Goal: Task Accomplishment & Management: Use online tool/utility

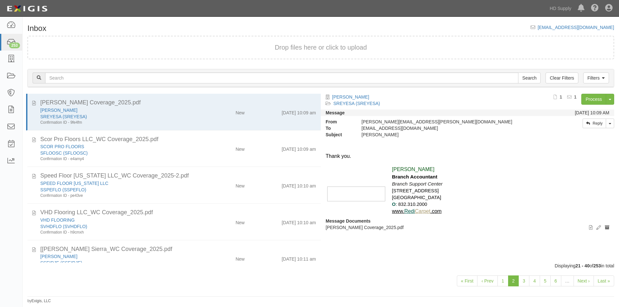
click at [164, 278] on div "« First ‹ Prev 1 2 3 4 5 6 … Next › Last »" at bounding box center [321, 281] width 596 height 25
click at [604, 286] on link "Last »" at bounding box center [603, 281] width 21 height 11
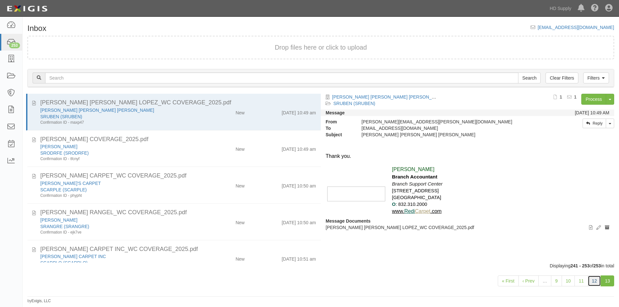
click at [594, 284] on link "12" at bounding box center [595, 281] width 14 height 11
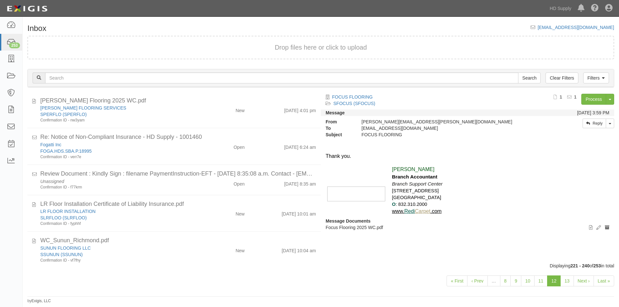
scroll to position [42, 0]
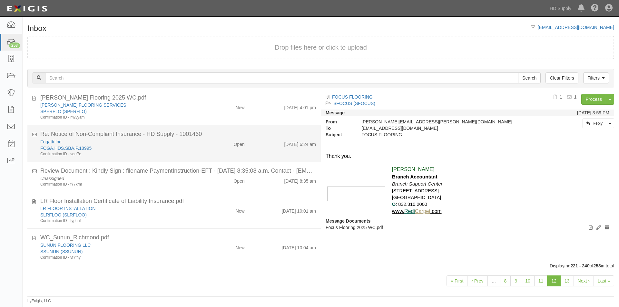
click at [158, 149] on div "FOGA.HDS.SBA.P.18995" at bounding box center [118, 148] width 157 height 6
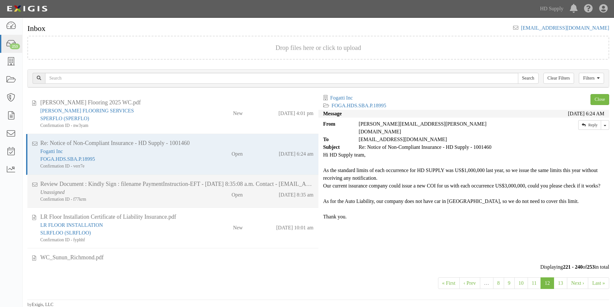
click at [162, 196] on div "Confirmation ID - f77krm" at bounding box center [117, 199] width 155 height 6
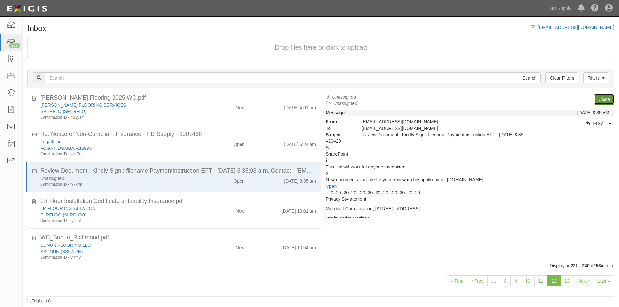
click at [601, 99] on link "Close" at bounding box center [604, 99] width 20 height 11
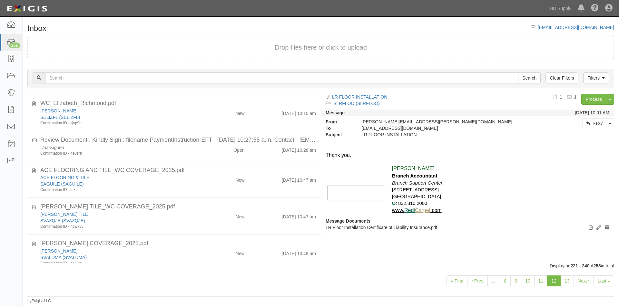
scroll to position [524, 0]
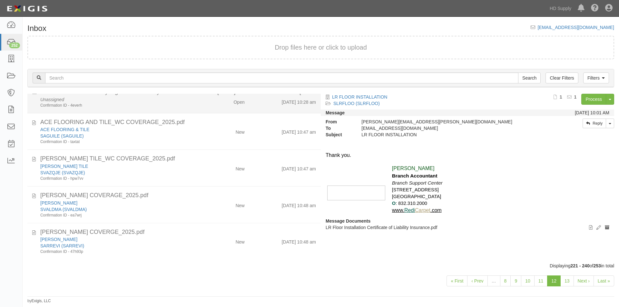
click at [207, 102] on div "Open" at bounding box center [225, 100] width 47 height 9
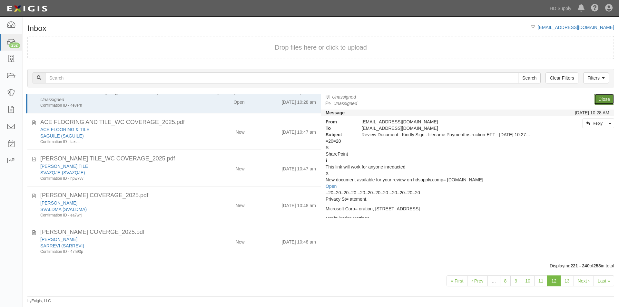
click at [596, 100] on link "Close" at bounding box center [604, 99] width 20 height 11
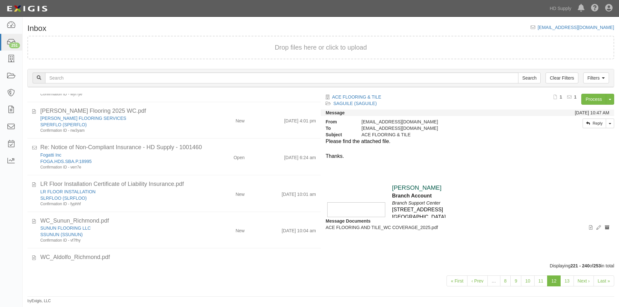
scroll to position [30, 0]
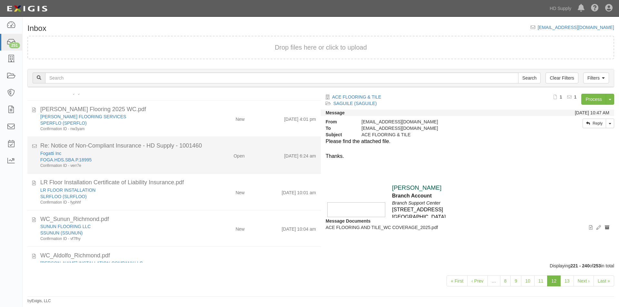
click at [140, 164] on div "Confirmation ID - verr7e" at bounding box center [118, 165] width 157 height 5
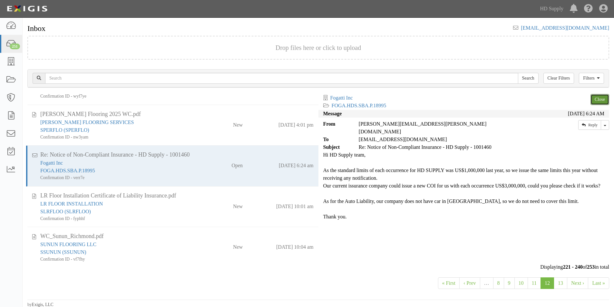
click at [599, 102] on link "Close" at bounding box center [599, 99] width 19 height 11
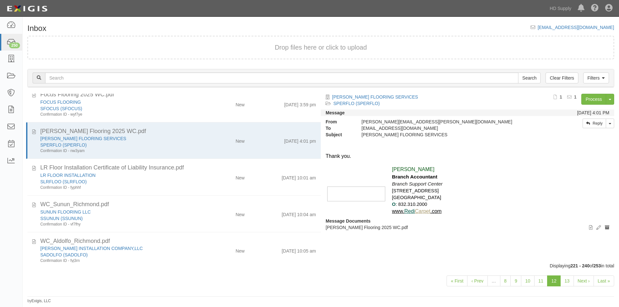
scroll to position [0, 0]
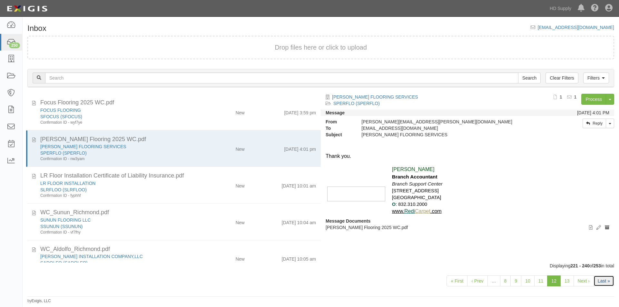
click at [600, 283] on link "Last »" at bounding box center [603, 281] width 21 height 11
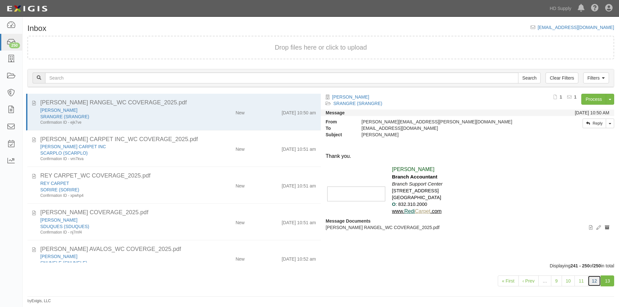
click at [595, 285] on link "12" at bounding box center [595, 281] width 14 height 11
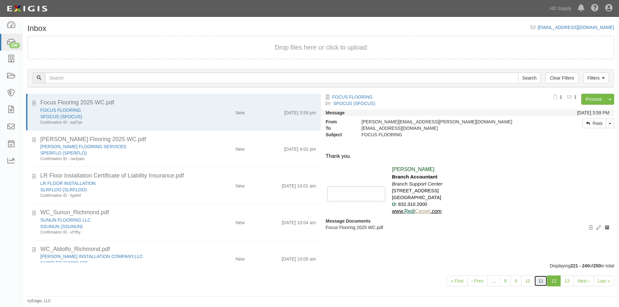
click at [542, 283] on link "11" at bounding box center [541, 281] width 14 height 11
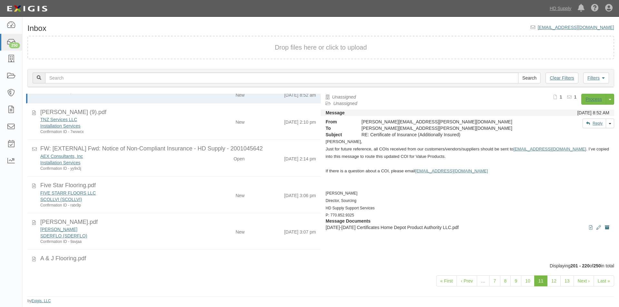
scroll to position [19, 0]
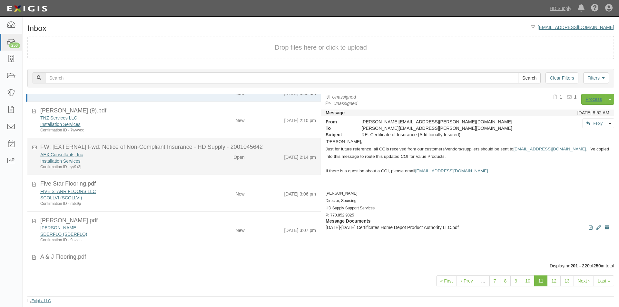
click at [192, 162] on div "Installation Services" at bounding box center [118, 161] width 157 height 6
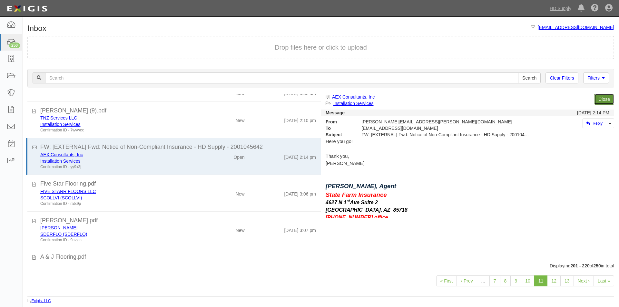
click at [599, 102] on link "Close" at bounding box center [604, 99] width 20 height 11
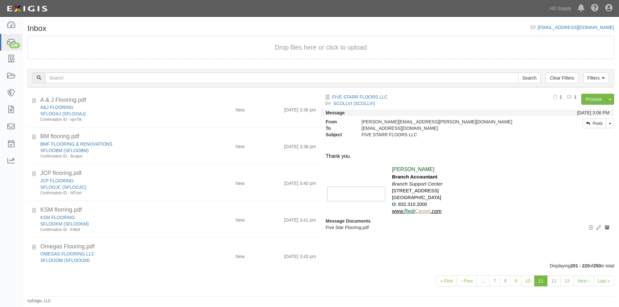
scroll to position [0, 0]
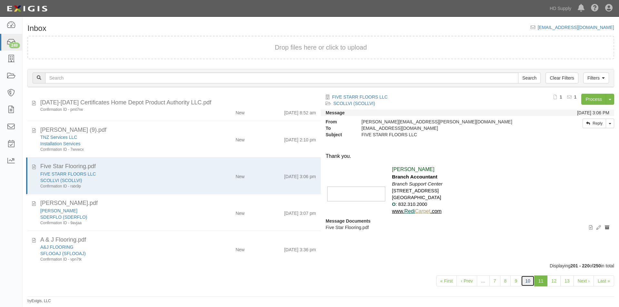
click at [530, 280] on link "10" at bounding box center [528, 281] width 14 height 11
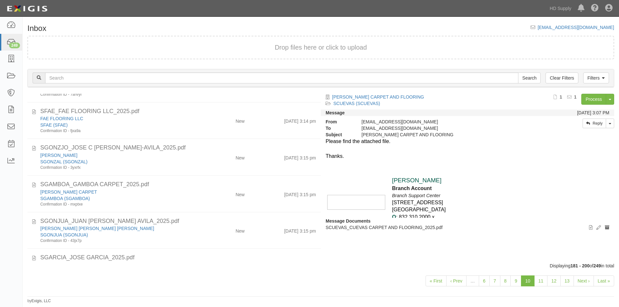
scroll to position [567, 0]
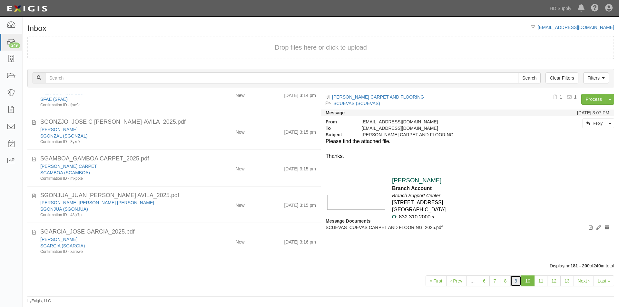
click at [513, 282] on link "9" at bounding box center [515, 281] width 11 height 11
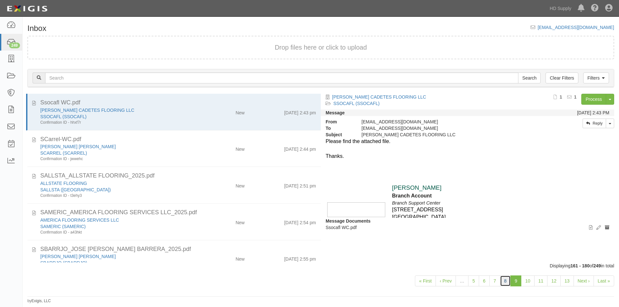
click at [504, 281] on link "8" at bounding box center [505, 281] width 11 height 11
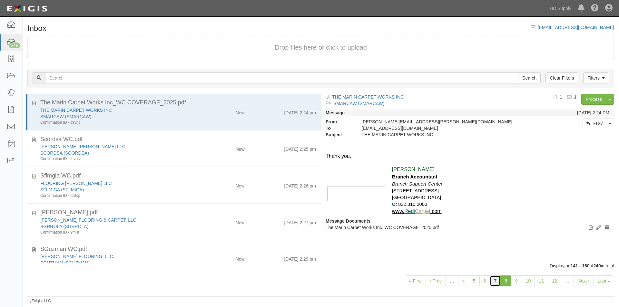
click at [493, 284] on link "7" at bounding box center [495, 281] width 11 height 11
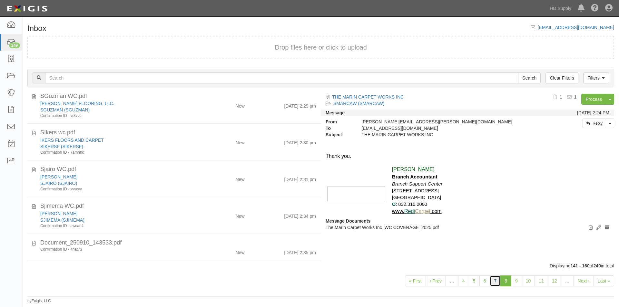
scroll to position [164, 0]
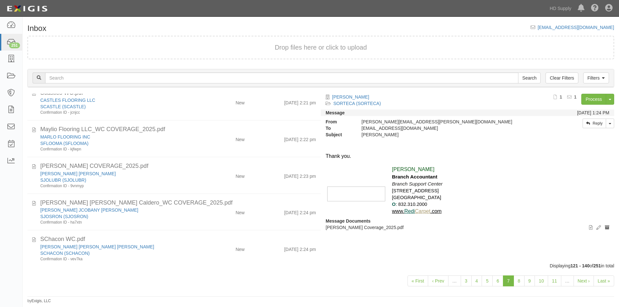
scroll to position [567, 0]
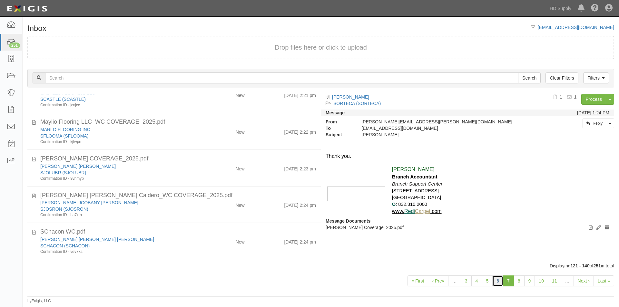
click at [497, 280] on link "6" at bounding box center [497, 281] width 11 height 11
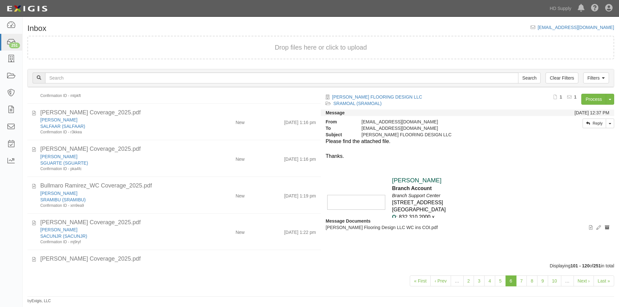
scroll to position [567, 0]
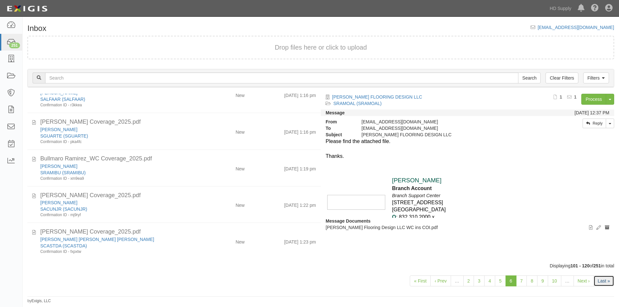
click at [600, 282] on link "Last »" at bounding box center [603, 281] width 21 height 11
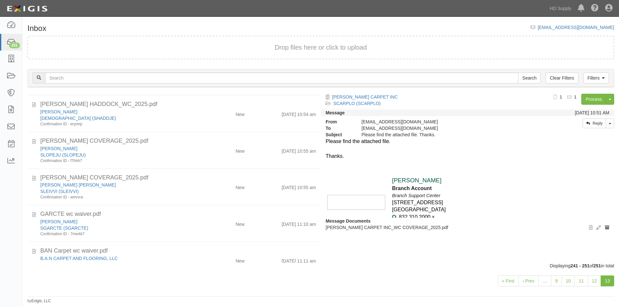
scroll to position [237, 0]
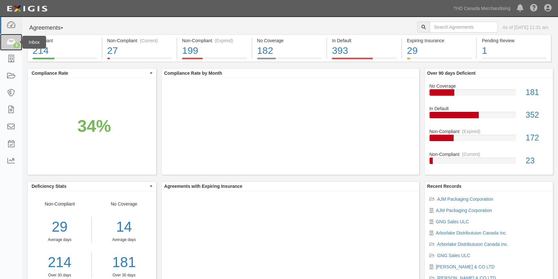
click at [10, 44] on icon at bounding box center [10, 42] width 9 height 7
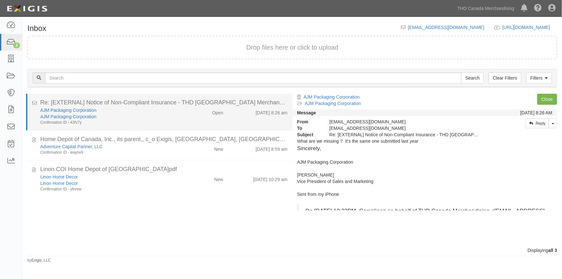
click at [155, 114] on div "AJM Packaging Corporation" at bounding box center [110, 116] width 140 height 6
click at [52, 109] on link "AJM Packaging Corporation" at bounding box center [68, 110] width 56 height 5
click at [155, 117] on div "AJM Packaging Corporation" at bounding box center [110, 116] width 140 height 6
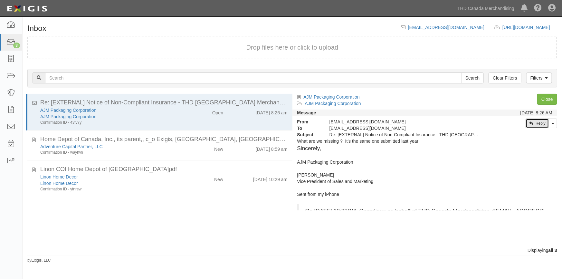
click at [539, 125] on link "Reply" at bounding box center [538, 124] width 24 height 10
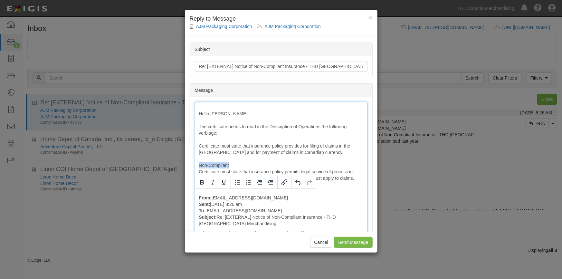
drag, startPoint x: 232, startPoint y: 164, endPoint x: 195, endPoint y: 164, distance: 36.7
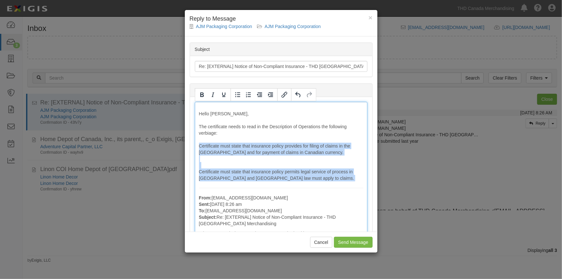
drag, startPoint x: 199, startPoint y: 143, endPoint x: 283, endPoint y: 182, distance: 92.6
click at [200, 96] on icon "Bold" at bounding box center [202, 94] width 4 height 5
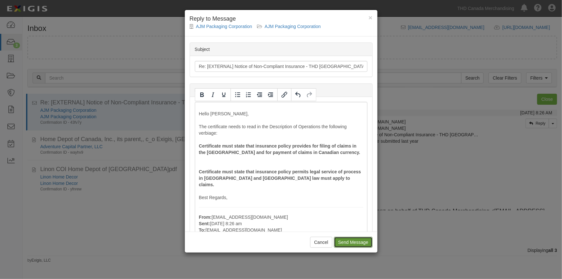
click at [347, 244] on input "Send Message" at bounding box center [353, 242] width 38 height 11
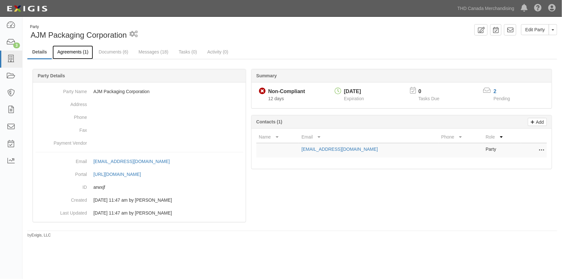
click at [79, 55] on link "Agreements (1)" at bounding box center [73, 52] width 41 height 14
click at [77, 50] on link "Agreements (1)" at bounding box center [73, 52] width 41 height 14
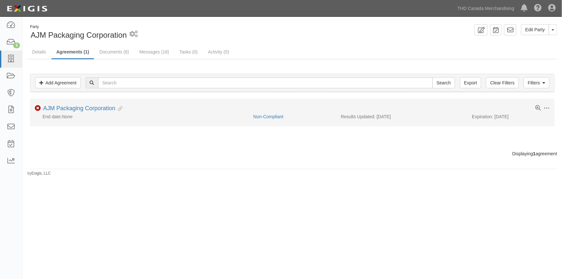
click at [276, 119] on div "Non-Compliant" at bounding box center [292, 116] width 87 height 6
click at [276, 118] on link "Non-Compliant" at bounding box center [269, 116] width 30 height 5
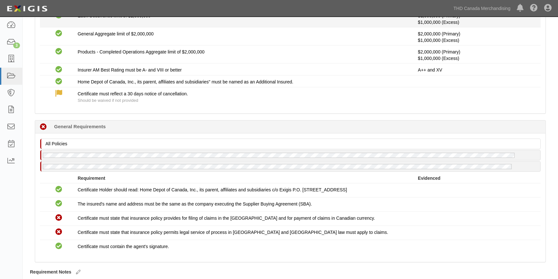
scroll to position [176, 0]
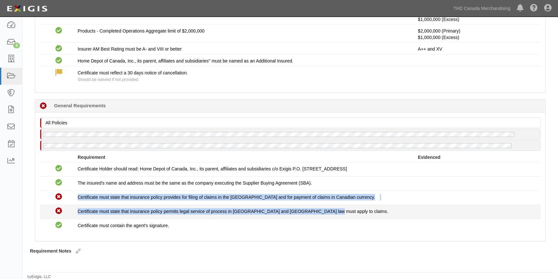
drag, startPoint x: 77, startPoint y: 193, endPoint x: 330, endPoint y: 215, distance: 253.6
click at [330, 215] on div "Compliant Certificate Holder should read: Home Depot of Canada, Inc., its paren…" at bounding box center [290, 197] width 501 height 71
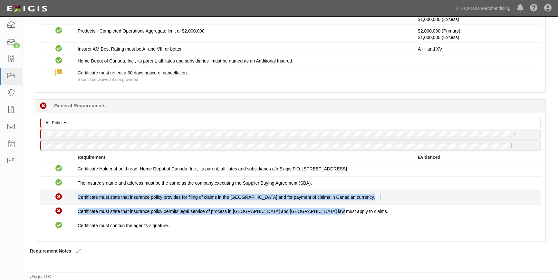
copy div "Certificate must state that insurance policy provides for filing of claims in t…"
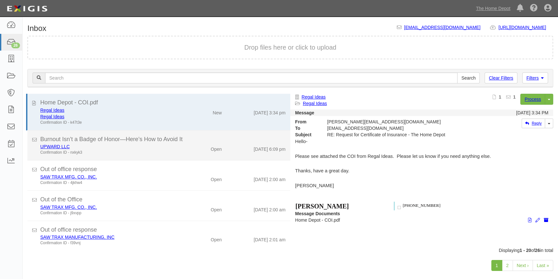
click at [177, 147] on div "UPWARD LLC Confirmation ID - nxkyk3" at bounding box center [109, 149] width 149 height 12
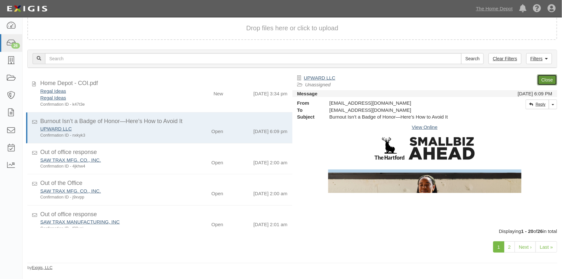
click at [548, 81] on link "Close" at bounding box center [548, 79] width 20 height 11
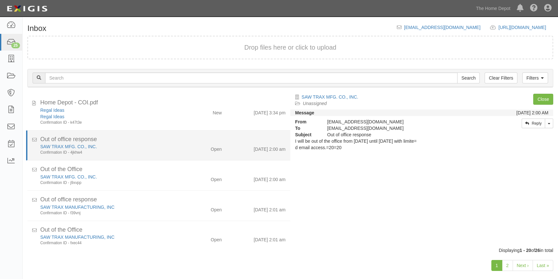
click at [104, 147] on div "SAW TRAX MFG. CO., INC." at bounding box center [109, 146] width 139 height 6
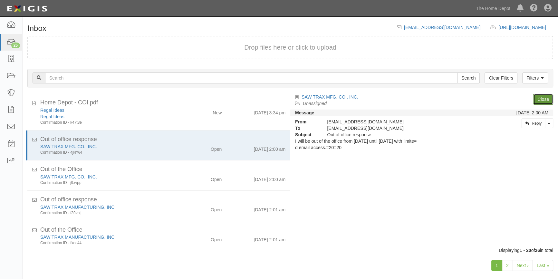
click at [538, 100] on link "Close" at bounding box center [543, 99] width 20 height 11
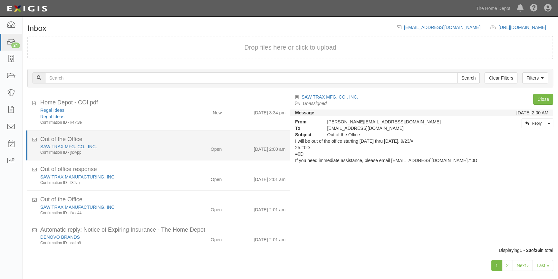
click at [174, 146] on div "SAW TRAX MFG. CO., INC." at bounding box center [109, 146] width 139 height 6
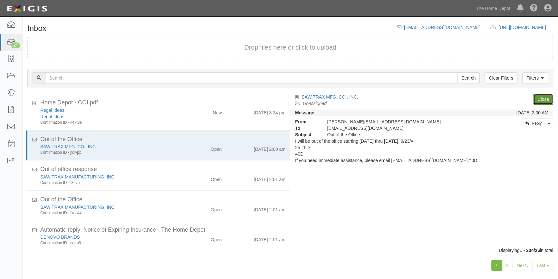
click at [540, 97] on link "Close" at bounding box center [543, 99] width 20 height 11
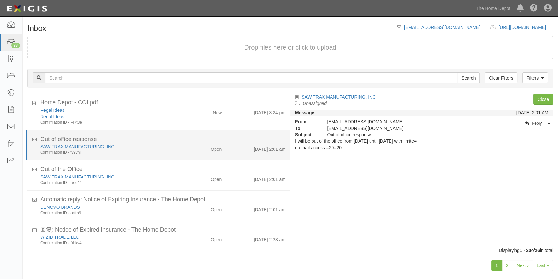
click at [171, 148] on div "SAW TRAX MANUFACTURING, INC" at bounding box center [109, 146] width 139 height 6
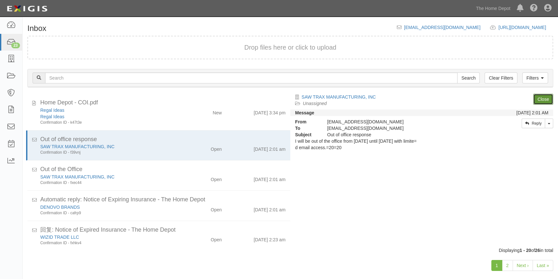
click at [540, 101] on link "Close" at bounding box center [543, 99] width 20 height 11
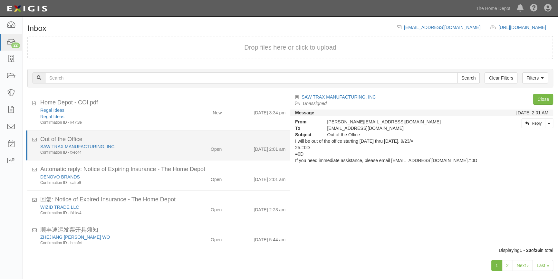
click at [168, 139] on div "Out of the Office" at bounding box center [162, 139] width 245 height 8
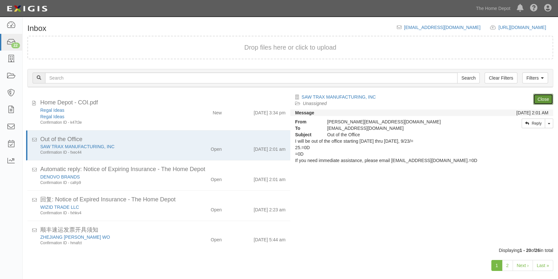
click at [540, 101] on link "Close" at bounding box center [543, 99] width 20 height 11
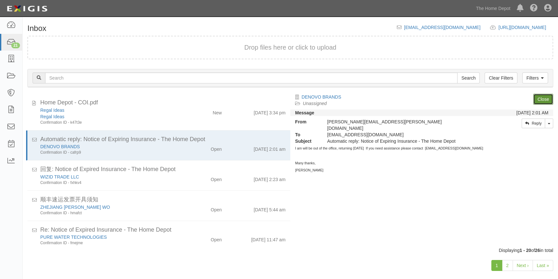
click at [542, 99] on link "Close" at bounding box center [543, 99] width 20 height 11
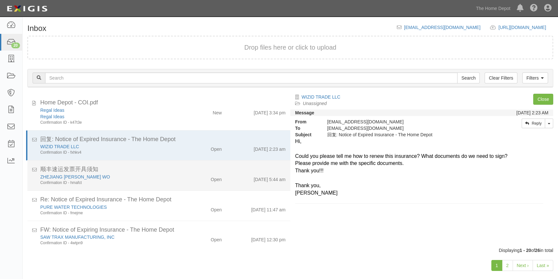
click at [177, 179] on div "ZHEJIANG ANJI HUILIAN WO Confirmation ID - hmafct" at bounding box center [109, 180] width 149 height 12
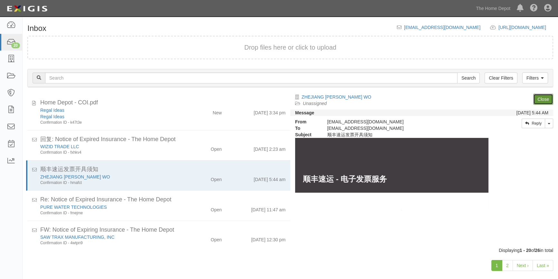
click at [543, 95] on link "Close" at bounding box center [543, 99] width 20 height 11
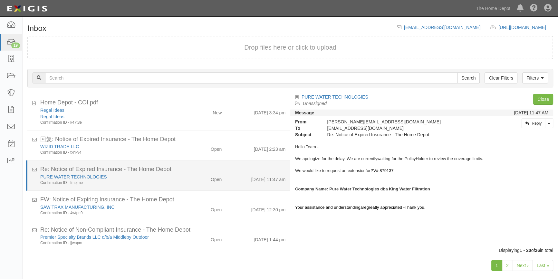
click at [184, 177] on div "Open" at bounding box center [205, 178] width 43 height 9
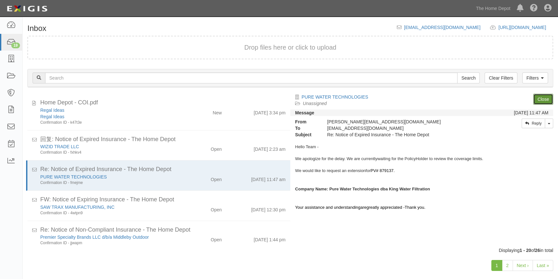
click at [541, 100] on link "Close" at bounding box center [543, 99] width 20 height 11
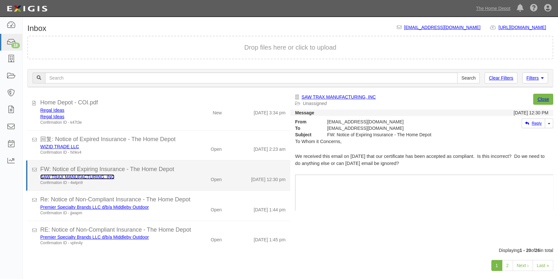
click at [65, 175] on link "SAW TRAX MANUFACTURING, INC" at bounding box center [77, 176] width 74 height 5
click at [163, 180] on div "Confirmation ID - 4wtpn9" at bounding box center [109, 182] width 139 height 5
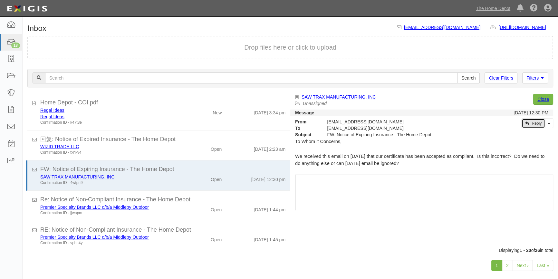
click at [536, 122] on link "Reply" at bounding box center [534, 124] width 24 height 10
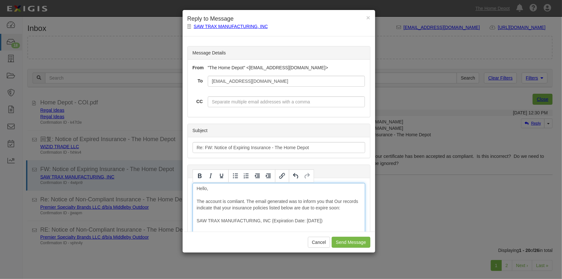
drag, startPoint x: 197, startPoint y: 220, endPoint x: 331, endPoint y: 222, distance: 134.7
click at [200, 178] on icon "Bold" at bounding box center [200, 176] width 4 height 5
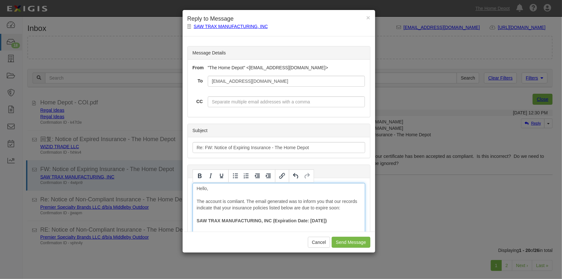
scroll to position [4, 0]
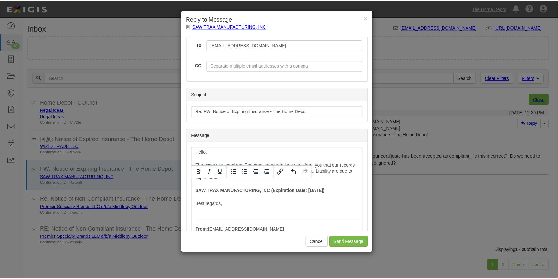
scroll to position [151, 0]
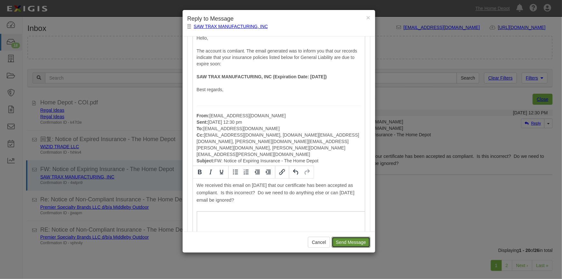
drag, startPoint x: 343, startPoint y: 244, endPoint x: 305, endPoint y: 33, distance: 214.8
click at [343, 244] on input "Send Message" at bounding box center [351, 242] width 38 height 11
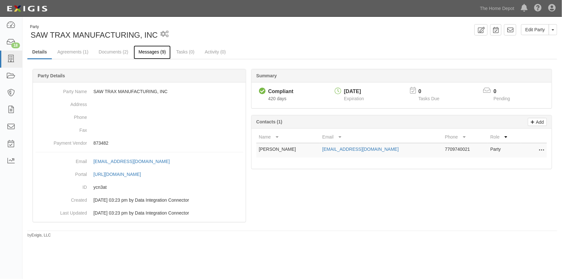
click at [148, 51] on link "Messages (9)" at bounding box center [152, 52] width 37 height 14
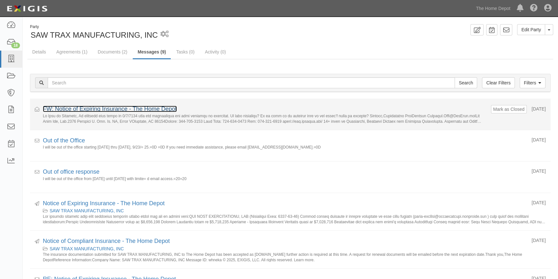
click at [100, 109] on link "FW: Notice of Expiring Insurance - The Home Depot" at bounding box center [110, 109] width 134 height 6
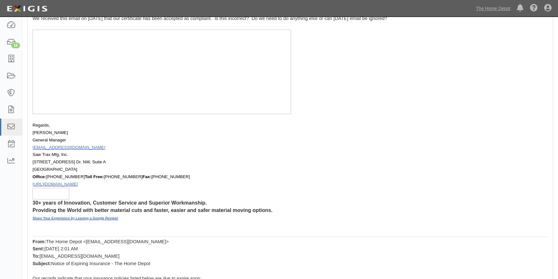
scroll to position [293, 0]
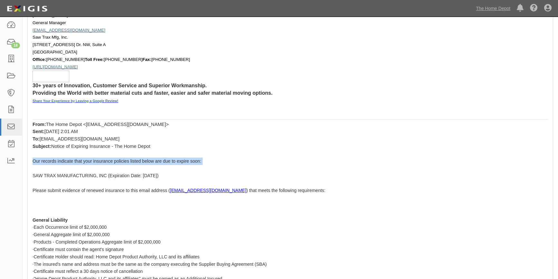
drag, startPoint x: 32, startPoint y: 148, endPoint x: 32, endPoint y: 154, distance: 6.5
click at [32, 154] on div "To Whom it Concerns, We received this email on [DATE] that our certificate has …" at bounding box center [290, 138] width 525 height 520
click at [34, 159] on span "Our records indicate that your insurance policies listed below are due to expir…" at bounding box center [117, 176] width 169 height 34
drag, startPoint x: 32, startPoint y: 149, endPoint x: 184, endPoint y: 167, distance: 153.8
click at [184, 167] on div "To Whom it Concerns, We received this email on 9/8/2025 that our certificate ha…" at bounding box center [290, 138] width 525 height 520
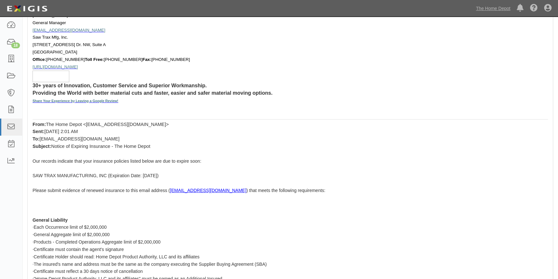
copy span "Our records indicate that your insurance policies listed below are due to expir…"
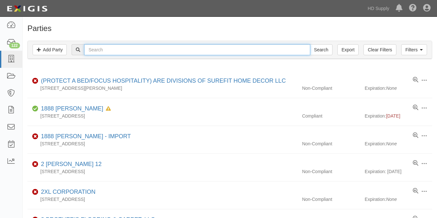
click at [114, 50] on input "text" at bounding box center [197, 49] width 226 height 11
type input "sawtrax"
click at [310, 44] on input "Search" at bounding box center [321, 49] width 23 height 11
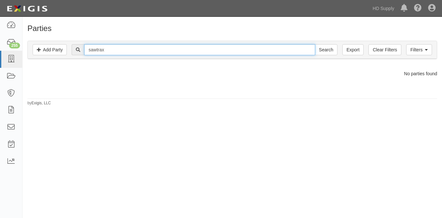
click at [97, 51] on input "sawtrax" at bounding box center [199, 49] width 230 height 11
type input "saw trax"
click at [315, 44] on input "Search" at bounding box center [326, 49] width 23 height 11
drag, startPoint x: 107, startPoint y: 49, endPoint x: 73, endPoint y: 55, distance: 34.1
click at [73, 55] on div "saw trax Search" at bounding box center [204, 49] width 265 height 11
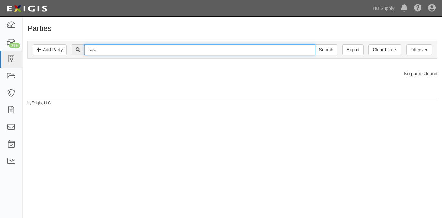
type input "saw"
click at [315, 44] on input "Search" at bounding box center [326, 49] width 23 height 11
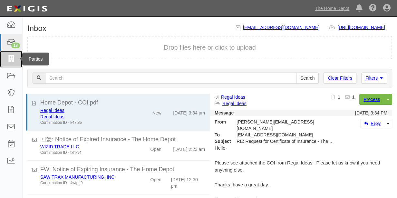
click at [11, 61] on icon at bounding box center [10, 58] width 9 height 7
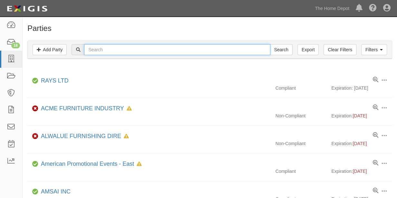
click at [110, 53] on input "text" at bounding box center [177, 49] width 186 height 11
type input "saw trax"
click at [270, 44] on input "Search" at bounding box center [281, 49] width 23 height 11
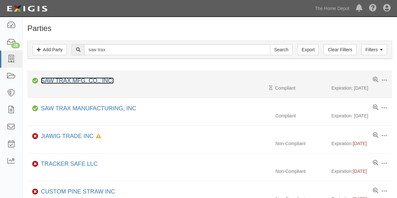
click at [58, 78] on link "SAW TRAX MFG. CO., INC." at bounding box center [77, 80] width 73 height 6
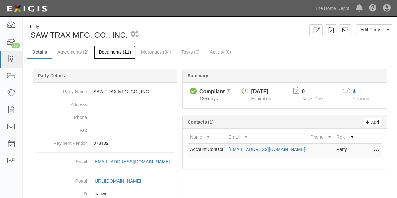
click at [113, 52] on link "Documents (11)" at bounding box center [115, 52] width 42 height 14
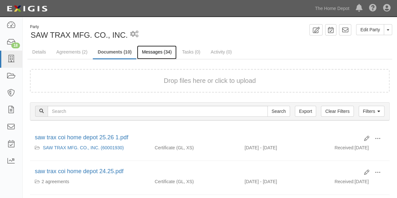
click at [148, 52] on link "Messages (34)" at bounding box center [157, 52] width 40 height 14
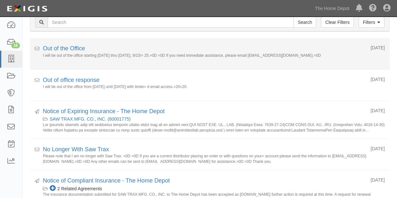
scroll to position [88, 0]
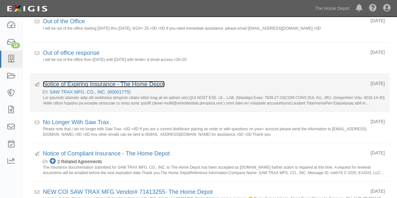
click at [100, 84] on link "Notice of Expiring Insurance - The Home Depot" at bounding box center [104, 84] width 122 height 6
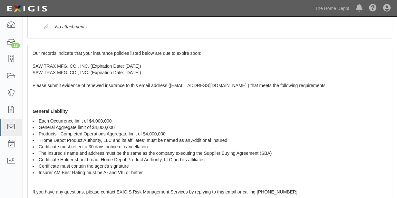
scroll to position [63, 0]
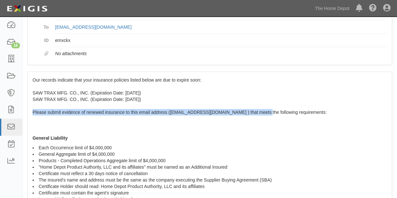
drag, startPoint x: 31, startPoint y: 111, endPoint x: 265, endPoint y: 110, distance: 233.3
click at [265, 110] on div "Our records indicate that your insurance policies listed below are due to expir…" at bounding box center [210, 185] width 364 height 227
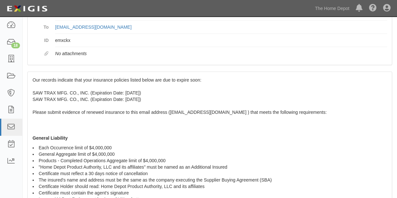
drag, startPoint x: 201, startPoint y: 111, endPoint x: 163, endPoint y: 132, distance: 43.1
click at [163, 132] on div "Our records indicate that your insurance policies listed below are due to expir…" at bounding box center [210, 185] width 364 height 227
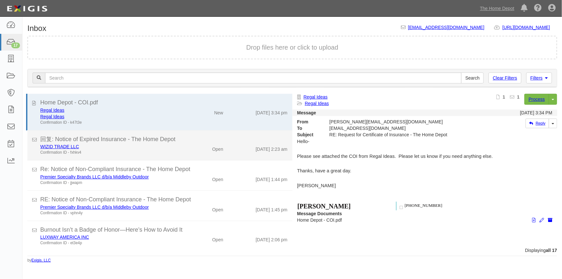
click at [191, 152] on div "WIZID TRADE LLC Confirmation ID - fxhkv4 Open 9/11/25 2:23 am" at bounding box center [163, 149] width 257 height 12
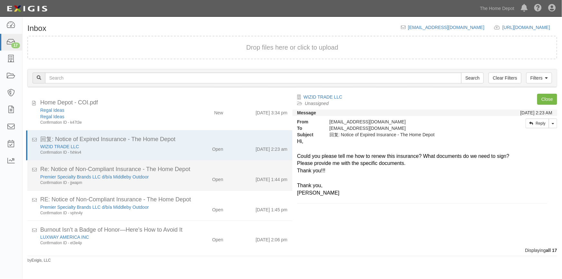
click at [188, 181] on div "Open" at bounding box center [206, 178] width 43 height 9
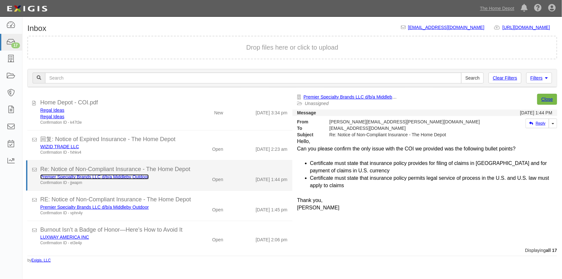
click at [102, 177] on link "Premier Specialty Brands LLC d/b/a Middleby Outdoor" at bounding box center [94, 176] width 109 height 5
click at [150, 180] on div "Confirmation ID - jjwapm" at bounding box center [110, 182] width 140 height 5
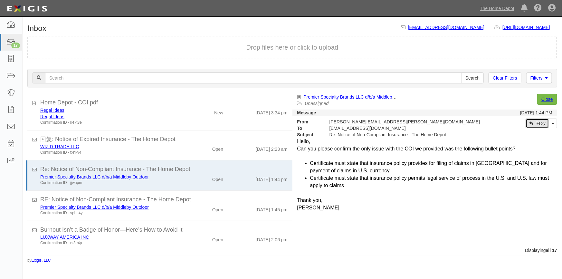
click at [543, 125] on link "Reply" at bounding box center [538, 124] width 24 height 10
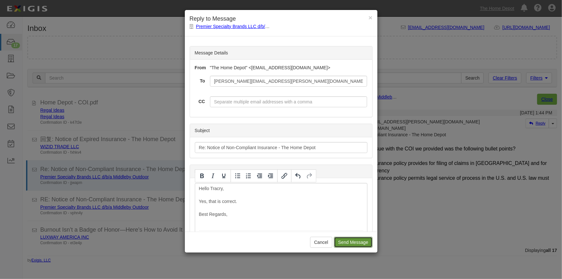
click at [343, 242] on input "Send Message" at bounding box center [353, 242] width 38 height 11
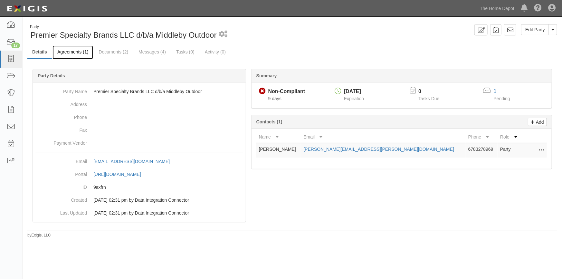
click link "Agreements (1)"
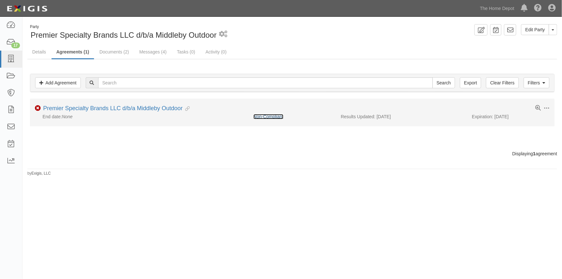
click at [263, 115] on link "Non-Compliant" at bounding box center [269, 116] width 30 height 5
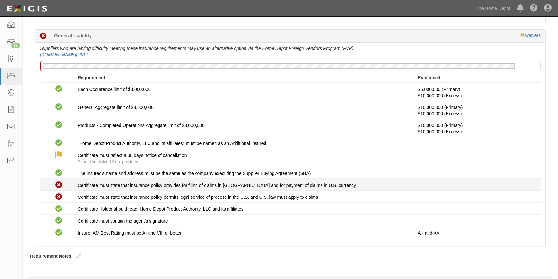
scroll to position [98, 0]
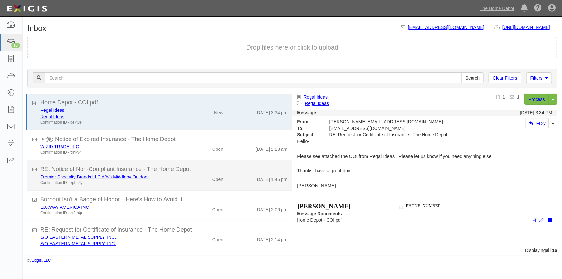
click at [184, 188] on li "RE: Notice of Non-Compliant Insurance - The Home Depot Premier Specialty Brands…" at bounding box center [159, 175] width 265 height 30
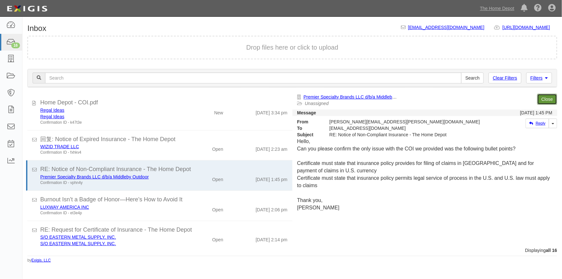
click at [547, 99] on link "Close" at bounding box center [548, 99] width 20 height 11
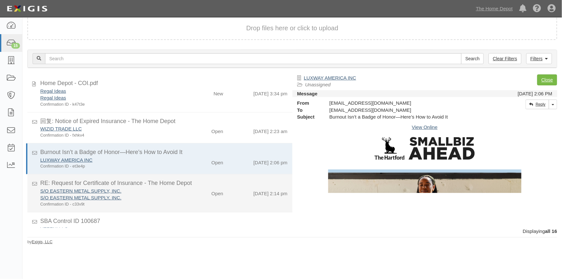
click at [178, 199] on div "S/O EASTERN METAL SUPPLY, INC. S/O EASTERN METAL SUPPLY, INC. Confirmation ID -…" at bounding box center [110, 198] width 150 height 20
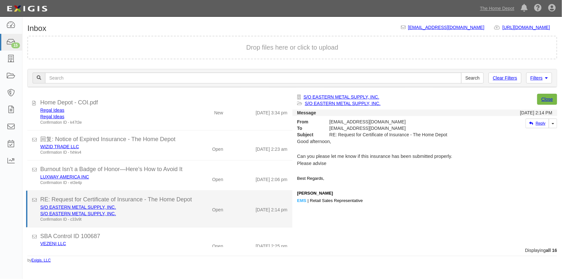
click at [181, 205] on div "S/O EASTERN METAL SUPPLY, INC. S/O EASTERN METAL SUPPLY, INC. Confirmation ID -…" at bounding box center [110, 213] width 150 height 18
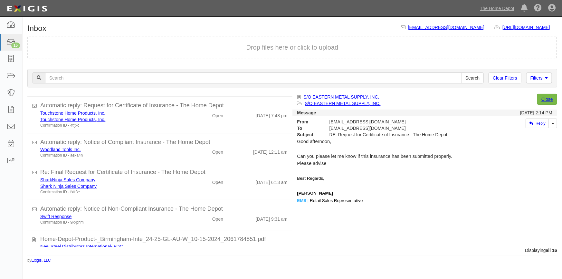
scroll to position [350, 0]
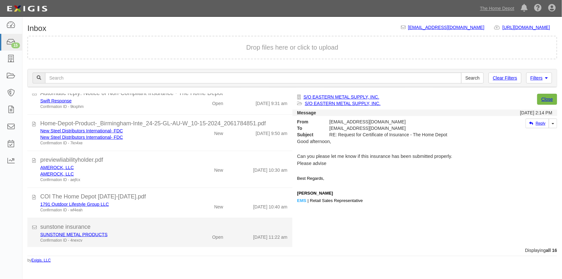
click at [165, 238] on div "Confirmation ID - 4nexcv" at bounding box center [110, 240] width 140 height 5
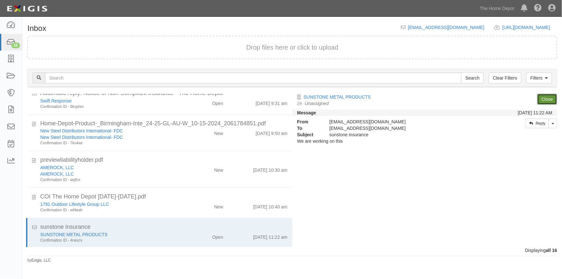
click at [547, 98] on link "Close" at bounding box center [548, 99] width 20 height 11
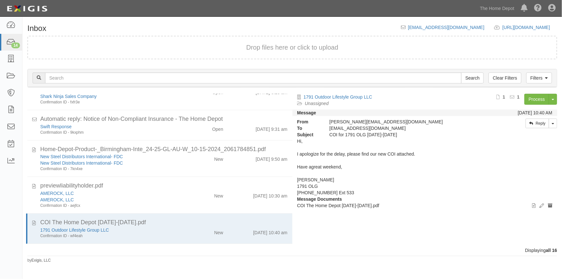
scroll to position [324, 0]
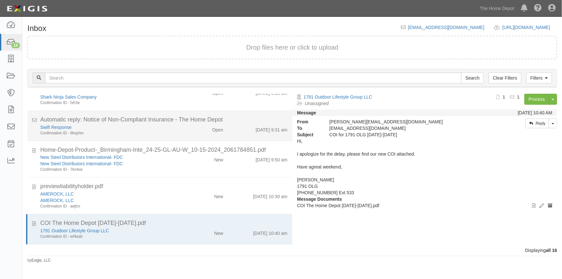
click at [185, 133] on div "Swift Response Confirmation ID - 9kxphm Open 9/12/25 9:31 am" at bounding box center [163, 130] width 257 height 12
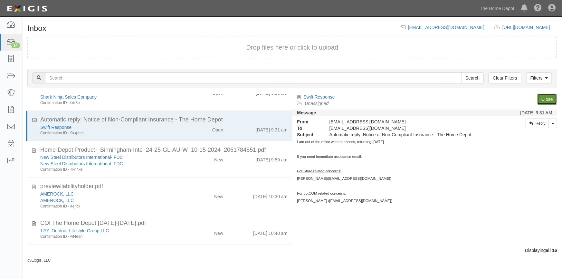
click at [541, 100] on link "Close" at bounding box center [548, 99] width 20 height 11
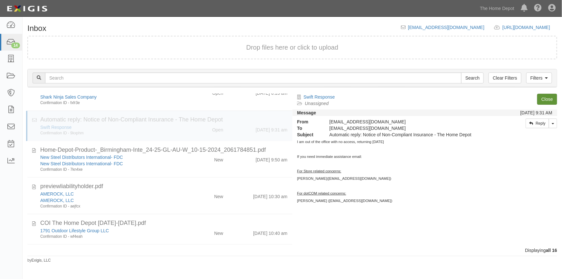
scroll to position [293, 0]
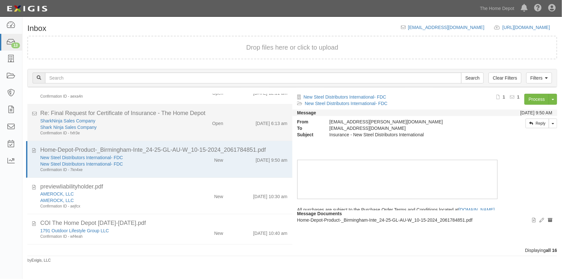
click at [195, 131] on div "SharkNinja Sales Company Shark Ninja Sales Company Confirmation ID - fxfr3e Ope…" at bounding box center [163, 127] width 257 height 18
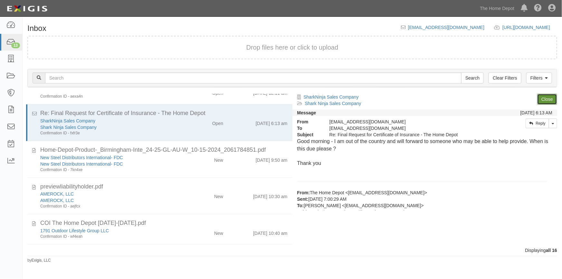
click at [544, 100] on link "Close" at bounding box center [548, 99] width 20 height 11
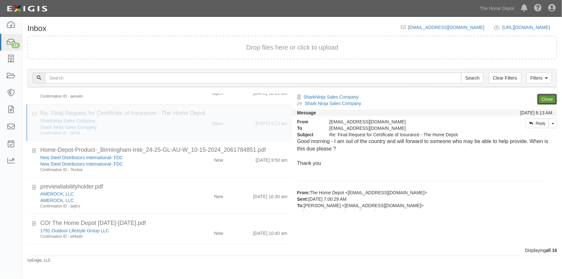
scroll to position [257, 0]
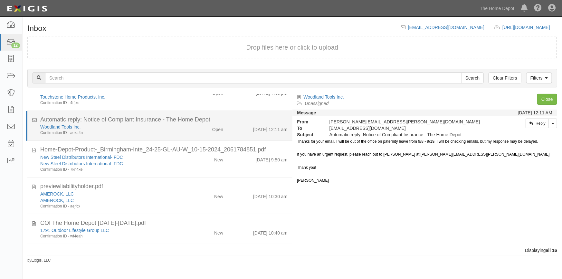
click at [164, 133] on div "Confirmation ID - aexa4n" at bounding box center [110, 132] width 140 height 5
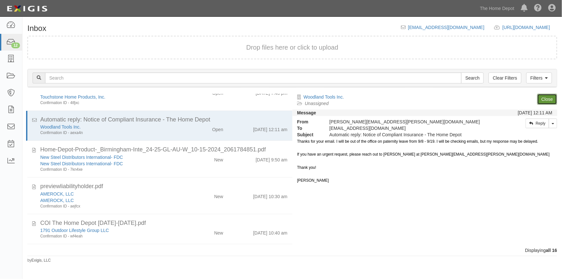
click at [549, 100] on link "Close" at bounding box center [548, 99] width 20 height 11
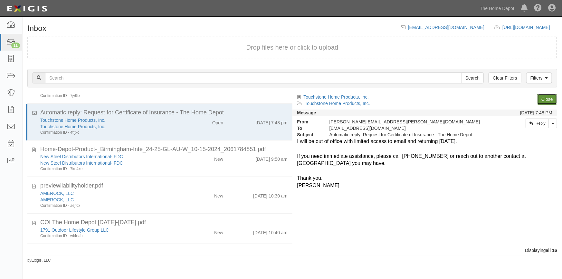
scroll to position [227, 0]
click at [542, 98] on link "Close" at bounding box center [548, 99] width 20 height 11
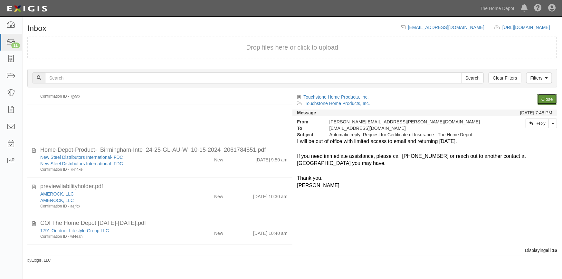
scroll to position [190, 0]
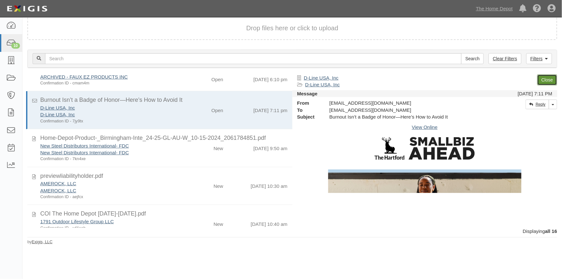
click at [548, 82] on link "Close" at bounding box center [548, 79] width 20 height 11
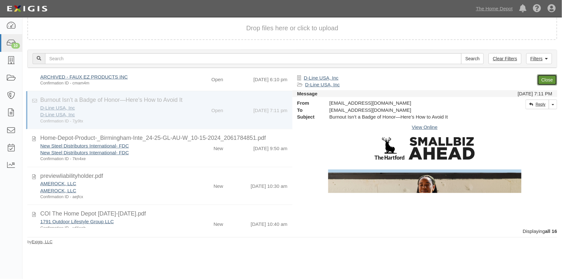
scroll to position [163, 0]
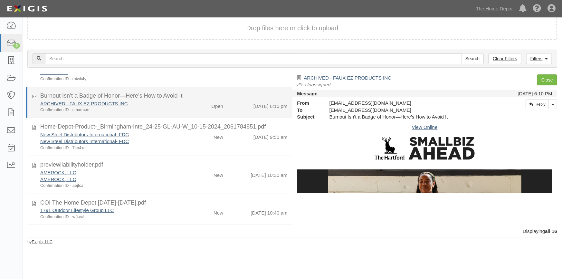
click at [182, 111] on div "ARCHIVED - FAUX EZ PRODUCTS INC Confirmation ID - cmam4m" at bounding box center [110, 106] width 150 height 13
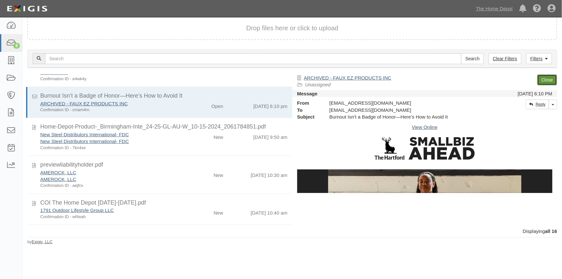
click at [544, 82] on link "Close" at bounding box center [548, 79] width 20 height 11
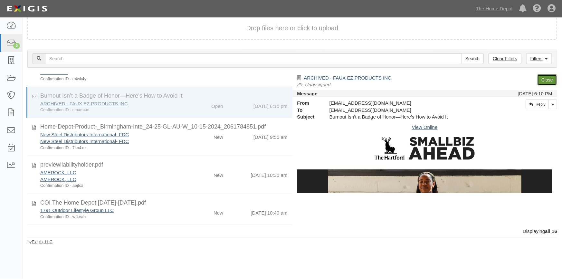
scroll to position [123, 0]
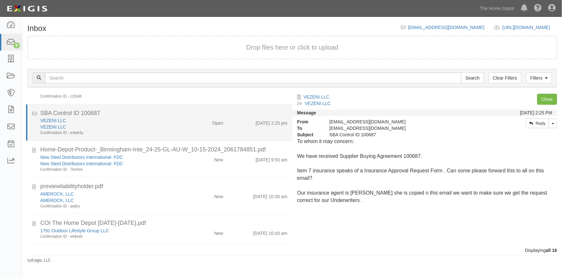
click at [168, 139] on li "SBA Control ID 100687 VEZENI LLC VEZENI LLC Confirmation ID - e4wk4y Open 9/11/…" at bounding box center [159, 122] width 267 height 37
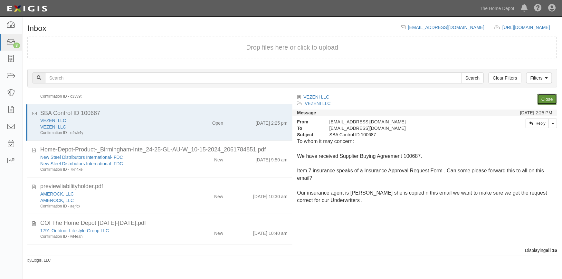
click at [543, 100] on link "Close" at bounding box center [548, 99] width 20 height 11
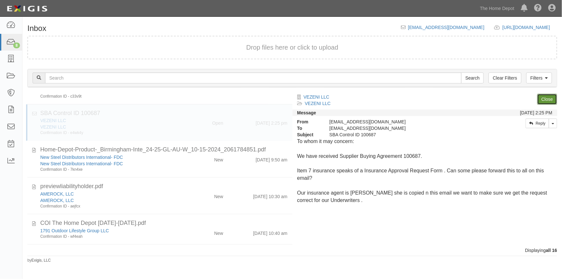
scroll to position [83, 0]
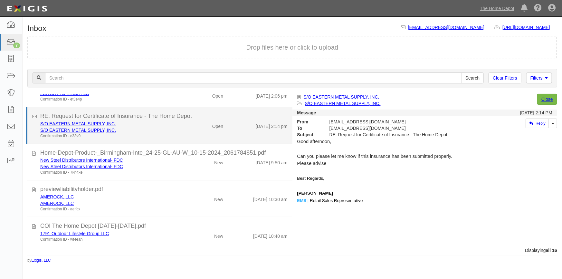
click at [181, 132] on div "S/O EASTERN METAL SUPPLY, INC. S/O EASTERN METAL SUPPLY, INC. Confirmation ID -…" at bounding box center [110, 130] width 150 height 18
click at [87, 124] on link "S/O EASTERN METAL SUPPLY, INC." at bounding box center [78, 123] width 76 height 5
click at [145, 132] on div "S/O EASTERN METAL SUPPLY, INC." at bounding box center [110, 130] width 140 height 6
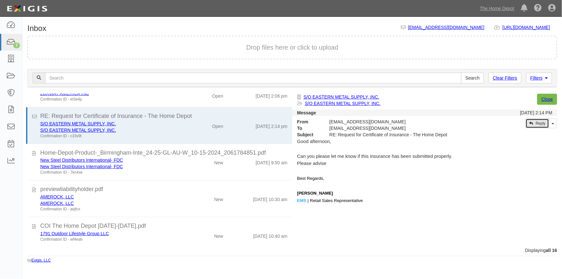
click at [539, 122] on link "Reply" at bounding box center [538, 124] width 24 height 10
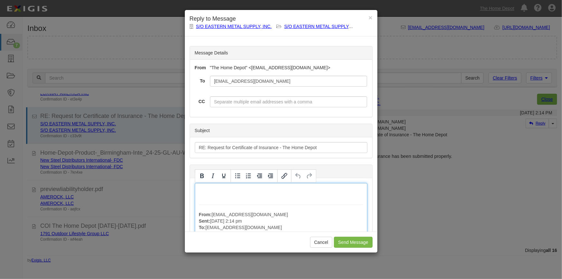
click at [321, 247] on button "Cancel" at bounding box center [321, 242] width 23 height 11
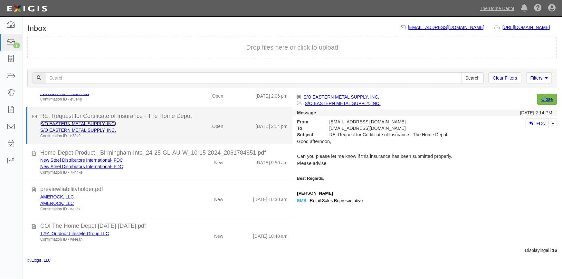
click at [74, 125] on link "S/O EASTERN METAL SUPPLY, INC." at bounding box center [78, 123] width 76 height 5
click at [145, 127] on div "S/O EASTERN METAL SUPPLY, INC." at bounding box center [110, 130] width 140 height 6
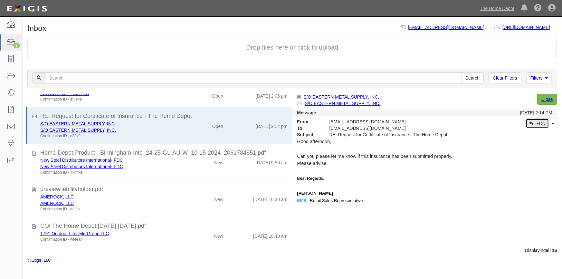
click at [538, 121] on link "Reply" at bounding box center [538, 124] width 24 height 10
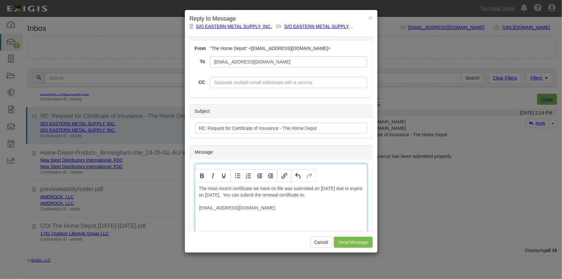
scroll to position [26, 0]
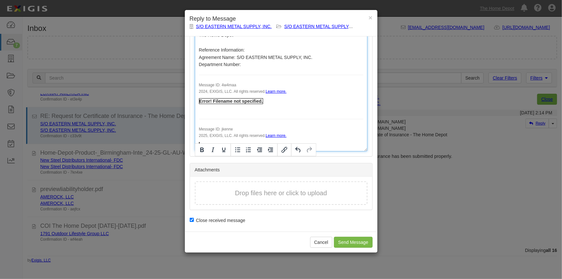
scroll to position [1192, 0]
click at [237, 192] on button "Drop files here or click to upload" at bounding box center [281, 193] width 92 height 9
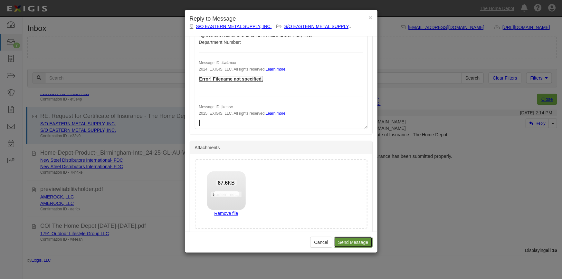
click at [349, 242] on input "Send Message" at bounding box center [353, 242] width 38 height 11
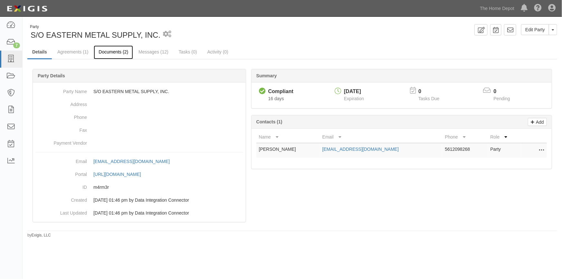
click at [115, 52] on link "Documents (2)" at bounding box center [113, 52] width 39 height 14
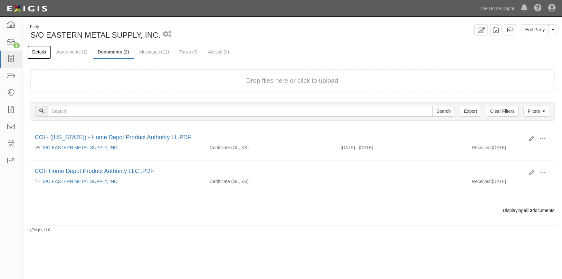
click at [40, 52] on link "Details" at bounding box center [39, 52] width 24 height 14
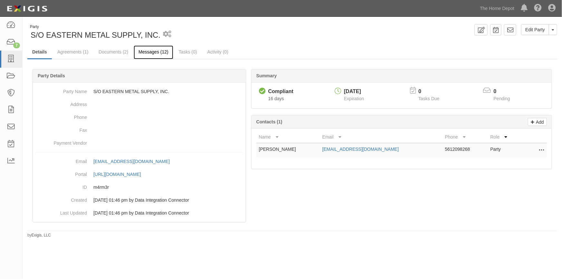
click at [161, 52] on link "Messages (12)" at bounding box center [154, 52] width 40 height 14
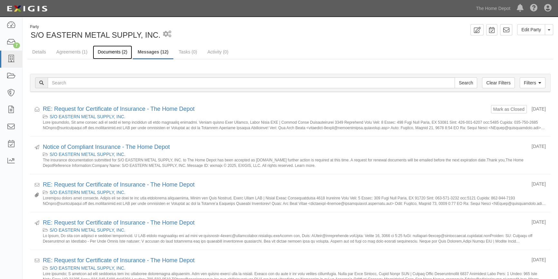
click link "Documents (2)"
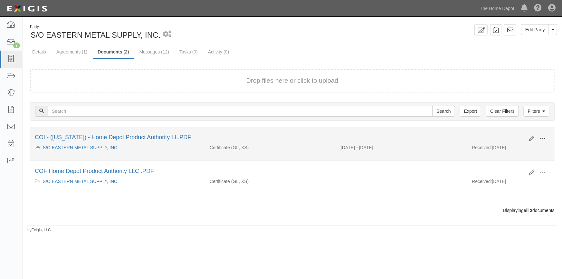
click at [547, 138] on button at bounding box center [543, 138] width 14 height 11
click at [520, 147] on link "View" at bounding box center [511, 148] width 51 height 12
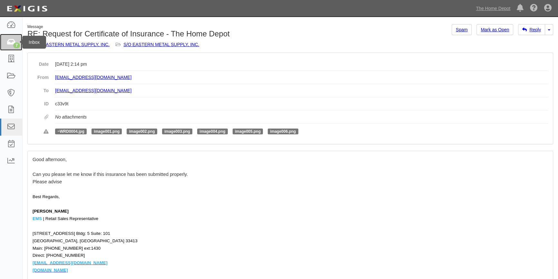
click at [14, 41] on icon at bounding box center [10, 42] width 9 height 7
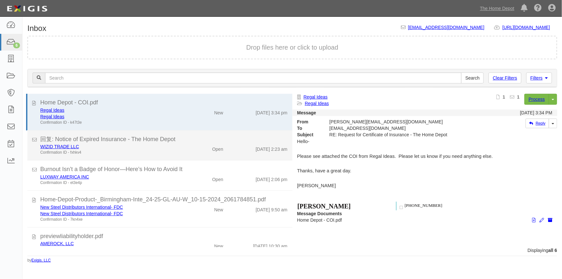
click at [177, 151] on div "Confirmation ID - fxhkv4" at bounding box center [110, 152] width 140 height 5
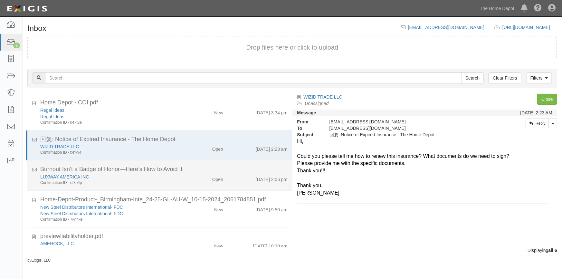
click at [168, 170] on div "Burnout Isn’t a Badge of Honor—Here’s How to Avoid It" at bounding box center [164, 169] width 248 height 8
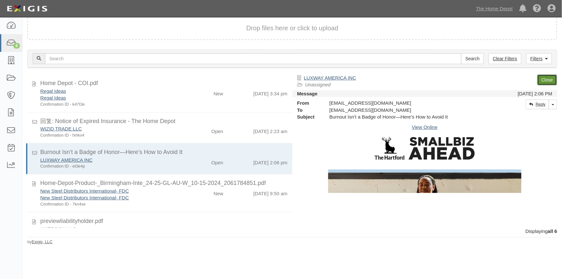
click at [548, 78] on link "Close" at bounding box center [548, 79] width 20 height 11
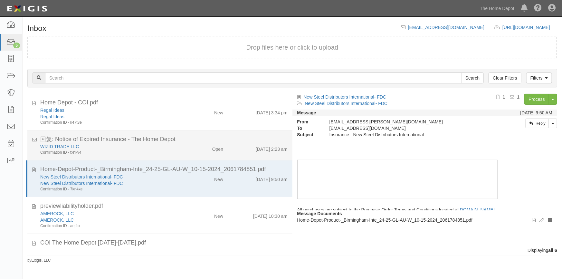
click at [176, 149] on div "WIZID TRADE LLC" at bounding box center [110, 146] width 140 height 6
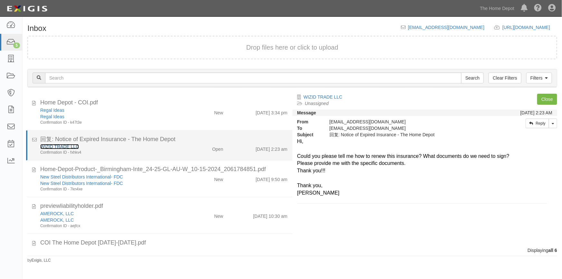
click at [58, 146] on link "WIZID TRADE LLC" at bounding box center [59, 146] width 39 height 5
click at [169, 156] on li "回复: Notice of Expired Insurance - The Home Depot WIZID TRADE LLC Confirmation I…" at bounding box center [159, 146] width 267 height 30
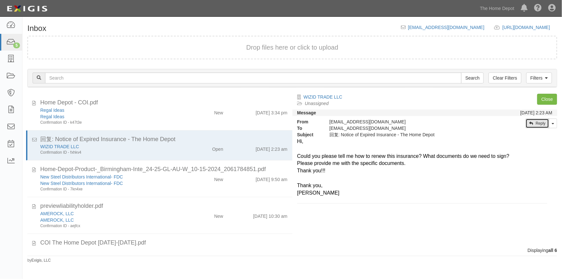
click at [539, 123] on link "Reply" at bounding box center [538, 124] width 24 height 10
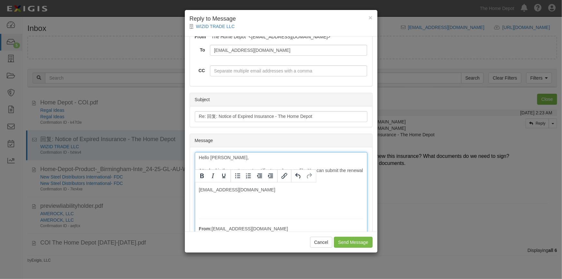
scroll to position [58, 0]
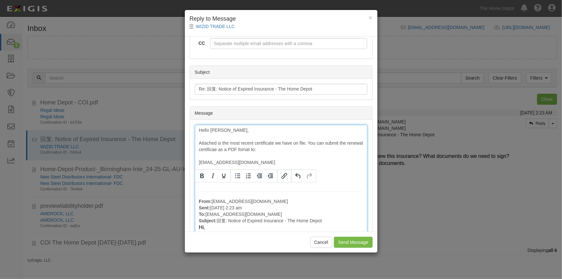
drag, startPoint x: 199, startPoint y: 164, endPoint x: 299, endPoint y: 163, distance: 100.9
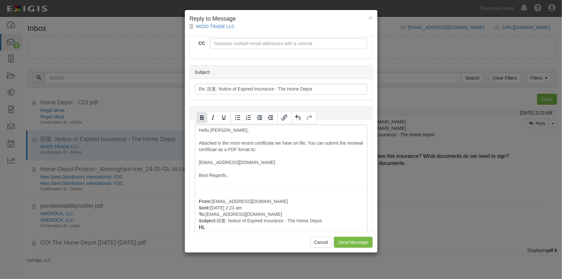
click at [201, 121] on icon "Bold" at bounding box center [202, 118] width 8 height 8
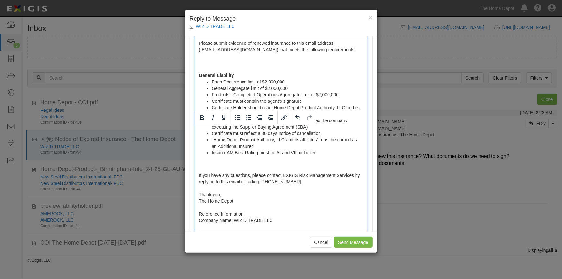
scroll to position [488, 0]
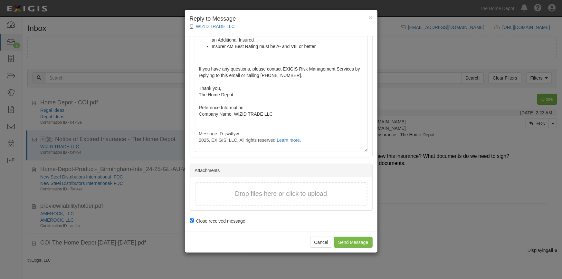
click at [241, 193] on button "Drop files here or click to upload" at bounding box center [281, 193] width 92 height 9
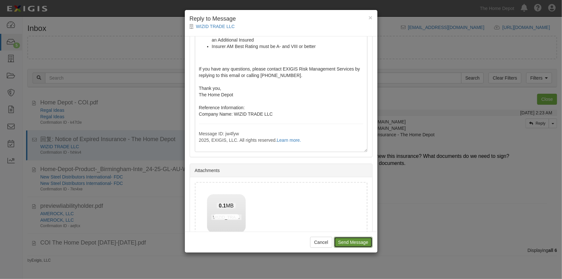
click at [344, 242] on input "Send Message" at bounding box center [353, 242] width 38 height 11
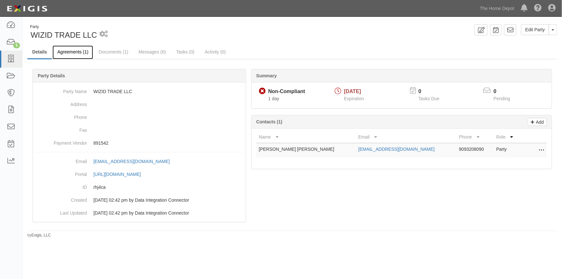
click at [75, 52] on link "Agreements (1)" at bounding box center [73, 52] width 41 height 14
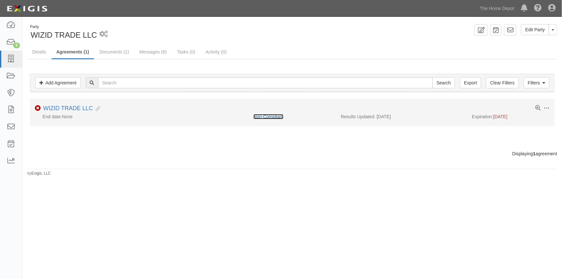
click at [277, 115] on link "Non-Compliant" at bounding box center [269, 116] width 30 height 5
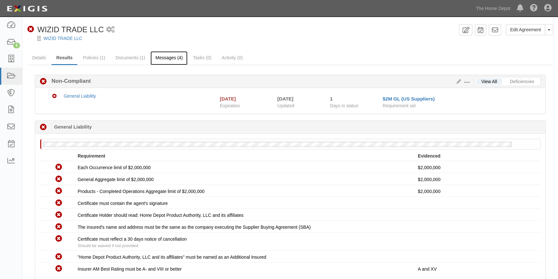
click at [170, 58] on link "Messages (4)" at bounding box center [169, 58] width 37 height 14
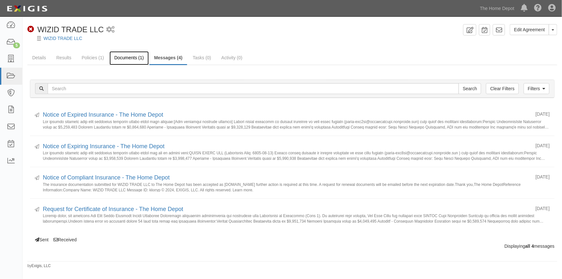
click at [135, 59] on link "Documents (1)" at bounding box center [129, 58] width 39 height 14
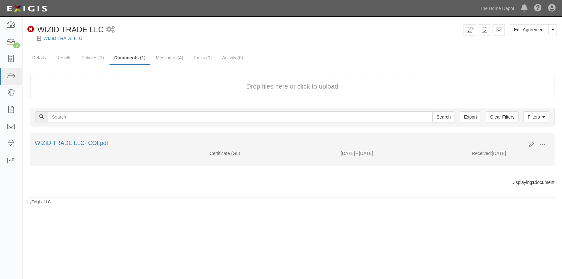
click at [543, 145] on span at bounding box center [543, 144] width 6 height 6
click at [509, 155] on link "View" at bounding box center [511, 154] width 51 height 12
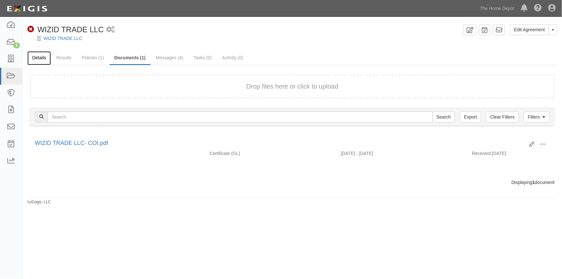
click at [46, 59] on link "Details" at bounding box center [39, 58] width 24 height 14
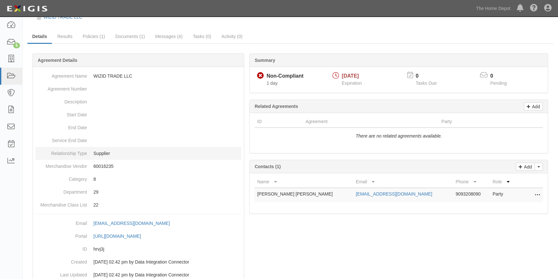
scroll to position [42, 0]
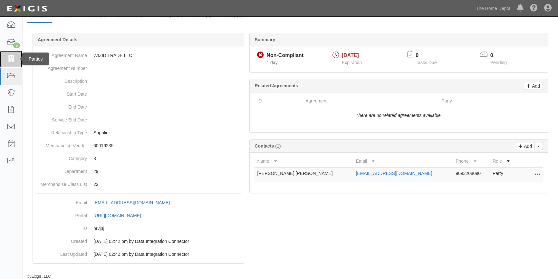
click at [10, 59] on icon at bounding box center [10, 58] width 9 height 7
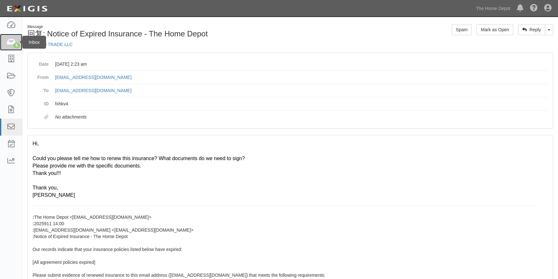
click at [13, 42] on icon at bounding box center [10, 42] width 9 height 7
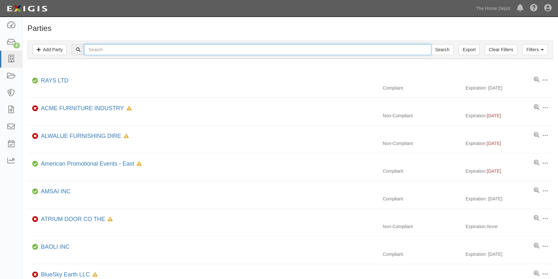
click at [112, 51] on input "text" at bounding box center [257, 49] width 347 height 11
type input "alchemy"
click at [431, 44] on input "Search" at bounding box center [442, 49] width 23 height 11
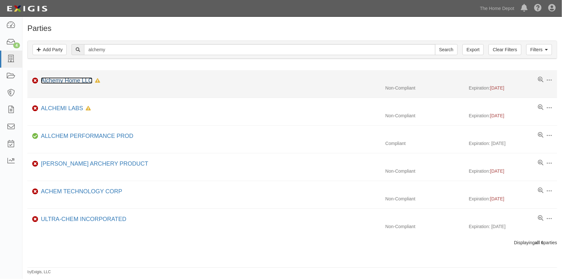
click at [61, 81] on link "Alchemy Home LLC" at bounding box center [67, 80] width 52 height 6
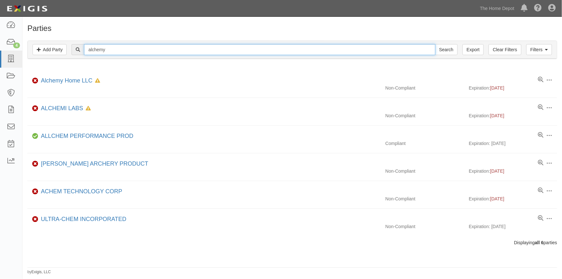
click at [139, 52] on input "alchemy" at bounding box center [259, 49] width 351 height 11
type input "alchemy home"
click at [435, 44] on input "Search" at bounding box center [446, 49] width 23 height 11
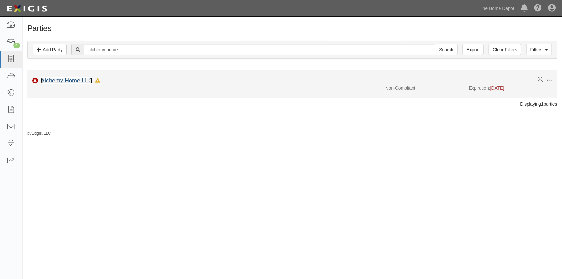
click at [71, 82] on link "Alchemy Home LLC" at bounding box center [67, 80] width 52 height 6
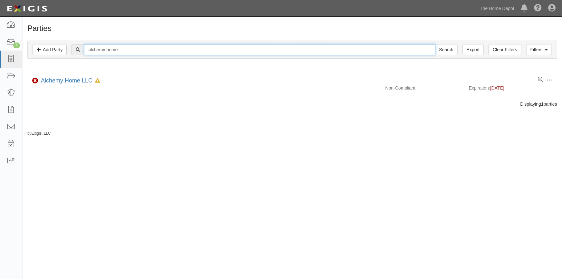
drag, startPoint x: 139, startPoint y: 51, endPoint x: 84, endPoint y: 53, distance: 54.8
click at [85, 53] on input "alchemy home" at bounding box center [259, 49] width 351 height 11
type input "iconic inter"
click at [435, 44] on input "Search" at bounding box center [446, 49] width 23 height 11
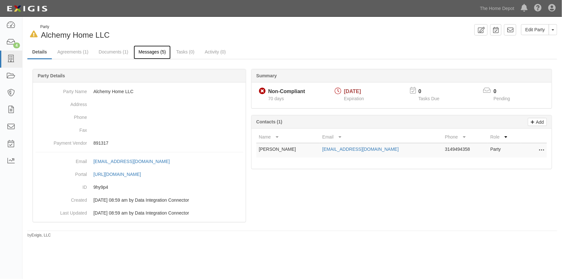
click at [145, 51] on link "Messages (5)" at bounding box center [152, 52] width 37 height 14
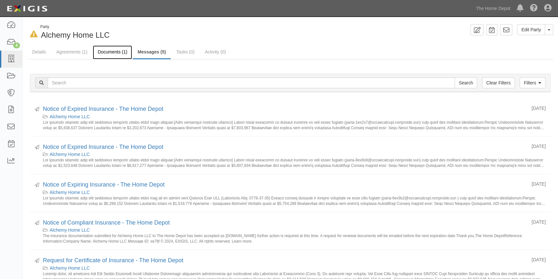
click at [108, 49] on link "Documents (1)" at bounding box center [112, 52] width 39 height 14
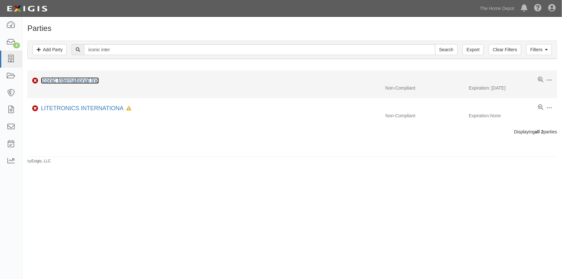
click at [60, 78] on link "Iconic International Inc" at bounding box center [70, 80] width 58 height 6
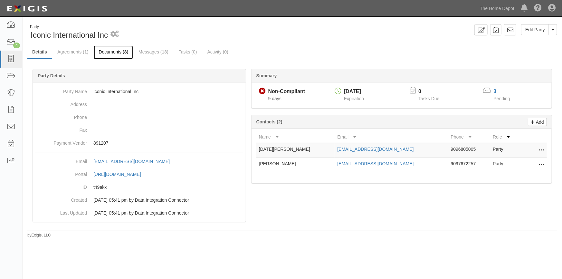
click at [108, 52] on link "Documents (8)" at bounding box center [113, 52] width 39 height 14
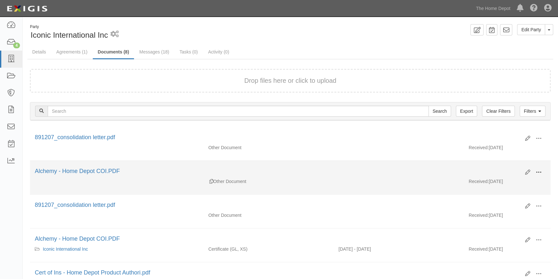
click at [536, 171] on span at bounding box center [539, 173] width 6 height 6
click at [393, 175] on div "Edit View View details Archive Alchemy - Home Depot COI.PDF" at bounding box center [290, 172] width 521 height 11
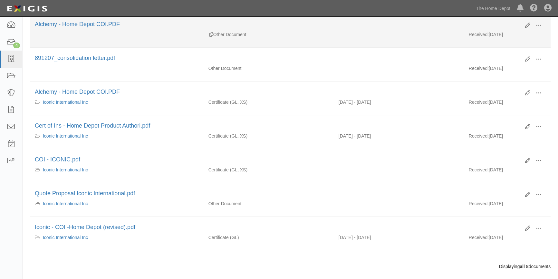
scroll to position [156, 0]
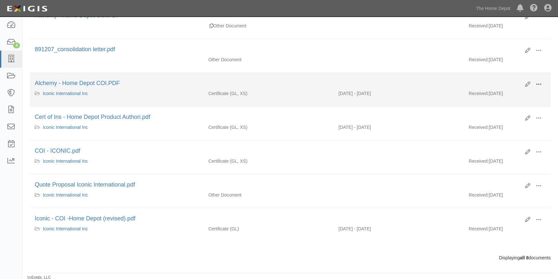
click at [541, 83] on span at bounding box center [539, 85] width 6 height 6
click at [512, 93] on link "View" at bounding box center [507, 94] width 51 height 12
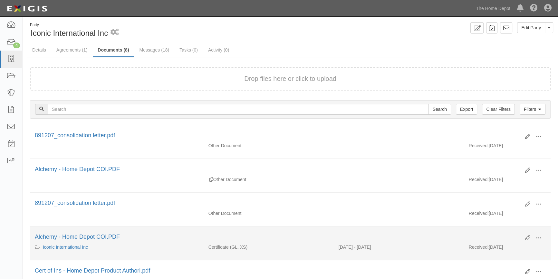
scroll to position [0, 0]
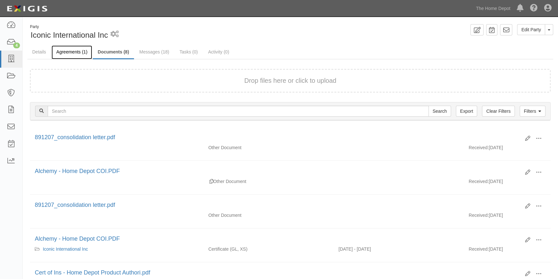
click at [75, 52] on link "Agreements (1)" at bounding box center [72, 52] width 41 height 14
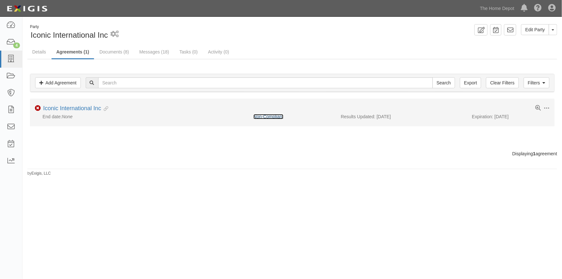
click at [264, 117] on link "Non-Compliant" at bounding box center [269, 116] width 30 height 5
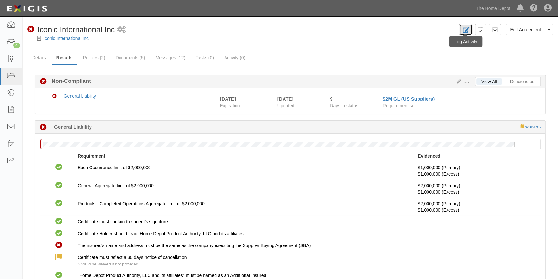
click at [468, 28] on icon at bounding box center [465, 30] width 7 height 6
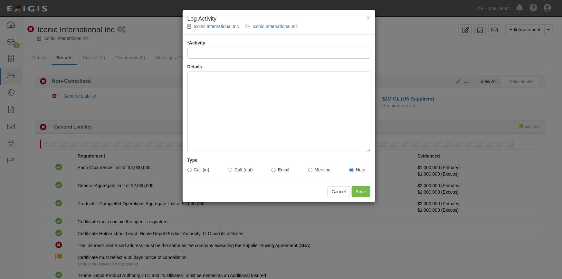
click at [217, 54] on input "* Activity" at bounding box center [279, 53] width 183 height 11
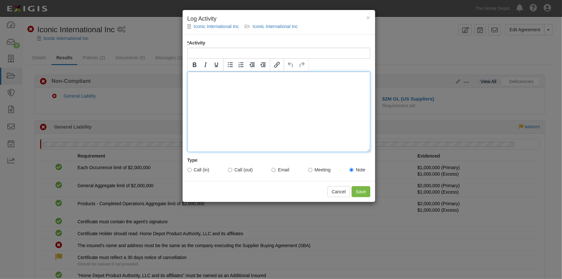
click at [200, 102] on div at bounding box center [279, 112] width 183 height 81
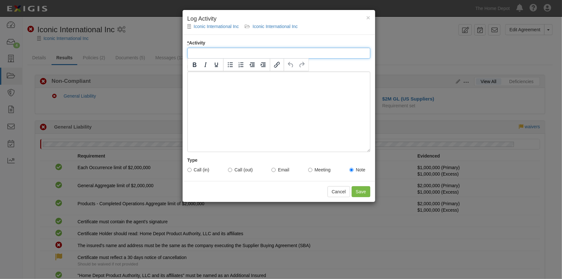
click at [199, 52] on input "* Activity" at bounding box center [279, 53] width 183 height 11
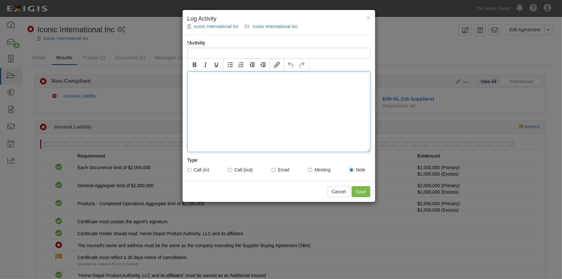
click at [195, 97] on div at bounding box center [279, 112] width 183 height 81
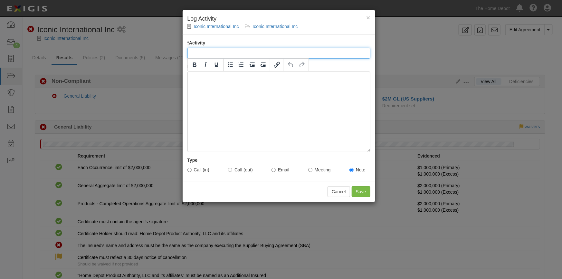
click at [202, 53] on input "* Activity" at bounding box center [279, 53] width 183 height 11
type input "Account Requirements"
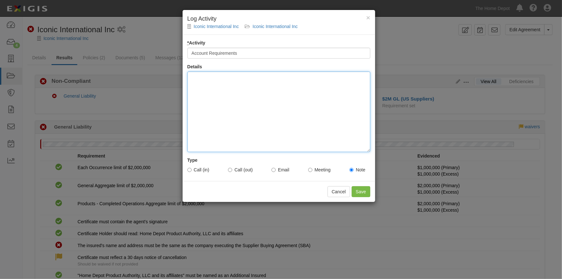
click at [197, 92] on div at bounding box center [279, 112] width 183 height 81
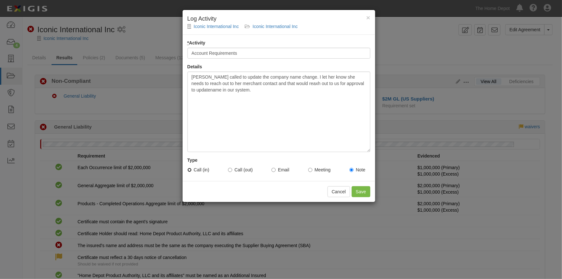
click at [191, 171] on input "Call (in)" at bounding box center [190, 170] width 4 height 4
radio input "true"
click at [361, 193] on input "Save" at bounding box center [361, 191] width 19 height 11
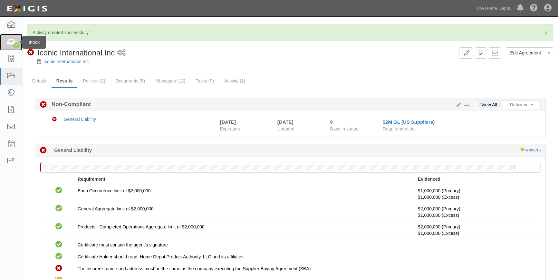
drag, startPoint x: 9, startPoint y: 44, endPoint x: 13, endPoint y: 41, distance: 4.6
click at [9, 44] on icon at bounding box center [10, 42] width 9 height 7
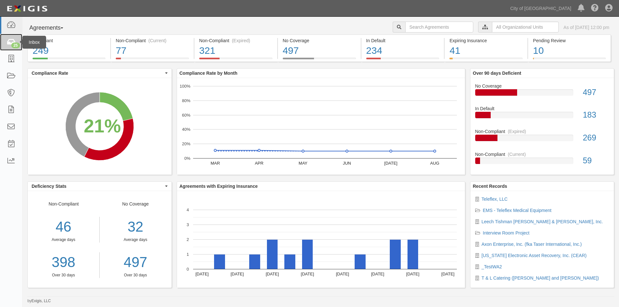
click at [9, 40] on icon at bounding box center [10, 42] width 9 height 7
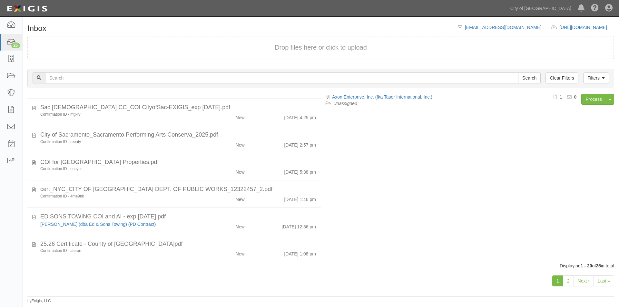
scroll to position [395, 0]
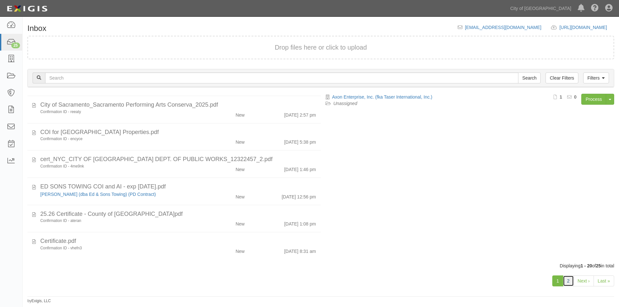
click at [569, 283] on link "2" at bounding box center [568, 281] width 11 height 11
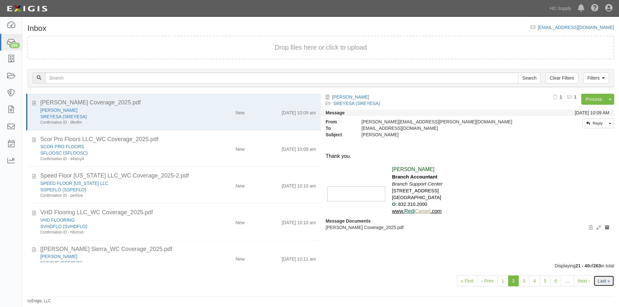
click at [603, 284] on link "Last »" at bounding box center [603, 281] width 21 height 11
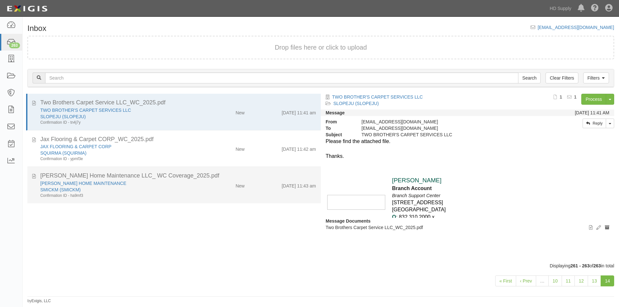
click at [145, 199] on li "Mickle's Home Maintenance LLC_ WC Coverage_2025.pdf MICKLES HOME MAINTENANCE SM…" at bounding box center [173, 185] width 293 height 36
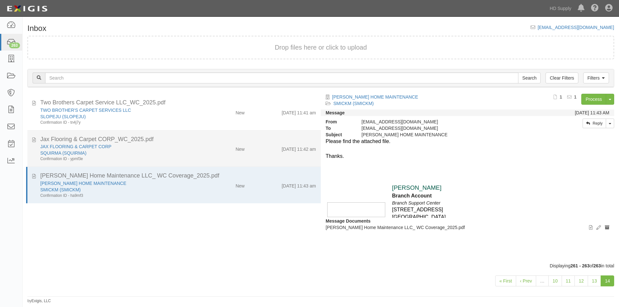
click at [151, 153] on div "SQUIRMA (SQUIRMA)" at bounding box center [118, 153] width 157 height 6
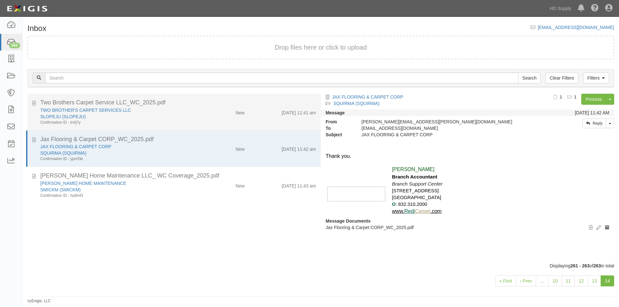
click at [165, 119] on div "SLOPEJU (SLOPEJU)" at bounding box center [118, 116] width 157 height 6
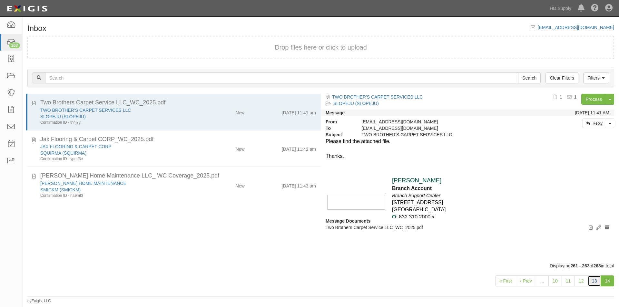
click at [597, 281] on link "13" at bounding box center [595, 281] width 14 height 11
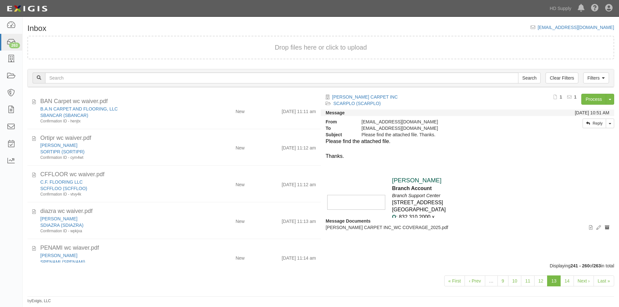
scroll to position [567, 0]
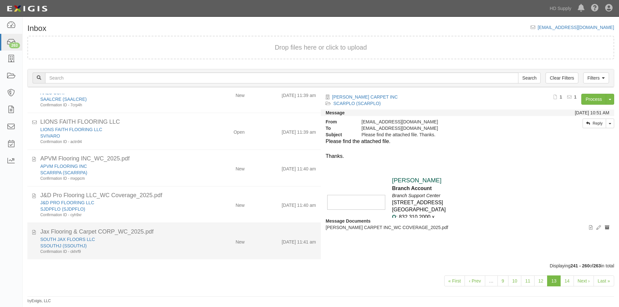
click at [262, 247] on div "SOUTH JAX FLOORS LLC SSOUTHJ (SSOUTHJ) Confirmation ID - ckhrf9 New 9/12/25 11:…" at bounding box center [177, 245] width 285 height 18
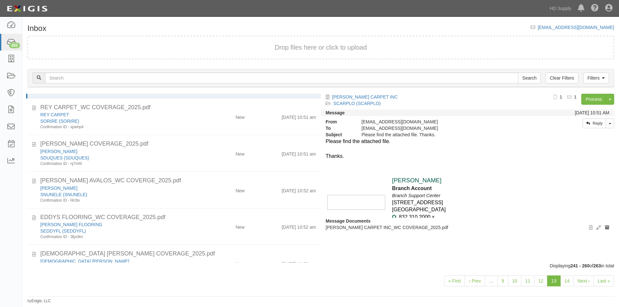
scroll to position [0, 0]
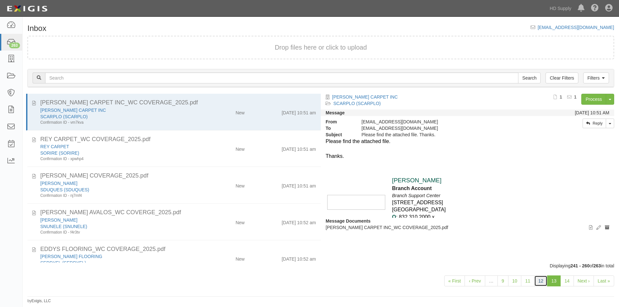
click at [541, 283] on link "12" at bounding box center [541, 281] width 14 height 11
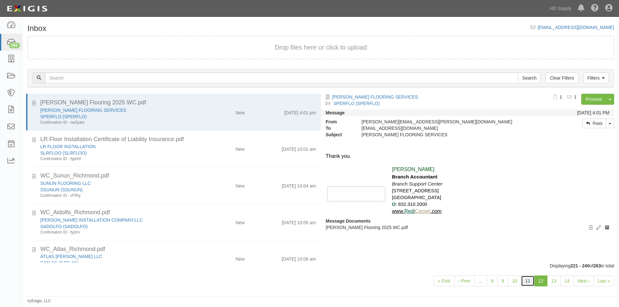
click at [526, 283] on link "11" at bounding box center [528, 281] width 14 height 11
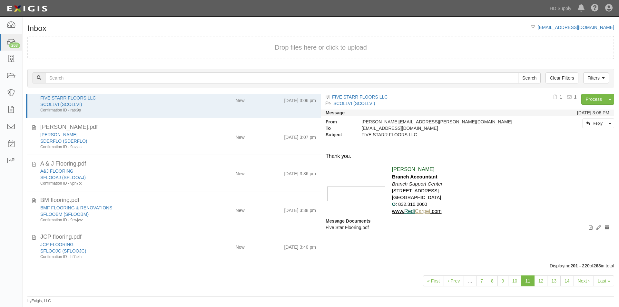
scroll to position [23, 0]
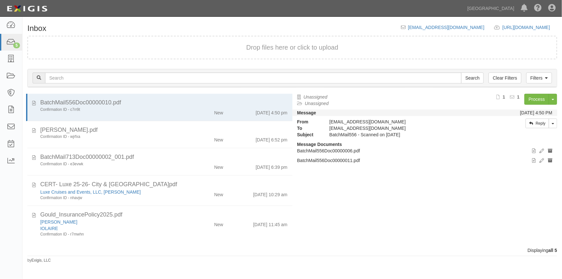
click at [178, 251] on div "Displaying all 5" at bounding box center [293, 250] width 540 height 6
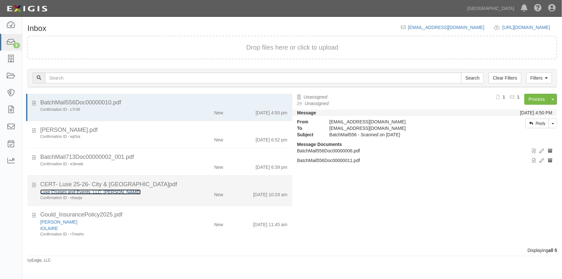
click at [108, 193] on link "Luxe Cruises and Events, LLC, [PERSON_NAME]" at bounding box center [90, 191] width 101 height 5
click at [162, 203] on li "CERT- Luxe 25-26- City & County of San Francisco.pdf Luxe Cruises and Events, L…" at bounding box center [159, 191] width 265 height 30
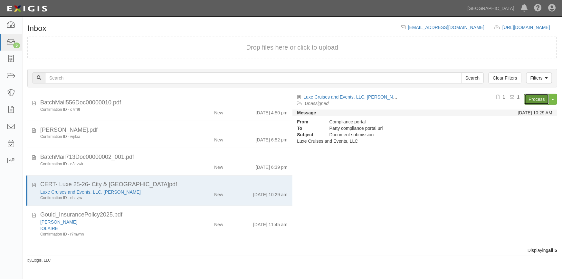
click at [532, 102] on link "Process" at bounding box center [537, 99] width 25 height 11
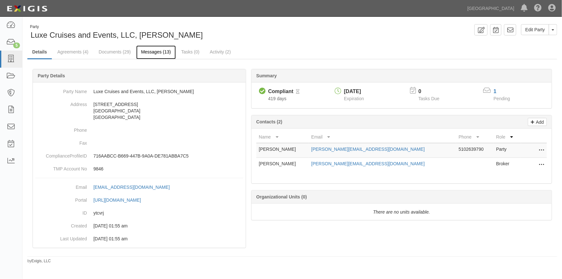
click at [159, 51] on link "Messages (13)" at bounding box center [156, 52] width 40 height 14
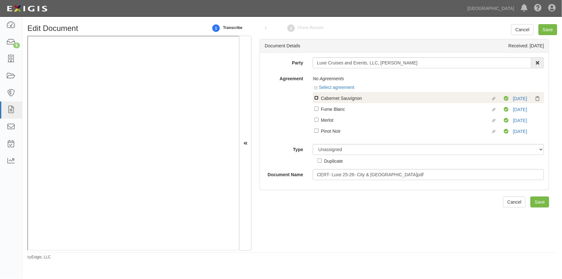
click at [315, 98] on input "Linked agreement Cabernet Sauvignon Linked agreement" at bounding box center [317, 98] width 4 height 4
checkbox input "true"
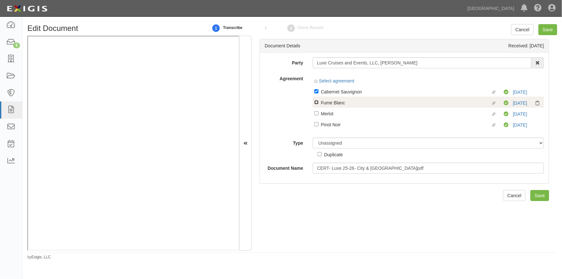
click at [316, 103] on input "Linked agreement Fume Blanc Linked agreement" at bounding box center [317, 102] width 4 height 4
checkbox input "true"
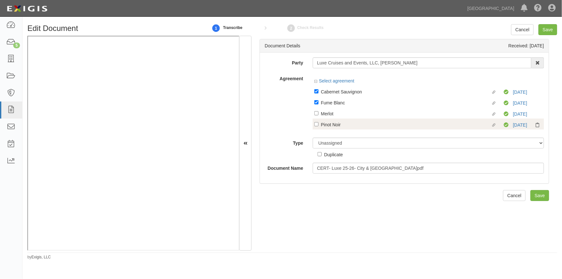
click at [315, 120] on div "Linked agreement Pinot Noir Linked agreement Compliant 9/15/25" at bounding box center [428, 124] width 231 height 11
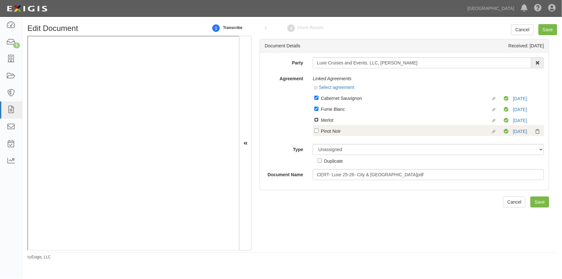
click at [315, 120] on input "Linked agreement Merlot Linked agreement" at bounding box center [317, 120] width 4 height 4
checkbox input "true"
click at [316, 128] on label "Linked agreement Pinot Noir Linked agreement" at bounding box center [409, 131] width 189 height 9
click at [316, 129] on input "Linked agreement Pinot Noir Linked agreement" at bounding box center [317, 131] width 4 height 4
checkbox input "true"
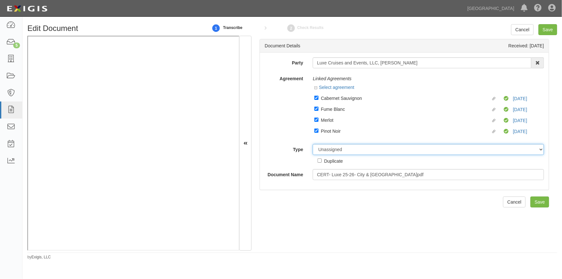
click at [326, 149] on select "Unassigned Binder Cancellation Notice Certificate Contract Endorsement Insuranc…" at bounding box center [428, 149] width 231 height 11
click at [313, 144] on select "Unassigned Binder Cancellation Notice Certificate Contract Endorsement Insuranc…" at bounding box center [428, 149] width 231 height 11
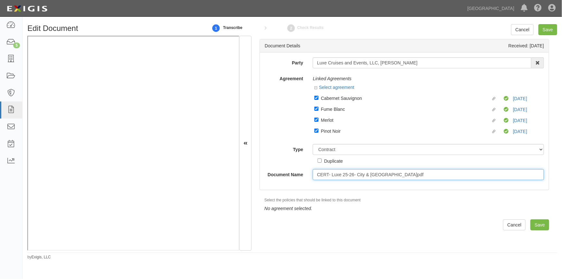
click at [325, 178] on input "CERT- Luxe 25-26- City & County of San Francisco.pdf" at bounding box center [428, 174] width 231 height 11
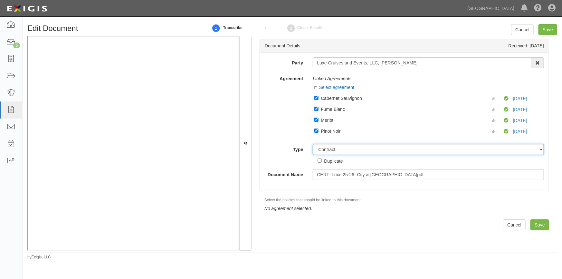
click at [329, 151] on select "Unassigned Binder Cancellation Notice Certificate Contract Endorsement Insuranc…" at bounding box center [428, 149] width 231 height 11
select select "CertificateDetail"
click at [313, 144] on select "Unassigned Binder Cancellation Notice Certificate Contract Endorsement Insuranc…" at bounding box center [428, 149] width 231 height 11
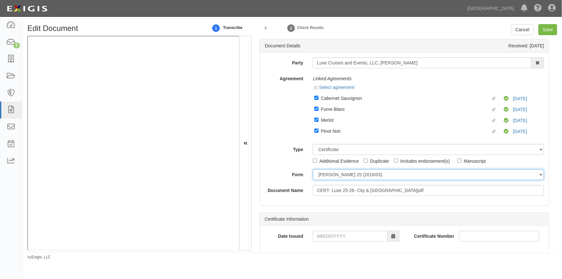
click at [323, 177] on select "ACORD 25 (2016/03) ACORD 101 ACORD 855 NY (2014/05) General" at bounding box center [428, 174] width 231 height 11
select select "GeneralFormDetail"
click at [313, 170] on select "ACORD 25 (2016/03) ACORD 101 ACORD 855 NY (2014/05) General" at bounding box center [428, 174] width 231 height 11
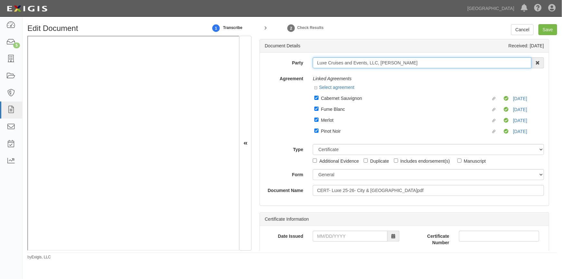
drag, startPoint x: 429, startPoint y: 66, endPoint x: 316, endPoint y: 72, distance: 113.6
click at [316, 72] on div "Party Luxe Cruises and Events, LLC, Toby Proescher AAA Hull Diving, Alon Altman…" at bounding box center [404, 126] width 279 height 139
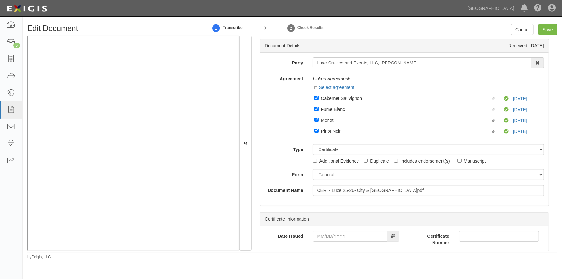
click at [291, 117] on div "Agreement Linked Agreements Select agreement Linked agreement Cabernet Sauvigno…" at bounding box center [404, 106] width 289 height 66
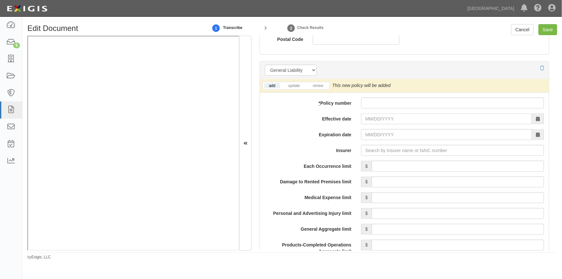
scroll to position [492, 0]
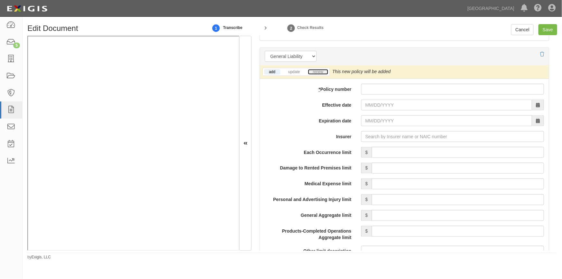
click at [319, 73] on link "renew" at bounding box center [318, 71] width 20 height 5
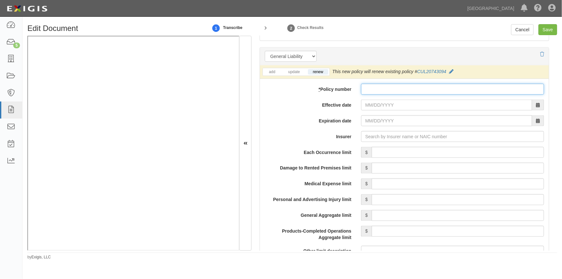
paste input "CUL20847.095"
type input "CUL20847.095"
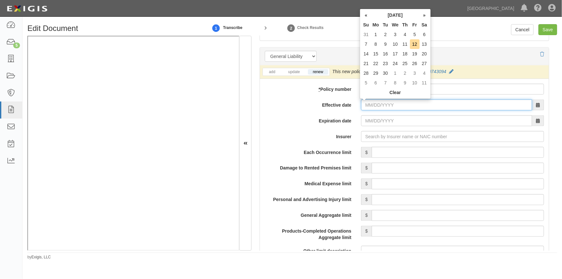
paste input "09/16/2025"
type input "09/16/2025"
type input "09/16/2026"
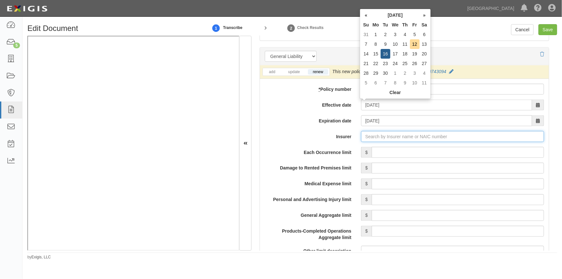
click at [378, 140] on input "Insurer" at bounding box center [452, 136] width 183 height 11
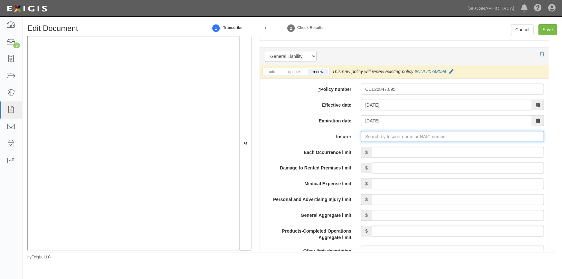
paste input "29599"
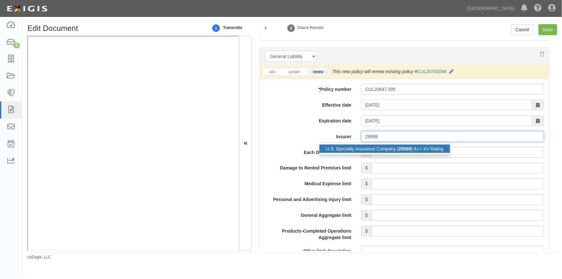
click at [370, 153] on div "U.S. Specialty Insurance Company ( 29599 ) A++ XV Rating" at bounding box center [385, 149] width 131 height 8
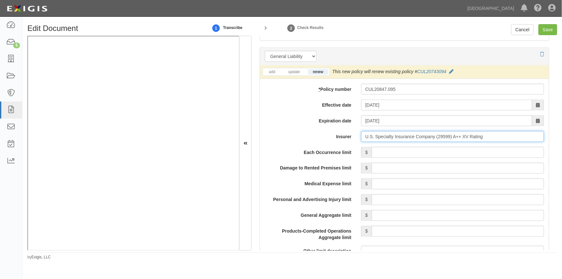
type input "U.S. Specialty Insurance Company (29599) A++ XV Rating"
click at [385, 152] on input "Each Occurrence limit" at bounding box center [458, 152] width 172 height 11
type input "1,000,000"
click at [271, 170] on label "Damage to Rented Premises limit" at bounding box center [308, 167] width 96 height 9
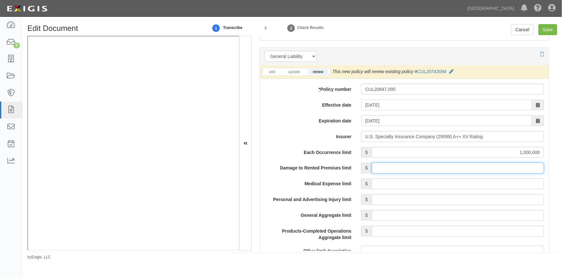
click at [372, 170] on input "Damage to Rented Premises limit" at bounding box center [458, 168] width 172 height 11
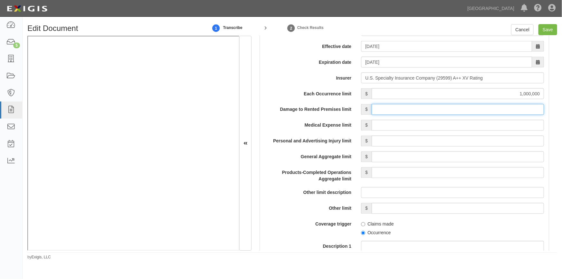
scroll to position [638, 0]
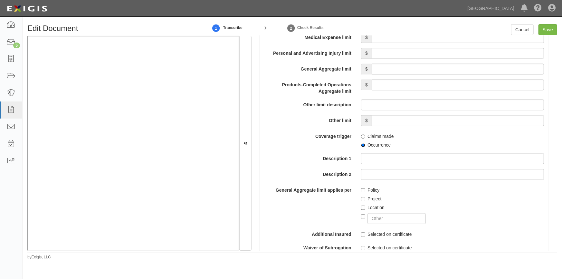
click at [361, 144] on input "Occurrence" at bounding box center [363, 145] width 4 height 4
radio input "true"
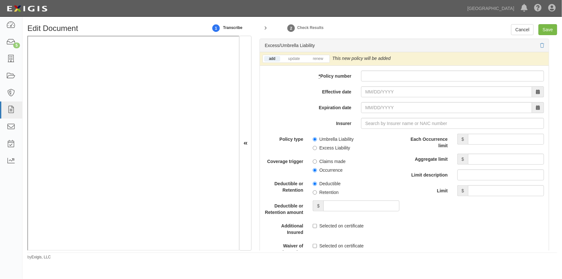
scroll to position [1316, 0]
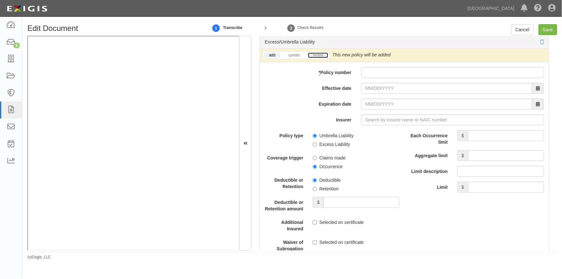
click at [317, 54] on link "renew" at bounding box center [318, 55] width 20 height 5
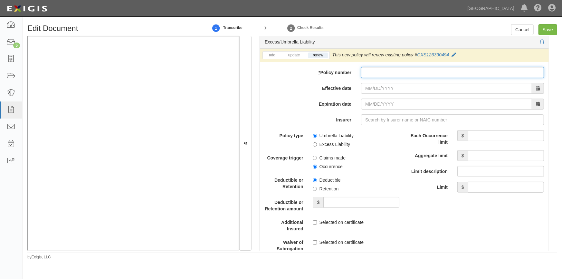
paste input "CXS12887.095"
type input "CXS12887.095"
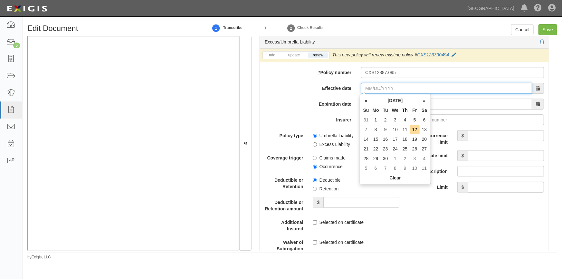
paste input "09/16/2025"
type input "09/16/2025"
type input "09/16/2026"
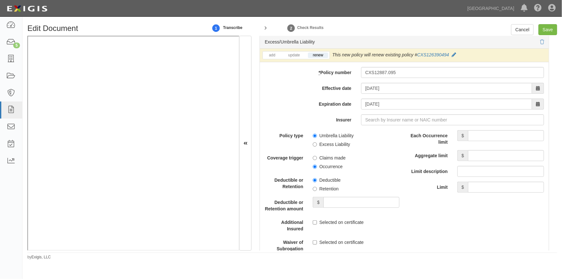
click at [283, 100] on label "Expiration date" at bounding box center [308, 103] width 96 height 9
click at [361, 100] on input "09/16/2026" at bounding box center [446, 104] width 171 height 11
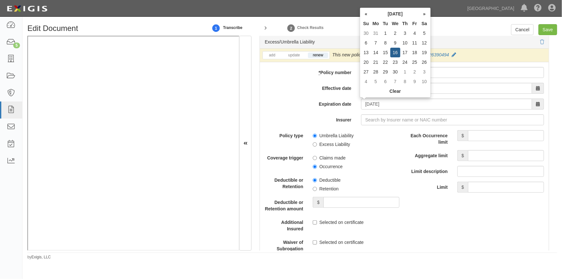
click at [303, 104] on label "Expiration date" at bounding box center [308, 103] width 96 height 9
click at [361, 104] on input "09/16/2026" at bounding box center [446, 104] width 171 height 11
click at [373, 118] on input "Insurer" at bounding box center [452, 119] width 183 height 11
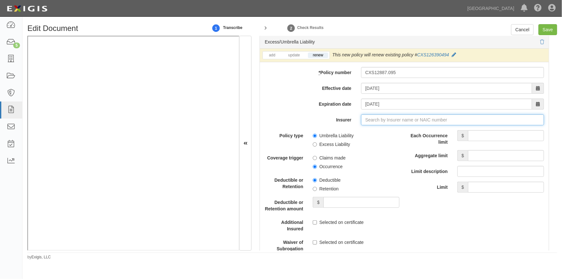
type input "21st Century Advantage Insurance Company (25232) NR Rating"
type input "2"
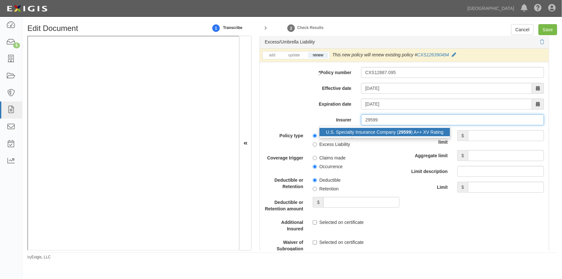
click at [373, 129] on div "U.S. Specialty Insurance Company ( 29599 ) A++ XV Rating" at bounding box center [385, 132] width 131 height 8
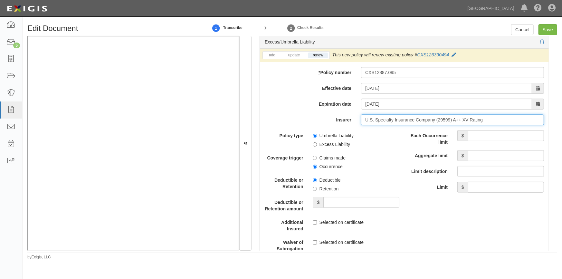
type input "U.S. Specialty Insurance Company (29599) A++ XV Rating"
click at [476, 136] on input "Each Occurrence limit" at bounding box center [506, 135] width 76 height 11
type input "4,000,000"
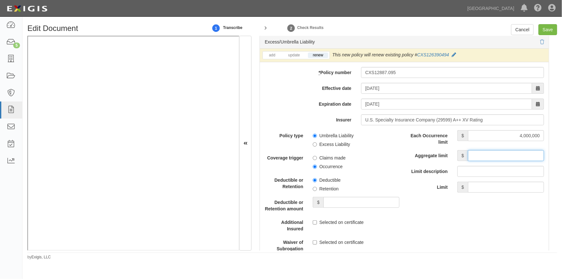
click at [489, 152] on input "Aggregate limit" at bounding box center [506, 155] width 76 height 11
type input "4,000,000"
click at [313, 144] on input "Excess Liability" at bounding box center [315, 144] width 4 height 4
radio input "true"
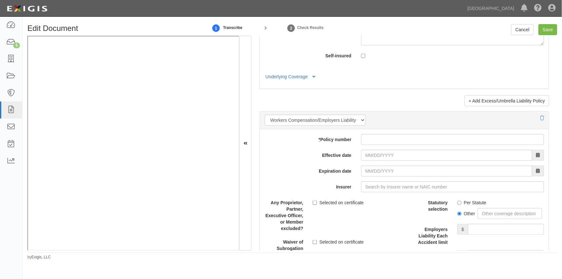
scroll to position [1577, 0]
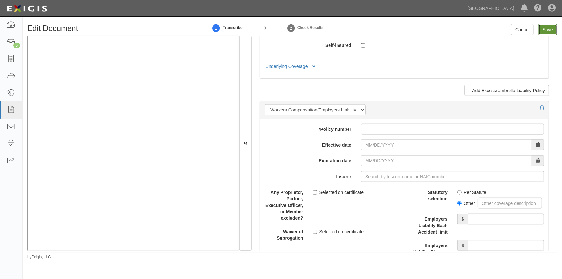
click at [546, 32] on input "Save" at bounding box center [548, 29] width 19 height 11
type input "1000000"
type input "4000000"
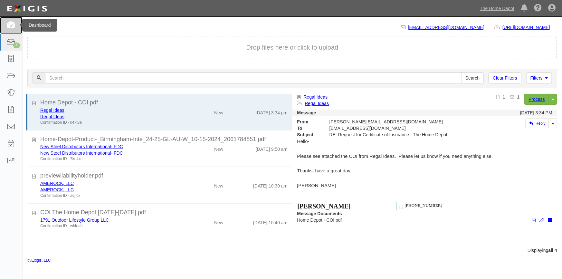
click at [10, 27] on icon at bounding box center [10, 25] width 9 height 7
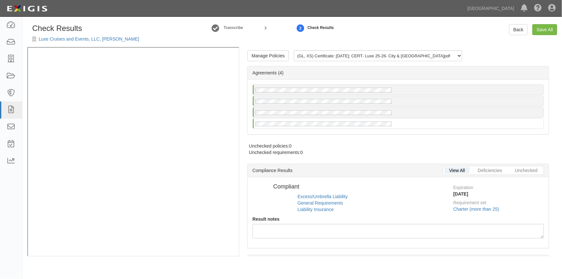
radio input "true"
radio input "false"
radio input "true"
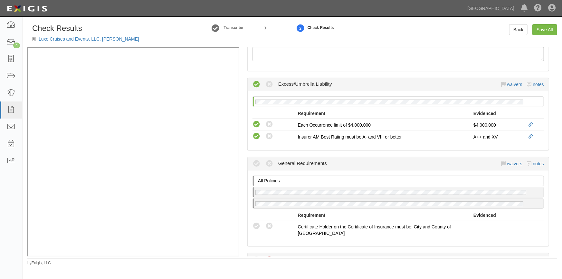
scroll to position [293, 0]
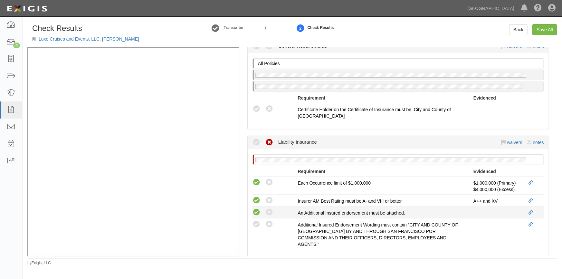
click at [256, 212] on icon at bounding box center [257, 213] width 8 height 8
radio input "true"
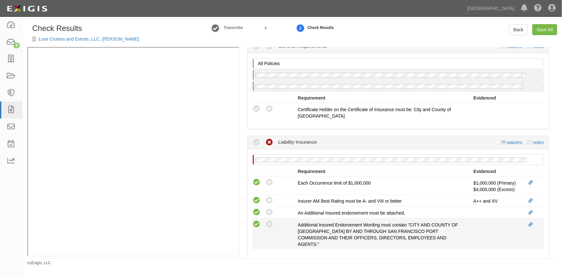
click at [255, 221] on icon at bounding box center [257, 224] width 8 height 8
radio input "true"
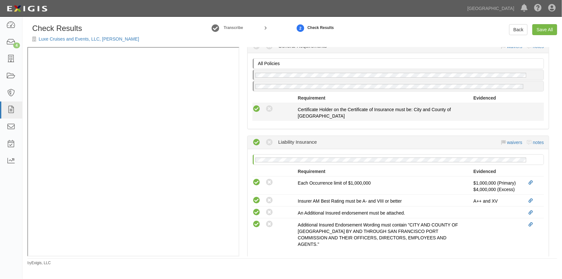
click at [256, 107] on icon at bounding box center [257, 109] width 8 height 8
radio input "true"
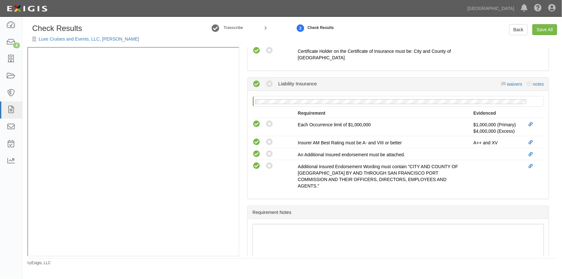
scroll to position [363, 0]
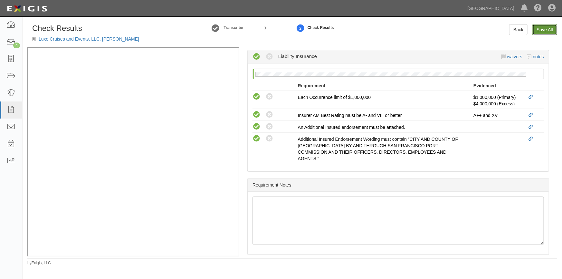
click at [544, 27] on link "Save All" at bounding box center [545, 29] width 25 height 11
radio input "false"
radio input "true"
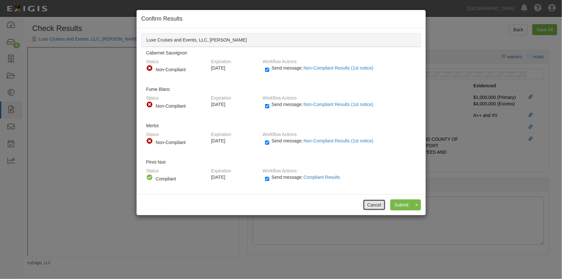
click at [376, 202] on button "Cancel" at bounding box center [374, 204] width 23 height 11
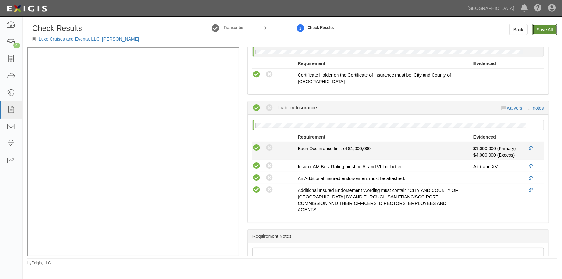
scroll to position [275, 0]
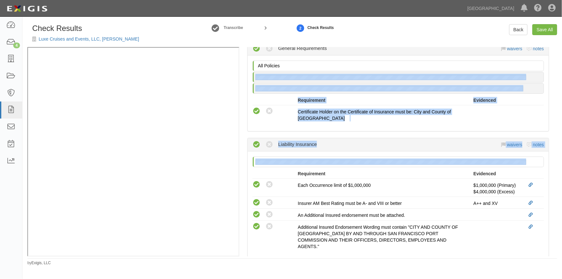
drag, startPoint x: 558, startPoint y: 154, endPoint x: 555, endPoint y: 55, distance: 99.3
click at [555, 55] on div "Check Results Luxe Cruises and Events, LLC, Toby Proescher Transcribe 2 Check R…" at bounding box center [293, 145] width 540 height 242
click at [552, 101] on div "Manage Policies (GL, XS) Certificate; 9/12/2025; CERT- Luxe 25-26- City & Count…" at bounding box center [398, 151] width 318 height 209
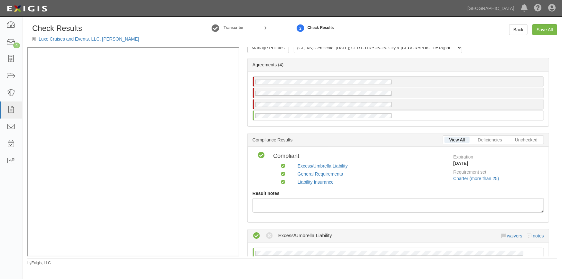
scroll to position [0, 0]
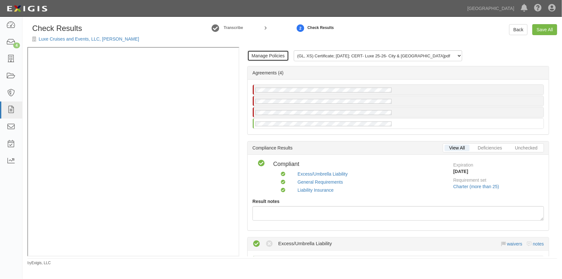
click at [259, 58] on link "Manage Policies" at bounding box center [269, 55] width 42 height 11
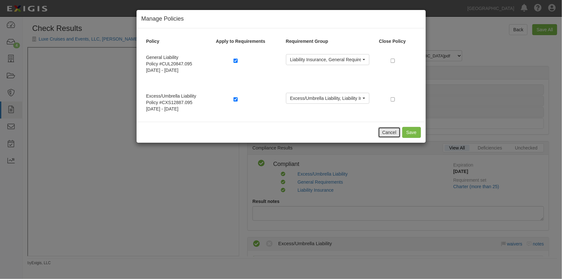
click at [389, 133] on button "Cancel" at bounding box center [389, 132] width 23 height 11
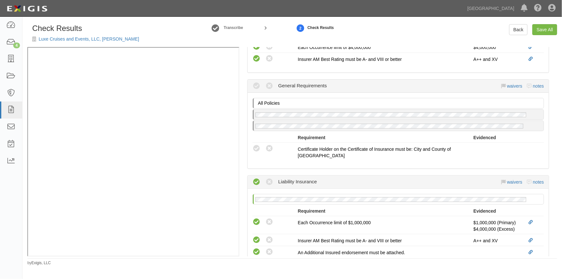
scroll to position [264, 0]
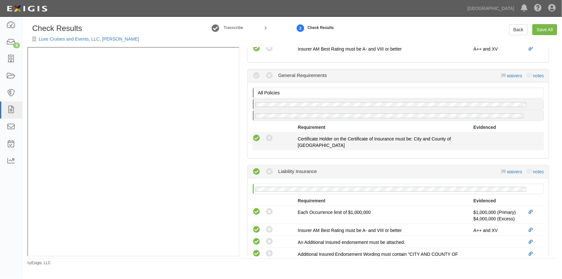
click at [255, 138] on icon at bounding box center [257, 138] width 8 height 8
radio input "true"
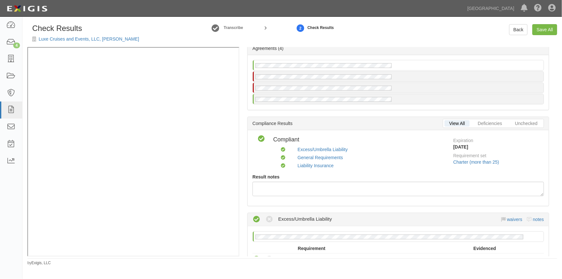
scroll to position [0, 0]
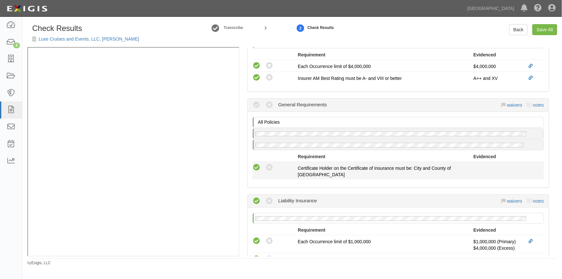
click at [258, 167] on icon at bounding box center [257, 168] width 8 height 8
radio input "true"
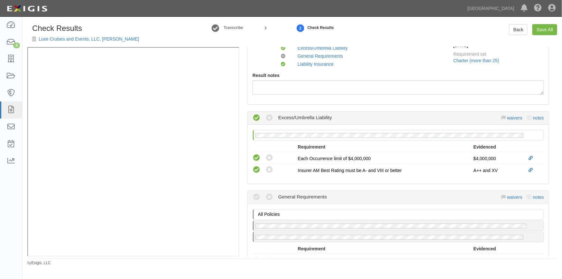
scroll to position [230, 0]
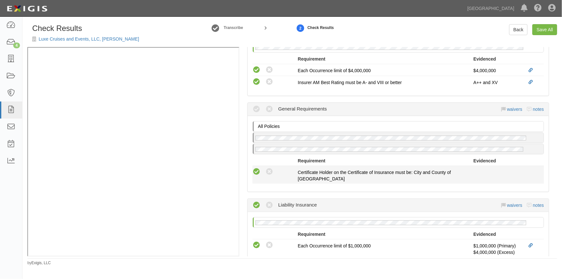
click at [254, 171] on icon at bounding box center [257, 172] width 8 height 8
radio input "true"
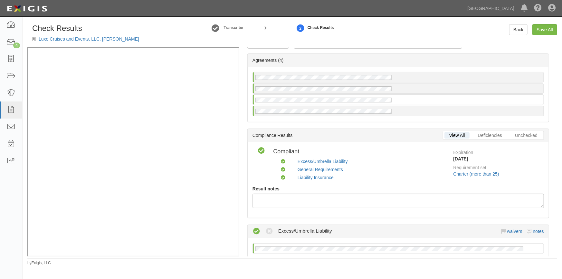
scroll to position [0, 0]
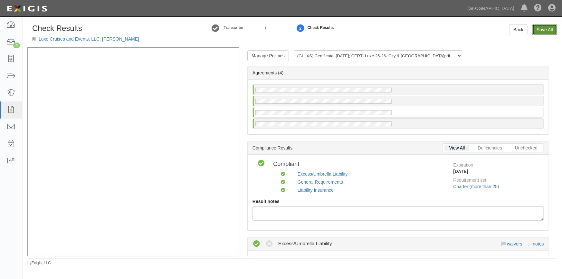
click at [540, 29] on link "Save All" at bounding box center [545, 29] width 25 height 11
radio input "false"
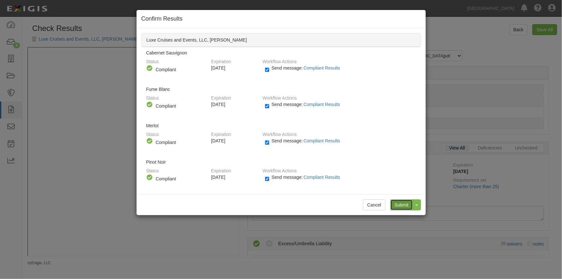
click at [398, 203] on input "Submit" at bounding box center [402, 204] width 23 height 11
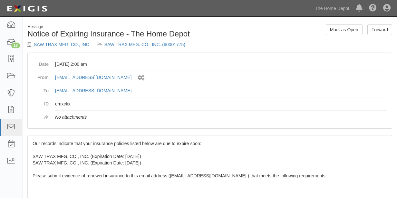
scroll to position [63, 0]
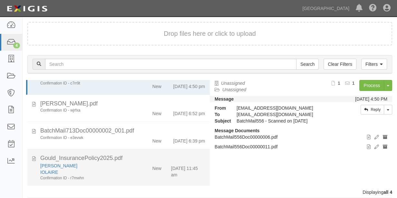
scroll to position [21, 0]
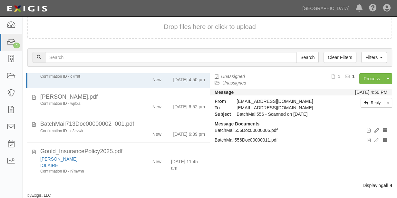
click at [79, 34] on form "Drop files here or click to upload" at bounding box center [209, 27] width 365 height 24
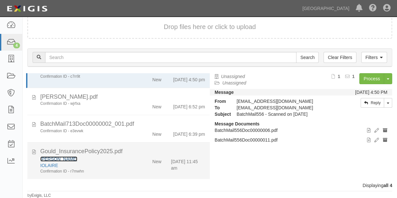
click at [55, 159] on link "Robert Gould" at bounding box center [58, 158] width 37 height 5
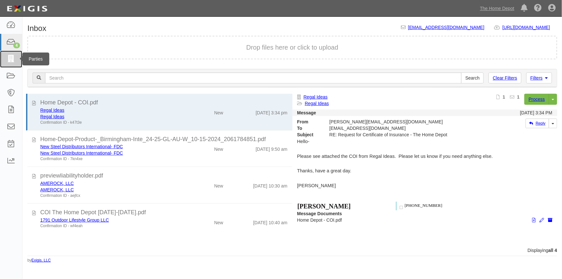
click at [9, 59] on icon at bounding box center [10, 58] width 9 height 7
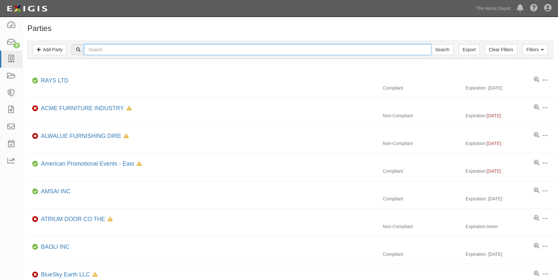
click at [118, 47] on input "text" at bounding box center [257, 49] width 347 height 11
type input "[PERSON_NAME]"
click at [431, 44] on input "Search" at bounding box center [442, 49] width 23 height 11
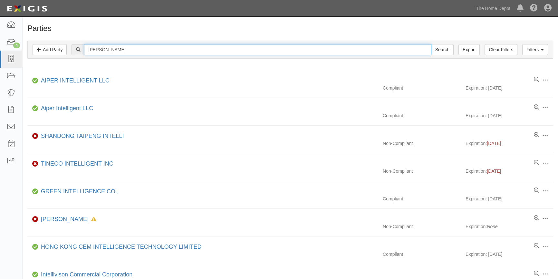
drag, startPoint x: 107, startPoint y: 50, endPoint x: 86, endPoint y: 50, distance: 21.6
click at [86, 50] on input "ontell" at bounding box center [257, 49] width 347 height 11
click at [115, 50] on input "ontell" at bounding box center [257, 49] width 347 height 11
type input "ontel"
click at [431, 44] on input "Search" at bounding box center [442, 49] width 23 height 11
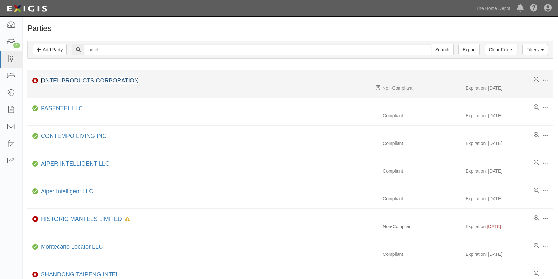
click at [84, 81] on link "ONTEL PRODUCTS CORPORATION" at bounding box center [90, 80] width 98 height 6
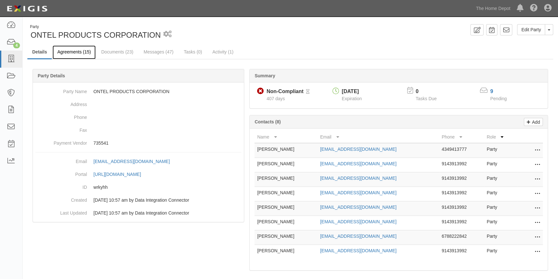
click at [70, 52] on link "Agreements (15)" at bounding box center [74, 52] width 43 height 14
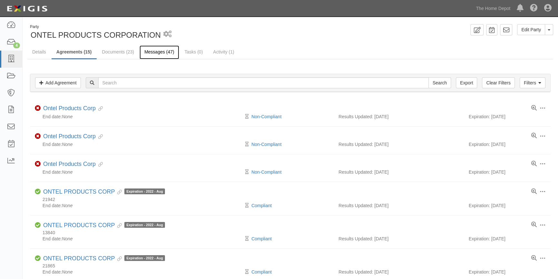
click at [148, 52] on link "Messages (47)" at bounding box center [160, 52] width 40 height 14
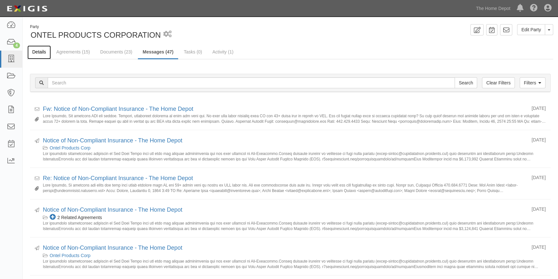
click at [41, 52] on link "Details" at bounding box center [39, 52] width 24 height 14
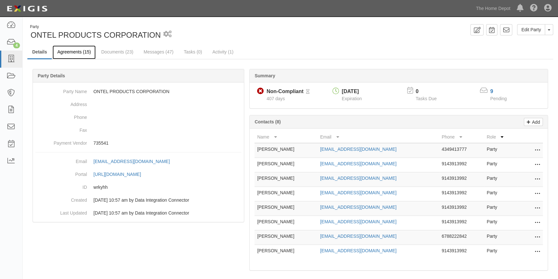
click at [72, 53] on link "Agreements (15)" at bounding box center [74, 52] width 43 height 14
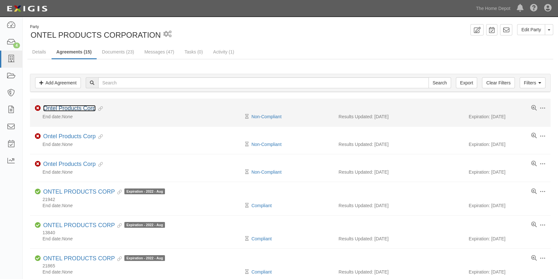
click at [77, 108] on link "Ontel Products Corp" at bounding box center [69, 108] width 53 height 6
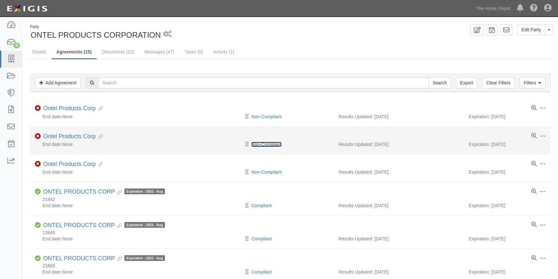
click at [272, 145] on link "Non-Compliant" at bounding box center [266, 144] width 30 height 5
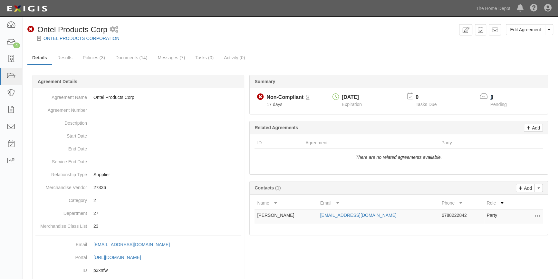
click at [492, 97] on link "1" at bounding box center [492, 96] width 3 height 5
click at [93, 58] on link "Policies (3)" at bounding box center [94, 58] width 32 height 14
click at [64, 58] on link "Results" at bounding box center [65, 58] width 25 height 14
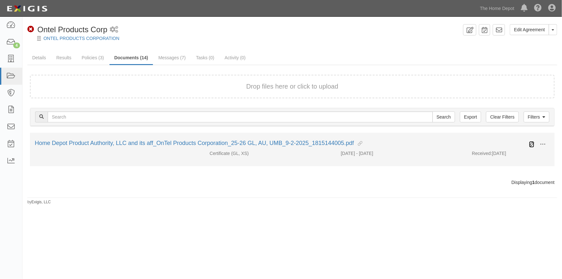
click at [532, 144] on icon at bounding box center [532, 144] width 5 height 5
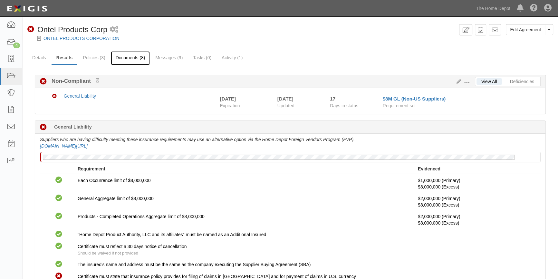
click at [132, 59] on link "Documents (8)" at bounding box center [130, 58] width 39 height 14
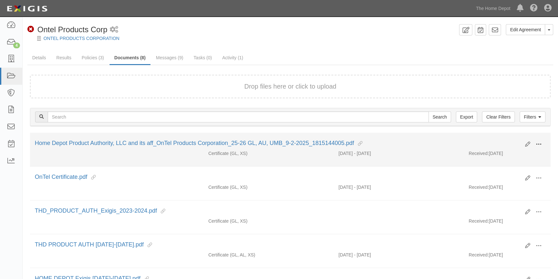
click at [540, 145] on span at bounding box center [539, 144] width 6 height 6
click at [503, 157] on link "View" at bounding box center [507, 154] width 51 height 12
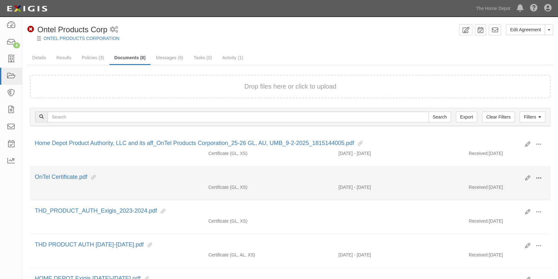
click at [537, 179] on span at bounding box center [539, 178] width 6 height 6
click at [507, 188] on link "View" at bounding box center [507, 188] width 51 height 12
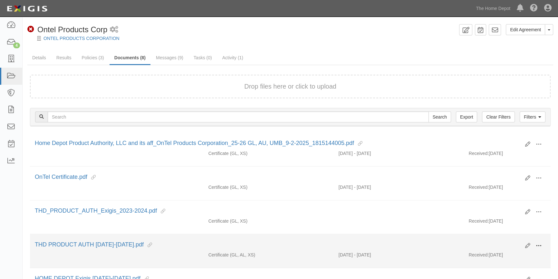
click at [540, 245] on span at bounding box center [539, 246] width 6 height 6
click at [508, 251] on link "View" at bounding box center [507, 255] width 51 height 12
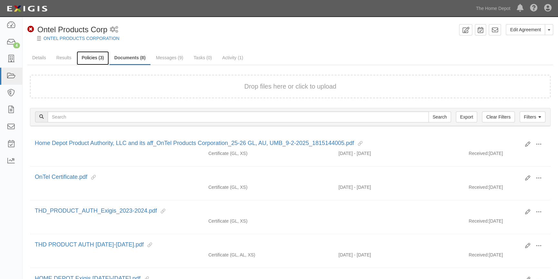
click at [88, 58] on link "Policies (3)" at bounding box center [93, 58] width 32 height 14
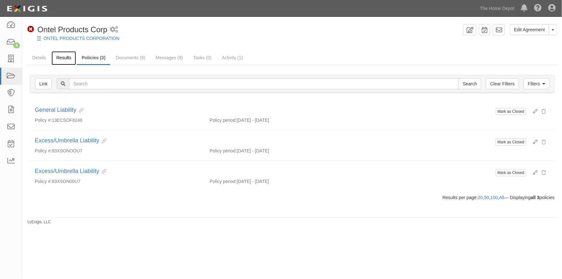
click at [59, 57] on link "Results" at bounding box center [64, 58] width 25 height 14
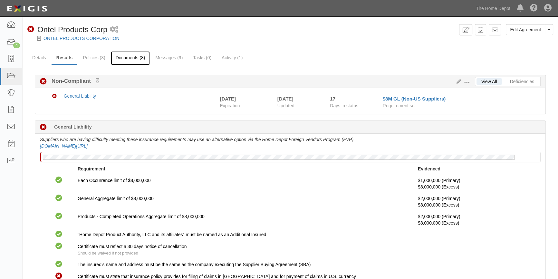
click at [122, 58] on link "Documents (8)" at bounding box center [130, 58] width 39 height 14
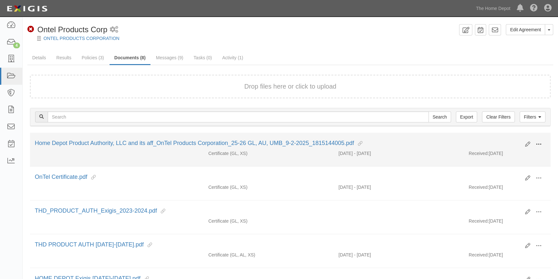
click at [539, 143] on span at bounding box center [539, 144] width 6 height 6
click at [500, 155] on link "View" at bounding box center [507, 154] width 51 height 12
click at [529, 142] on icon at bounding box center [527, 144] width 5 height 5
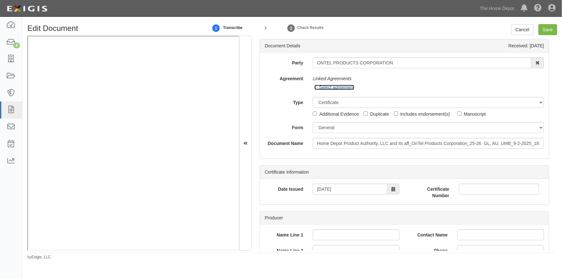
click at [328, 89] on link "Select agreement" at bounding box center [335, 87] width 40 height 5
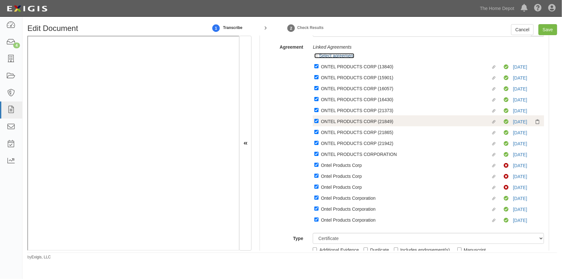
scroll to position [117, 0]
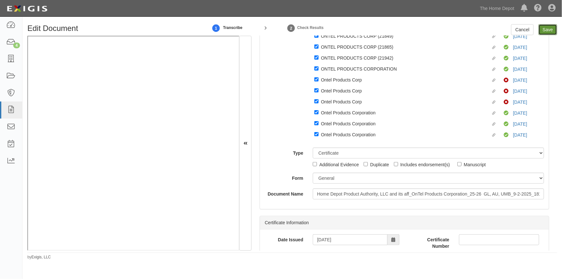
click at [546, 31] on input "Save" at bounding box center [548, 29] width 19 height 11
type input "1000000"
type input "2000000"
type input "8000000"
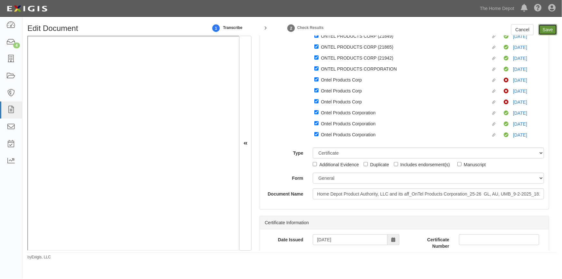
type input "8000000"
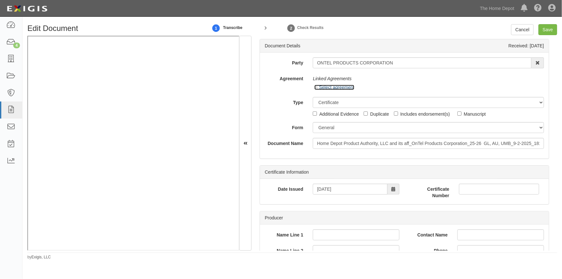
click at [322, 88] on link "Select agreement" at bounding box center [335, 87] width 40 height 5
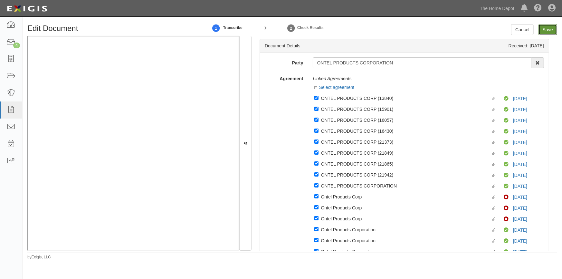
click at [545, 33] on input "Save" at bounding box center [548, 29] width 19 height 11
type input "1000000"
type input "2000000"
type input "8000000"
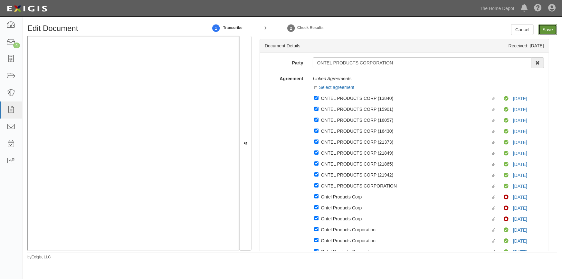
type input "8000000"
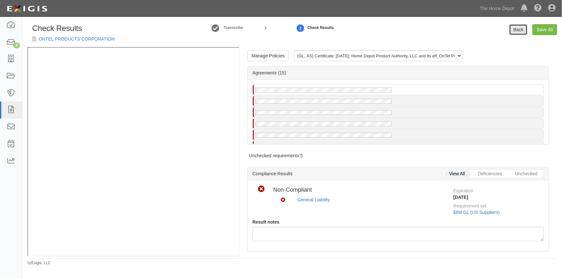
click at [512, 31] on link "Back" at bounding box center [519, 29] width 18 height 11
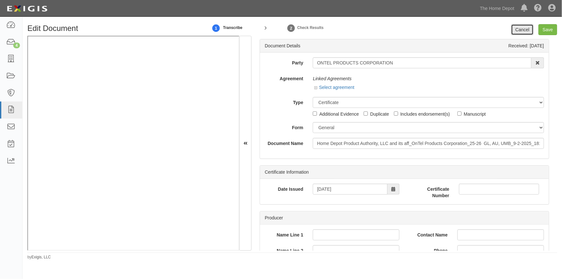
click at [523, 32] on link "Cancel" at bounding box center [522, 29] width 23 height 11
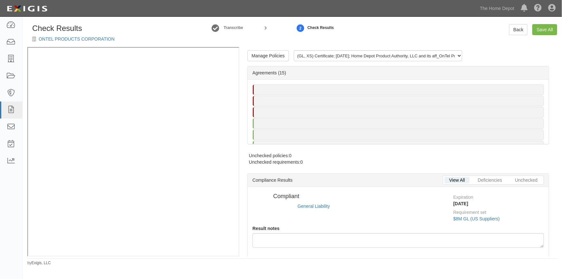
radio input "true"
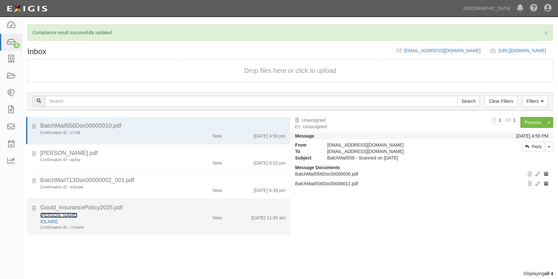
click at [63, 213] on link "Robert Gould" at bounding box center [58, 215] width 37 height 5
click at [69, 220] on div "IOLAIRE" at bounding box center [109, 222] width 139 height 6
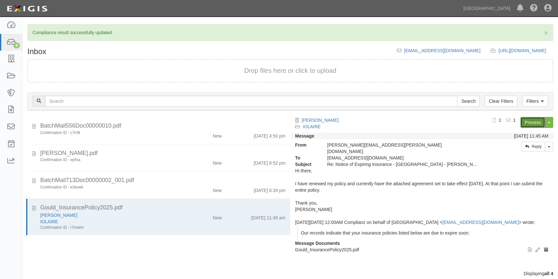
click at [525, 117] on link "Process" at bounding box center [532, 122] width 25 height 11
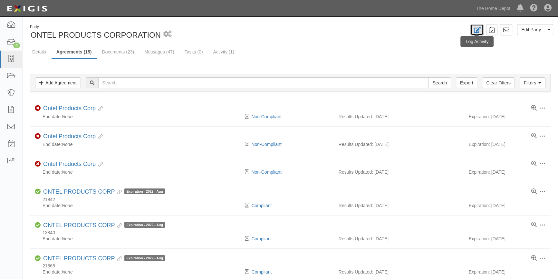
click at [479, 28] on icon at bounding box center [476, 30] width 7 height 6
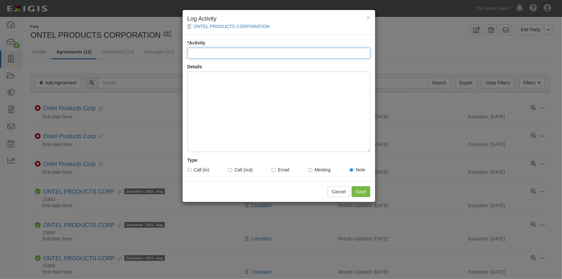
click at [308, 55] on input "* Activity" at bounding box center [279, 53] width 183 height 11
type input "Account status"
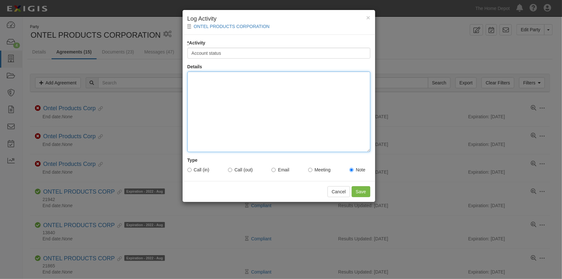
click at [222, 85] on div at bounding box center [279, 112] width 183 height 81
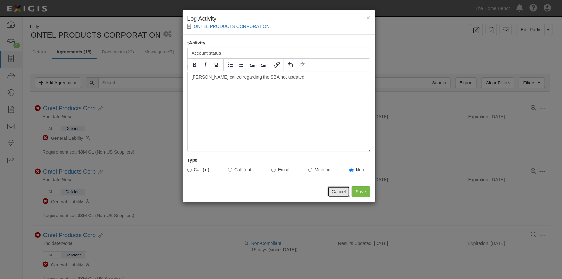
click at [341, 194] on button "Cancel" at bounding box center [339, 191] width 23 height 11
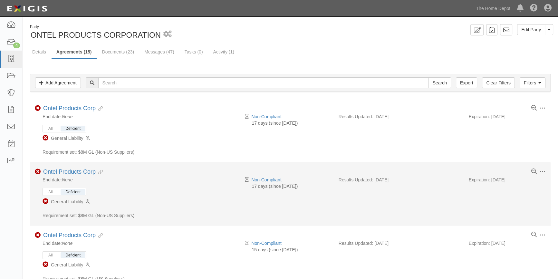
click at [308, 187] on div "17 days (since 08/26/2025)" at bounding box center [290, 186] width 87 height 6
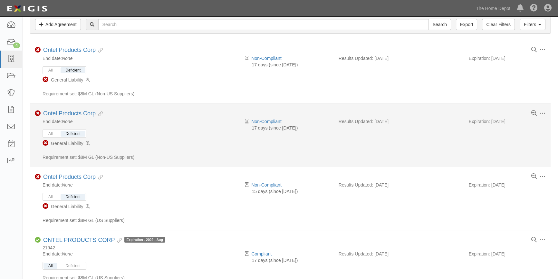
scroll to position [146, 0]
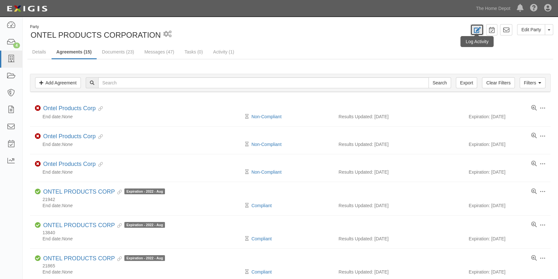
click at [483, 28] on link at bounding box center [477, 29] width 13 height 11
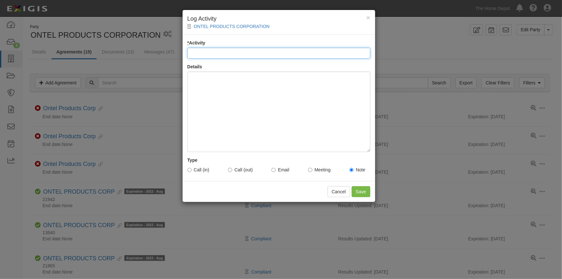
click at [221, 52] on input "* Activity" at bounding box center [279, 53] width 183 height 11
type input "Account status"
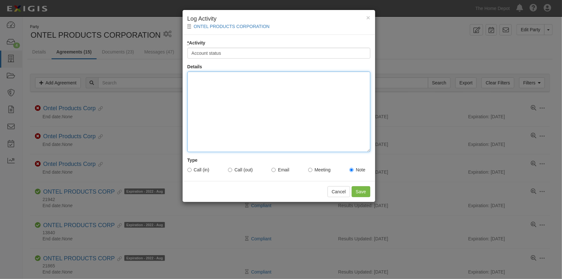
click at [218, 84] on div at bounding box center [279, 112] width 183 height 81
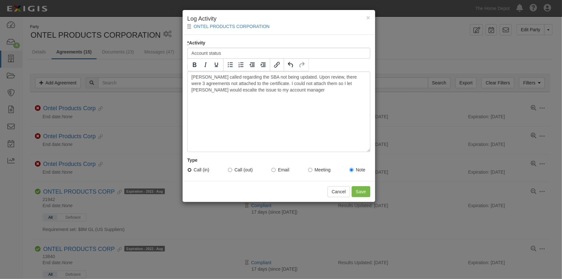
click at [190, 170] on input "Call (in)" at bounding box center [190, 170] width 4 height 4
radio input "true"
click at [360, 196] on input "Save" at bounding box center [361, 191] width 19 height 11
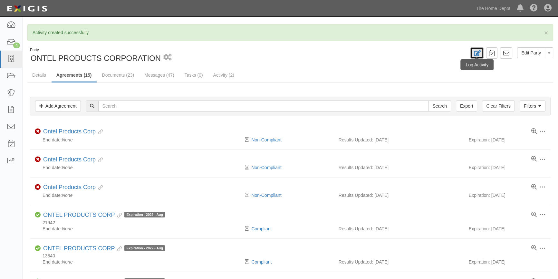
click at [479, 53] on icon at bounding box center [476, 53] width 7 height 6
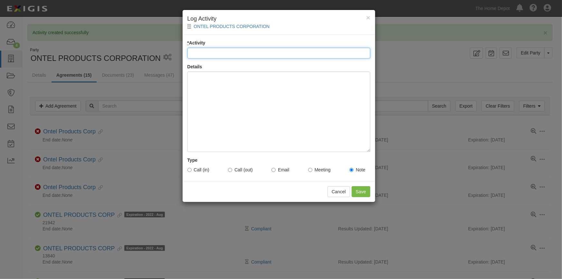
click at [260, 58] on input "* Activity" at bounding box center [279, 53] width 183 height 11
type input "Account status"
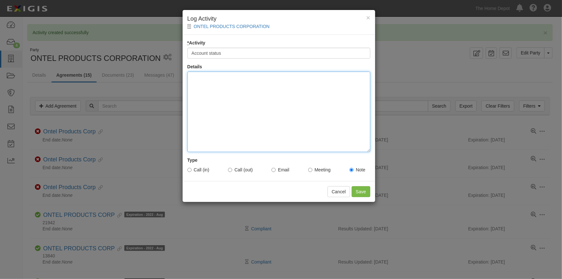
click at [276, 100] on div at bounding box center [279, 112] width 183 height 81
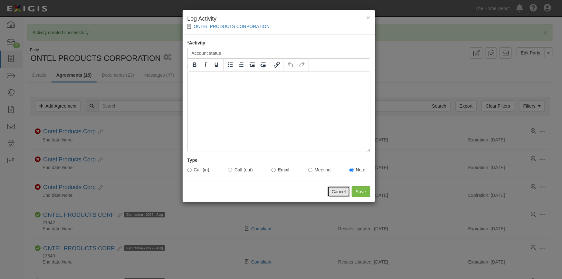
click at [342, 190] on button "Cancel" at bounding box center [339, 191] width 23 height 11
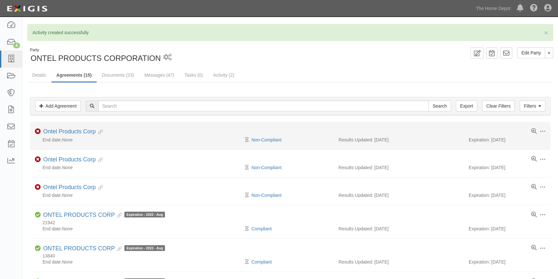
click at [217, 144] on li "Toggle Agreement Dropdown Edit Log activity Add task Send message Archive Non-C…" at bounding box center [290, 136] width 521 height 28
click at [119, 129] on div "Toggle Agreement Dropdown Edit Log activity Add task Send message Archive Non-C…" at bounding box center [290, 132] width 521 height 8
click at [272, 138] on link "Non-Compliant" at bounding box center [266, 139] width 30 height 5
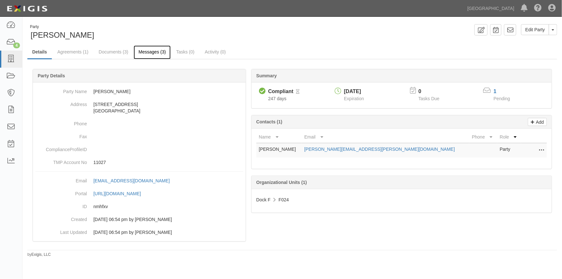
click at [146, 49] on link "Messages (3)" at bounding box center [152, 52] width 37 height 14
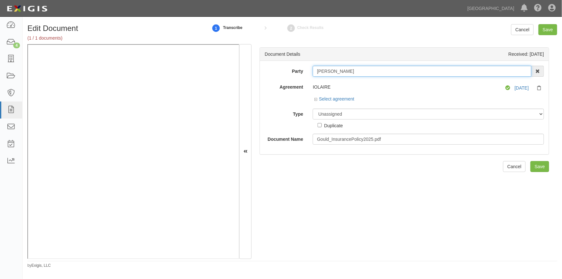
drag, startPoint x: 345, startPoint y: 71, endPoint x: 311, endPoint y: 71, distance: 33.5
click at [311, 71] on div "[PERSON_NAME] AAA Hull Diving, [PERSON_NAME] [PERSON_NAME] [PERSON_NAME] [PERSO…" at bounding box center [428, 71] width 241 height 11
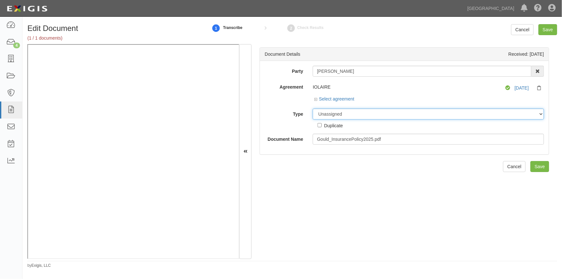
drag, startPoint x: 326, startPoint y: 116, endPoint x: 322, endPoint y: 118, distance: 4.1
click at [326, 116] on select "Unassigned Binder Cancellation Notice Certificate Contract Endorsement Insuranc…" at bounding box center [428, 114] width 231 height 11
select select "CertificateDetail"
click at [313, 109] on select "Unassigned Binder Cancellation Notice Certificate Contract Endorsement Insuranc…" at bounding box center [428, 114] width 231 height 11
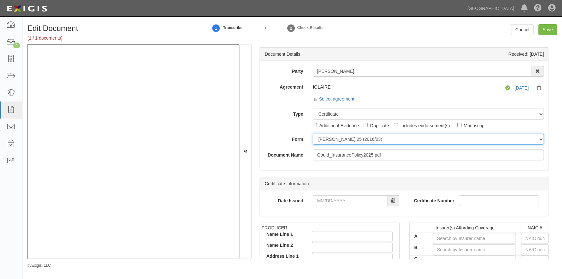
click at [327, 138] on select "[PERSON_NAME] 25 (2016/03) [PERSON_NAME] 101 [PERSON_NAME] 855 NY (2014/05) Gen…" at bounding box center [428, 139] width 231 height 11
select select "GeneralFormDetail"
click at [313, 134] on select "[PERSON_NAME] 25 (2016/03) [PERSON_NAME] 101 [PERSON_NAME] 855 NY (2014/05) Gen…" at bounding box center [428, 139] width 231 height 11
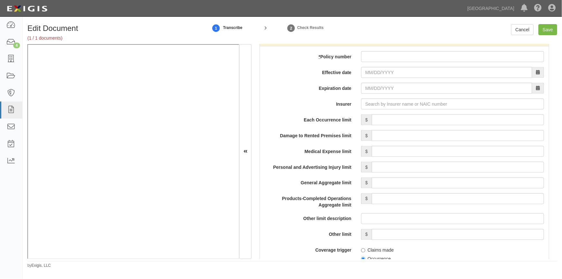
scroll to position [402, 0]
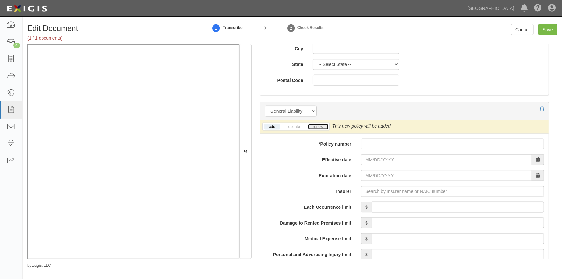
click at [322, 126] on link "renew" at bounding box center [318, 126] width 20 height 5
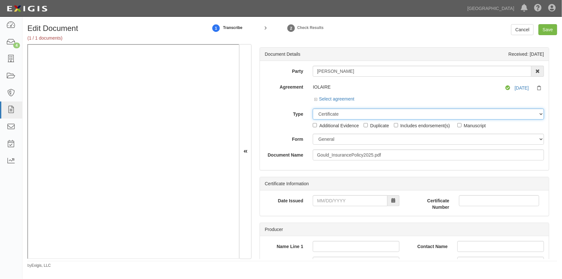
click at [338, 116] on select "Unassigned Binder Cancellation Notice Certificate Contract Endorsement Insuranc…" at bounding box center [428, 114] width 231 height 11
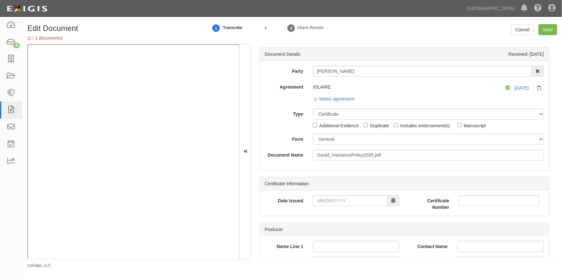
click at [312, 181] on div "Certificate Information" at bounding box center [404, 183] width 289 height 13
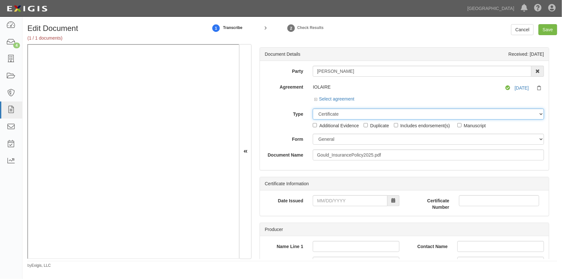
click at [328, 113] on select "Unassigned Binder Cancellation Notice Certificate Contract Endorsement Insuranc…" at bounding box center [428, 114] width 231 height 11
click at [313, 109] on select "Unassigned Binder Cancellation Notice Certificate Contract Endorsement Insuranc…" at bounding box center [428, 114] width 231 height 11
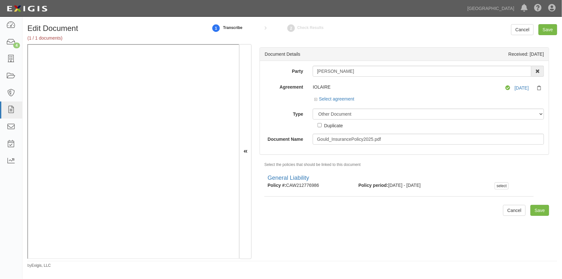
click at [272, 119] on div "Type Unassigned Binder Cancellation Notice Certificate Contract Endorsement Ins…" at bounding box center [404, 119] width 289 height 20
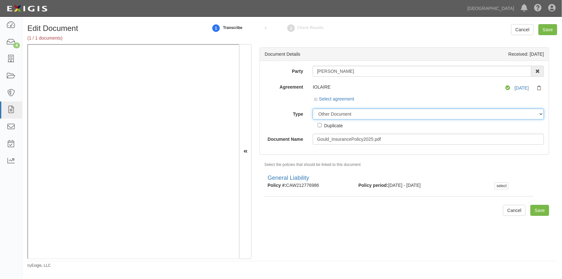
click at [328, 118] on select "Unassigned Binder Cancellation Notice Certificate Contract Endorsement Insuranc…" at bounding box center [428, 114] width 231 height 11
select select "CertificateDetail"
click at [313, 109] on select "Unassigned Binder Cancellation Notice Certificate Contract Endorsement Insuranc…" at bounding box center [428, 114] width 231 height 11
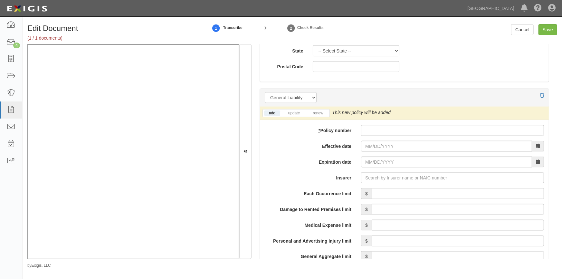
scroll to position [448, 0]
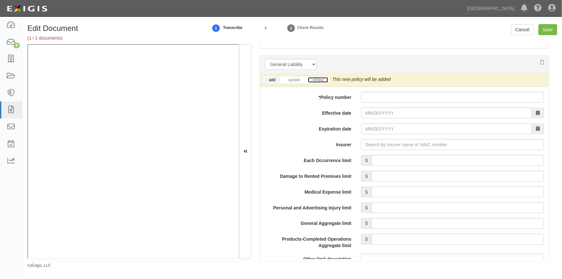
click at [318, 81] on link "renew" at bounding box center [318, 79] width 20 height 5
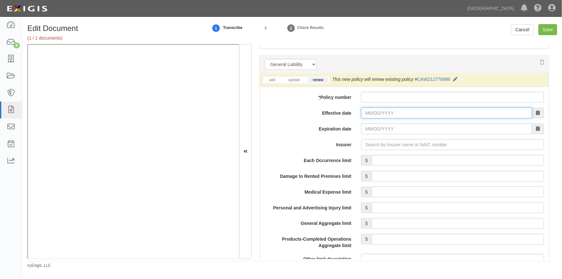
click at [405, 113] on input "Effective date" at bounding box center [446, 113] width 171 height 11
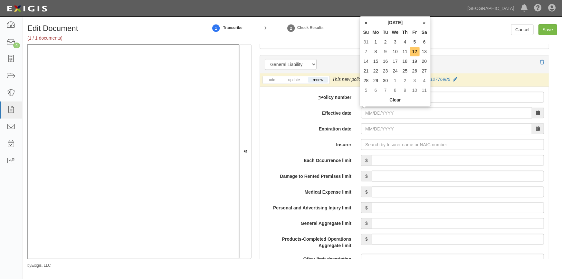
click at [414, 54] on td "12" at bounding box center [415, 52] width 10 height 10
type input "[DATE]"
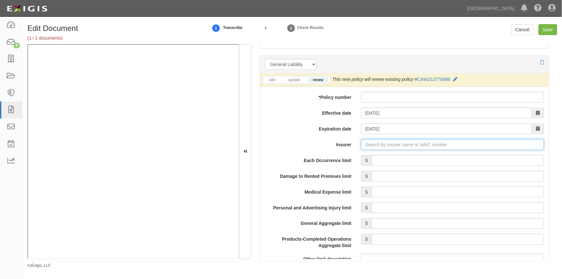
click at [373, 144] on input "Insurer" at bounding box center [452, 144] width 183 height 11
type input "180 Seguros S.A. (0) NR Rating"
type input "1"
type input "[DATE]"
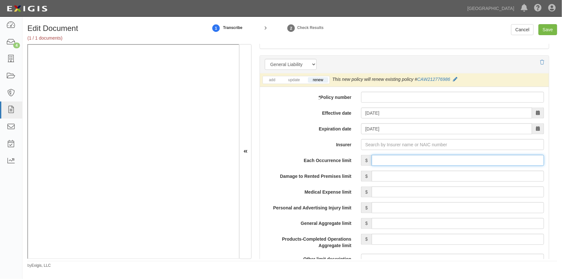
click at [378, 159] on input "Each Occurrence limit" at bounding box center [458, 160] width 172 height 11
type input "500,000"
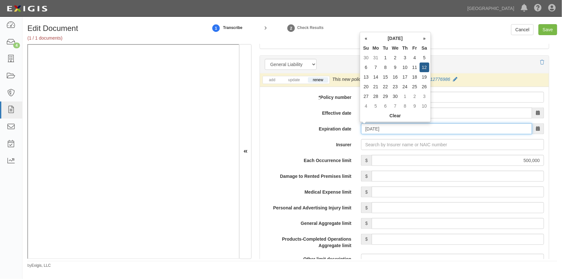
drag, startPoint x: 396, startPoint y: 127, endPoint x: 360, endPoint y: 129, distance: 36.2
click at [361, 129] on input "[DATE]" at bounding box center [446, 128] width 171 height 11
type input "[DATE]"
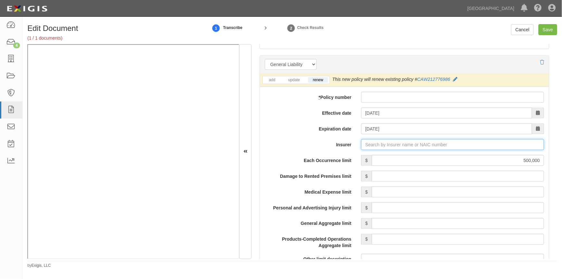
click at [403, 144] on input "Insurer" at bounding box center [452, 144] width 183 height 11
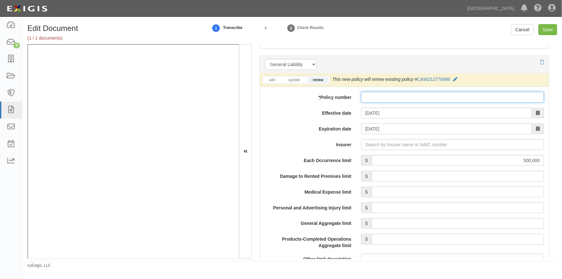
click at [374, 98] on input "* Policy number" at bounding box center [452, 97] width 183 height 11
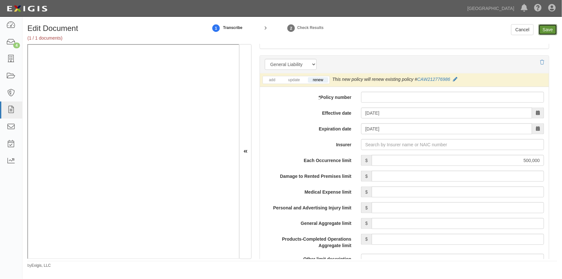
click at [545, 27] on input "Save" at bounding box center [548, 29] width 19 height 11
type input "500000"
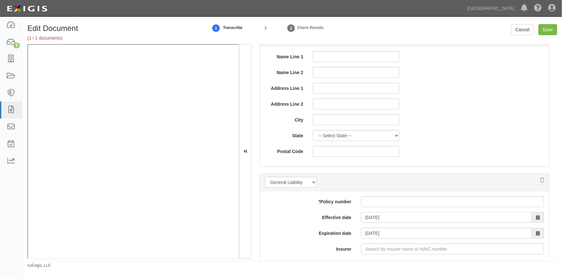
scroll to position [410, 0]
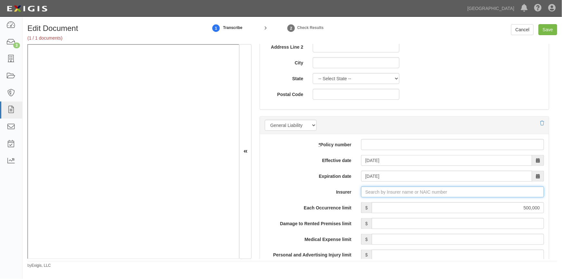
click at [392, 195] on input "Insurer" at bounding box center [452, 192] width 183 height 11
type input "a"
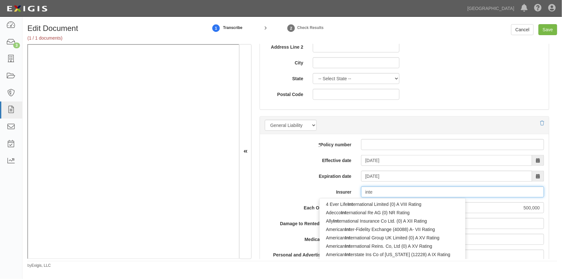
type input "inter"
type input "interinsurance Exchange of the Auto Club (15598) A+ XV Rating"
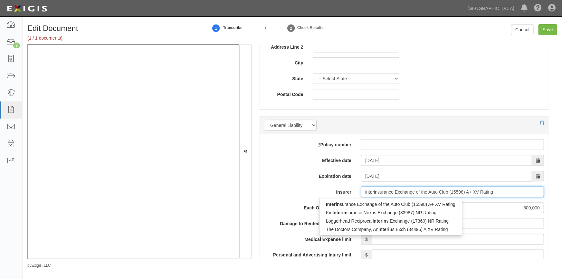
type input "interins"
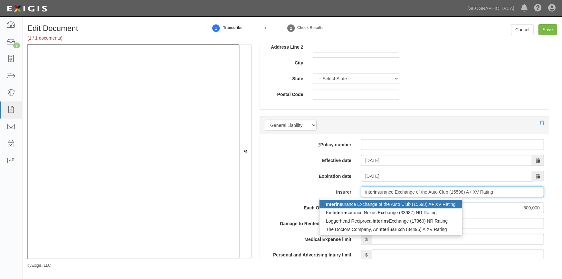
click at [390, 203] on div "Interins urance Exchange of the Auto Club (15598) A+ XV Rating" at bounding box center [391, 204] width 143 height 8
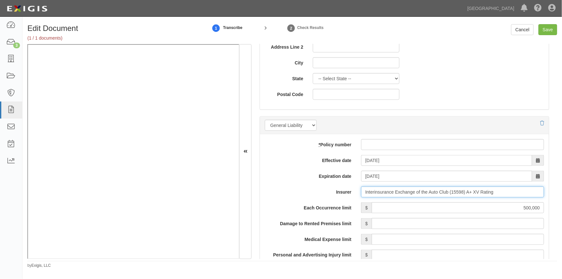
type input "Interinsurance Exchange of the Auto Club (15598) A+ XV Rating"
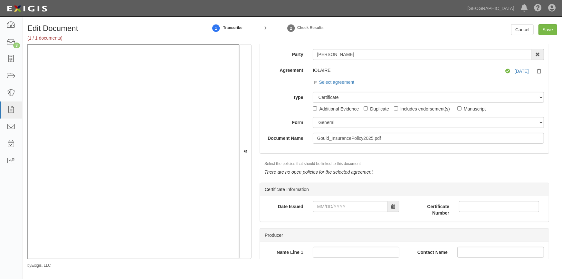
scroll to position [0, 0]
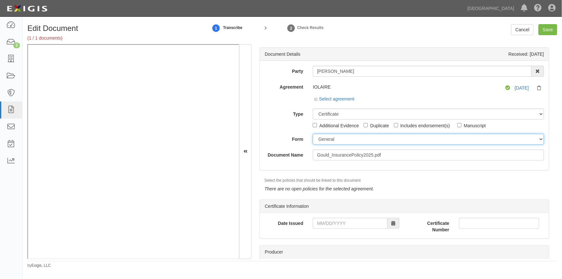
click at [324, 141] on select "ACORD 25 (2016/03) ACORD 101 ACORD 855 NY (2014/05) General" at bounding box center [428, 139] width 231 height 11
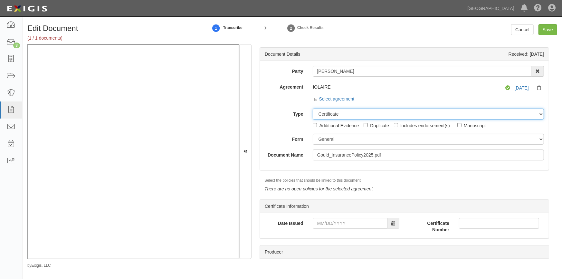
click at [324, 113] on select "Unassigned Binder Cancellation Notice Certificate Contract Endorsement Insuranc…" at bounding box center [428, 114] width 231 height 11
select select "BinderDetail"
click at [313, 109] on select "Unassigned Binder Cancellation Notice Certificate Contract Endorsement Insuranc…" at bounding box center [428, 114] width 231 height 11
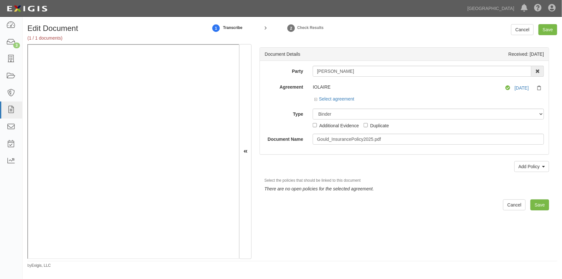
click at [321, 207] on div "Document Details Received: 09/12/2025 Party Robert Gould AAA Hull Diving, Alon …" at bounding box center [405, 151] width 306 height 215
click at [546, 29] on input "Save" at bounding box center [548, 29] width 19 height 11
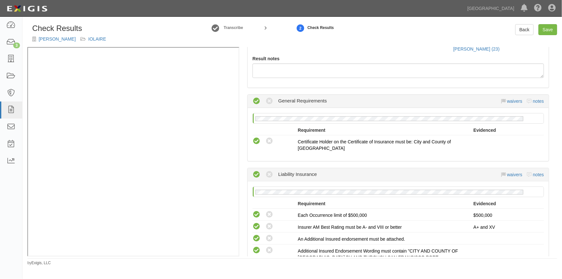
scroll to position [29, 0]
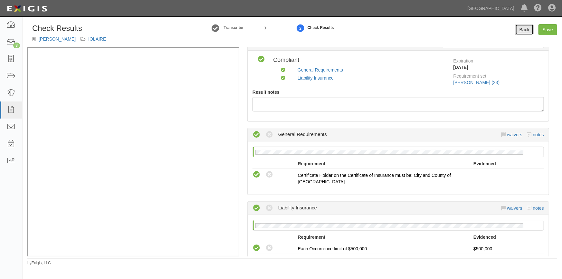
click at [520, 32] on link "Back" at bounding box center [525, 29] width 18 height 11
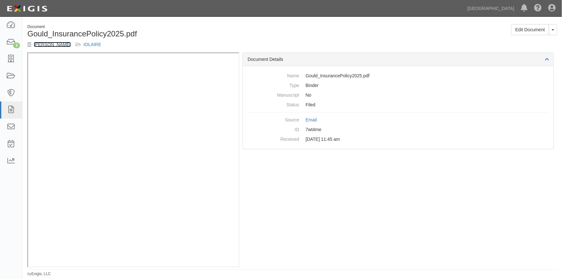
click at [48, 45] on link "[PERSON_NAME]" at bounding box center [52, 44] width 37 height 5
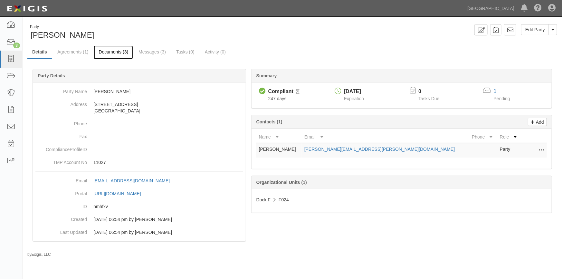
click at [113, 52] on link "Documents (3)" at bounding box center [113, 52] width 39 height 14
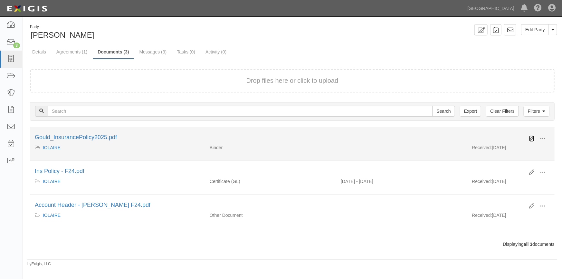
click at [532, 138] on icon at bounding box center [532, 138] width 5 height 5
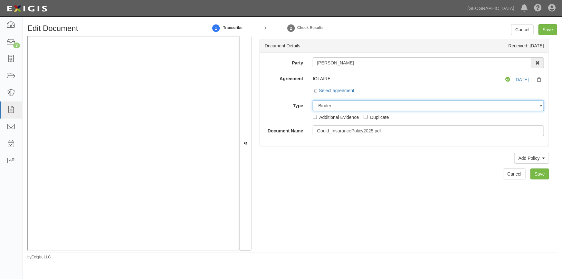
click at [353, 109] on select "Unassigned Binder Cancellation Notice Certificate Contract Endorsement Insuranc…" at bounding box center [428, 105] width 231 height 11
select select "CertificateDetail"
click at [313, 100] on select "Unassigned Binder Cancellation Notice Certificate Contract Endorsement Insuranc…" at bounding box center [428, 105] width 231 height 11
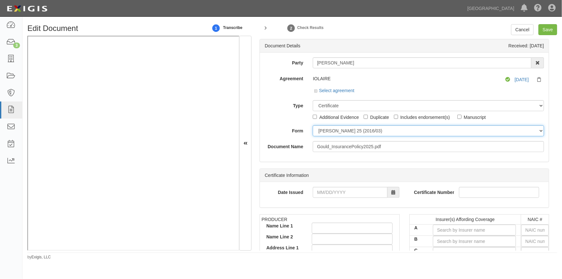
click at [326, 131] on select "[PERSON_NAME] 25 (2016/03) [PERSON_NAME] 101 [PERSON_NAME] 855 NY (2014/05) Gen…" at bounding box center [428, 130] width 231 height 11
select select "GeneralFormDetail"
click at [313, 125] on select "[PERSON_NAME] 25 (2016/03) [PERSON_NAME] 101 [PERSON_NAME] 855 NY (2014/05) Gen…" at bounding box center [428, 130] width 231 height 11
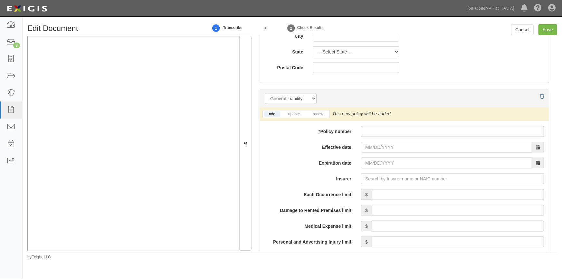
scroll to position [426, 0]
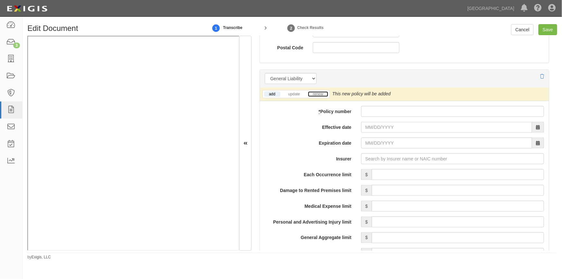
click at [319, 93] on link "renew" at bounding box center [318, 94] width 20 height 5
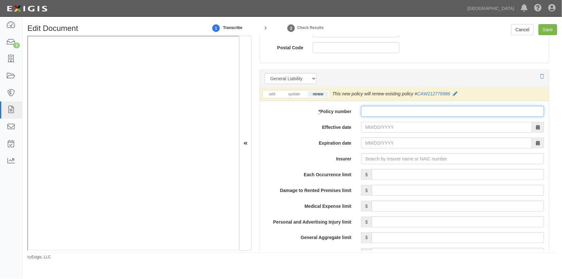
click at [367, 110] on input "* Policy number" at bounding box center [452, 111] width 183 height 11
type input "Binder"
click at [372, 130] on input "Effective date" at bounding box center [446, 127] width 171 height 11
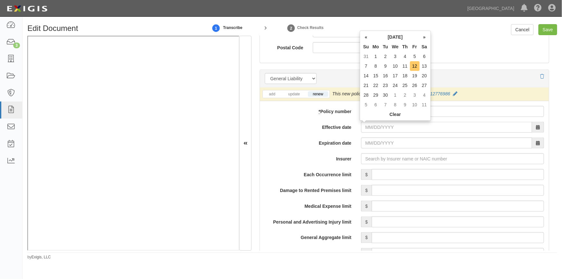
click at [413, 66] on td "12" at bounding box center [415, 66] width 10 height 10
type input "[DATE]"
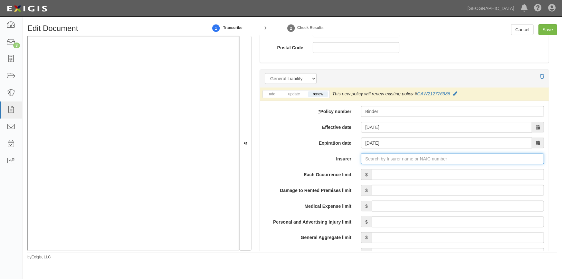
click at [371, 158] on input "Insurer" at bounding box center [452, 158] width 183 height 11
type input "80 Reinsurance, Incorporated (17607) NR Rating"
type input "8"
type input "[DATE]"
click at [384, 175] on input "Each Occurrence limit" at bounding box center [458, 174] width 172 height 11
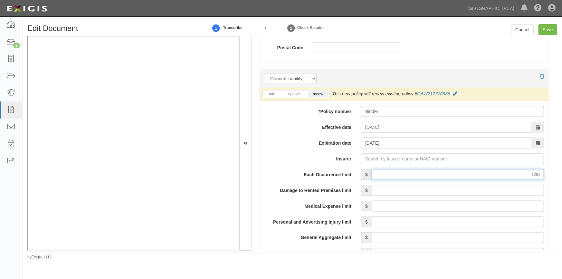
type input "500,000"
click at [366, 161] on input "Insurer" at bounding box center [452, 158] width 183 height 11
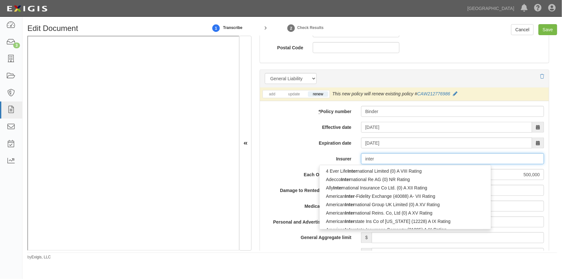
type input "inter"
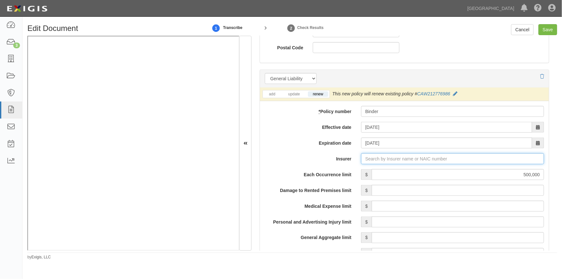
click at [378, 160] on input "Insurer" at bounding box center [452, 158] width 183 height 11
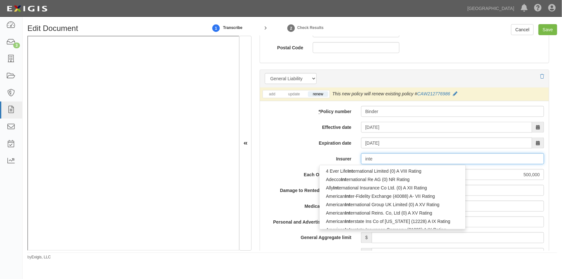
type input "inter"
type input "interinsurance Exchange of the Auto Club (15598) A+ XV Rating"
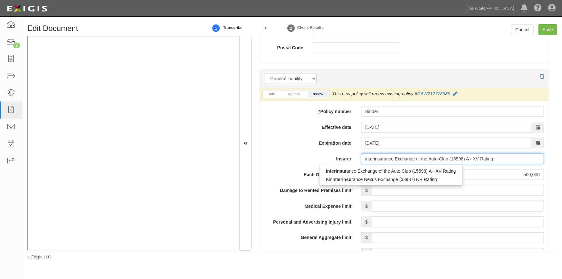
type input "interinsur"
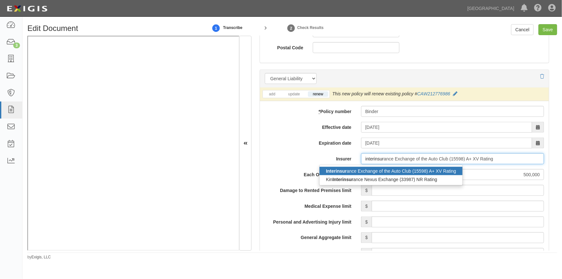
click at [372, 169] on div "Interinsur ance Exchange of the Auto Club (15598) A+ XV Rating" at bounding box center [391, 171] width 143 height 8
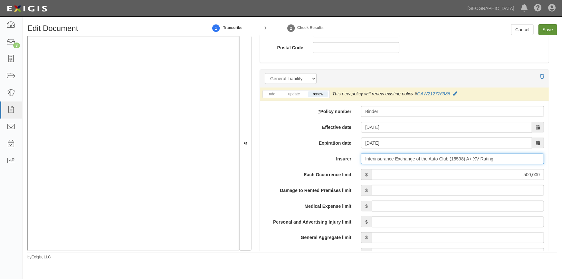
type input "Interinsurance Exchange of the Auto Club (15598) A+ XV Rating"
click at [543, 31] on input "Save" at bounding box center [548, 29] width 19 height 11
type input "500000"
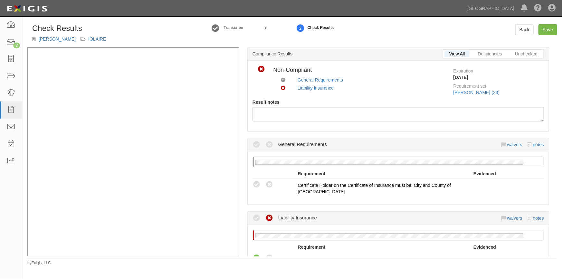
scroll to position [29, 0]
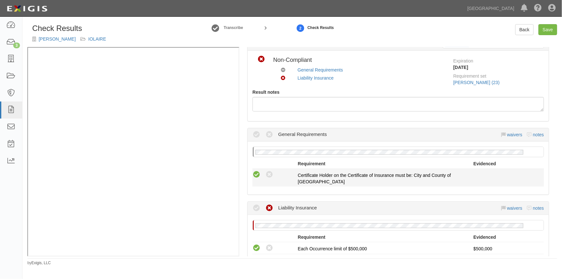
click at [254, 175] on icon at bounding box center [257, 175] width 8 height 8
radio input "true"
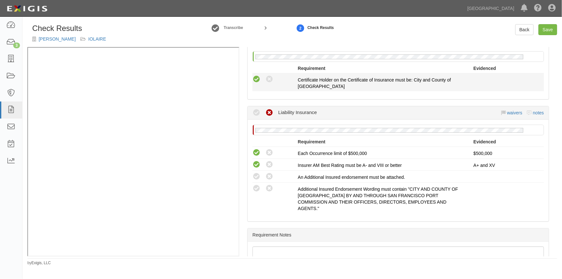
scroll to position [146, 0]
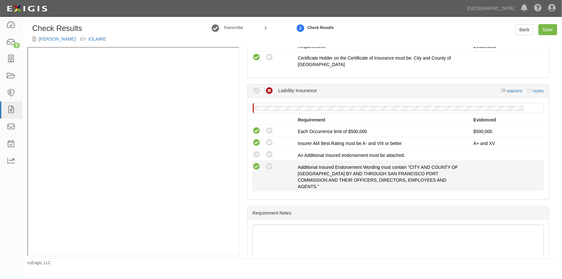
click at [257, 167] on icon at bounding box center [257, 167] width 8 height 8
radio input "true"
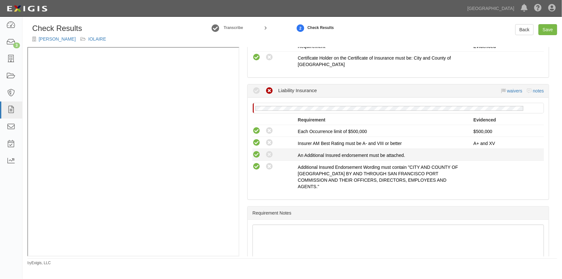
click at [256, 157] on icon at bounding box center [257, 155] width 8 height 8
radio input "true"
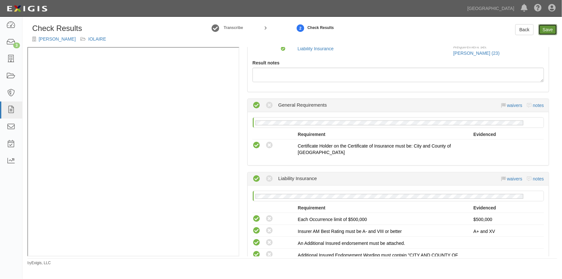
click at [548, 32] on link "Save" at bounding box center [548, 29] width 19 height 11
radio input "true"
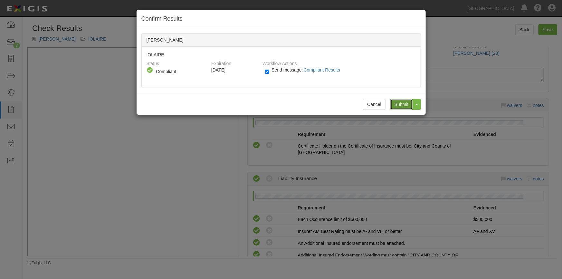
click at [393, 105] on input "Submit" at bounding box center [402, 104] width 23 height 11
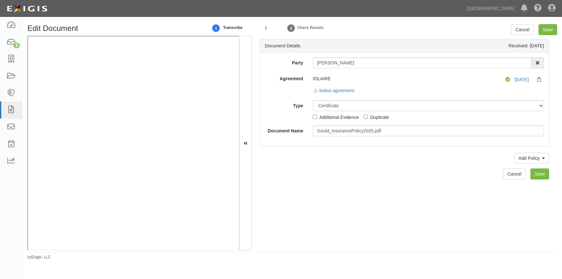
select select "CertificateDetail"
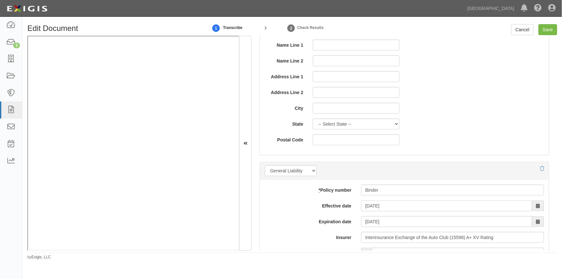
scroll to position [381, 0]
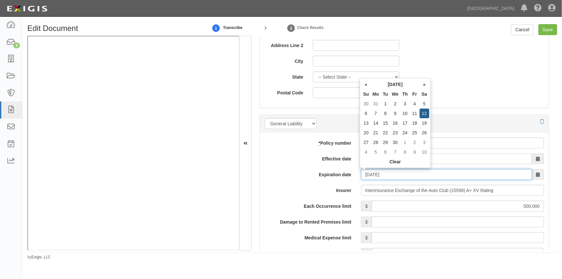
drag, startPoint x: 393, startPoint y: 175, endPoint x: 356, endPoint y: 175, distance: 36.7
click at [356, 175] on div "09/12/2026" at bounding box center [452, 174] width 193 height 11
type input "[DATE]"
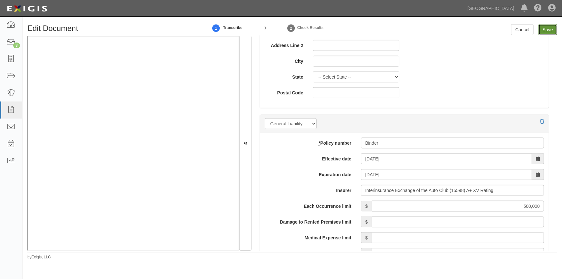
click at [548, 31] on input "Save" at bounding box center [548, 29] width 19 height 11
type input "500000"
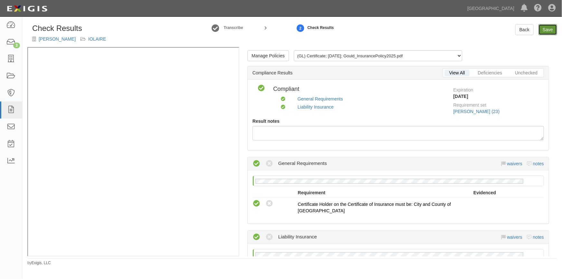
click at [546, 31] on link "Save" at bounding box center [548, 29] width 19 height 11
radio input "true"
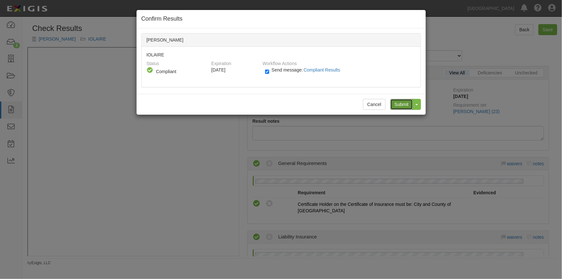
click at [404, 100] on input "Submit" at bounding box center [402, 104] width 23 height 11
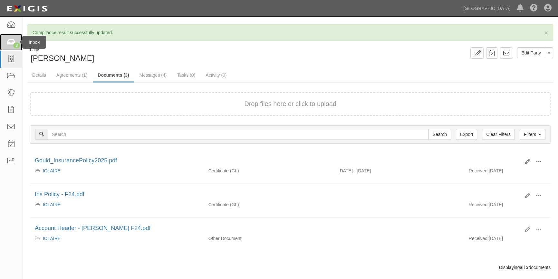
click at [9, 42] on icon at bounding box center [10, 42] width 9 height 7
